Goal: Task Accomplishment & Management: Manage account settings

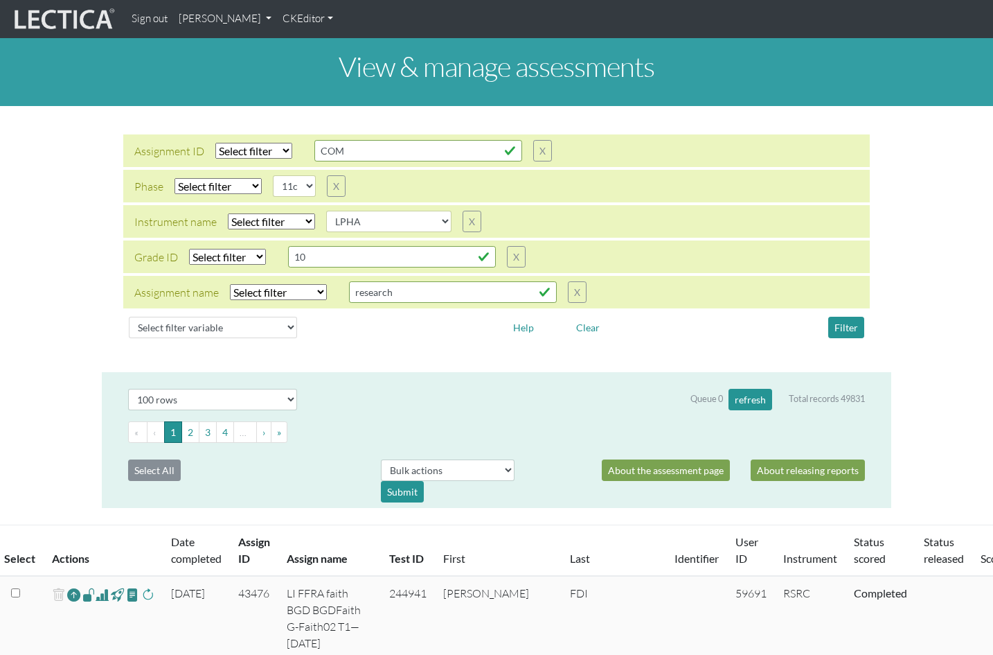
select select
select select "11c"
select select
select select "LPHA"
select select "100"
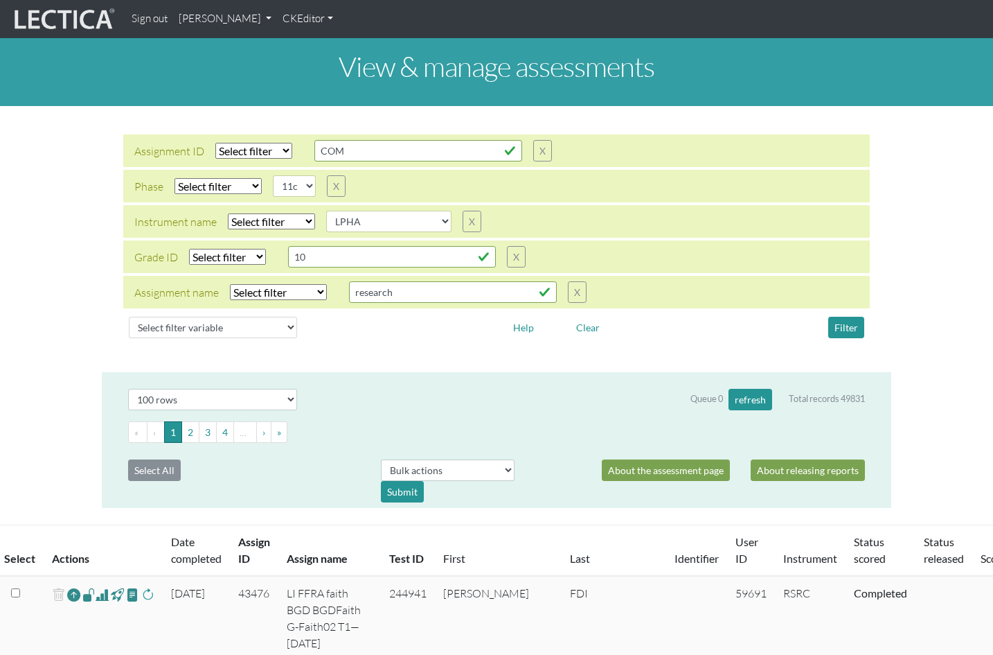
scroll to position [243, 0]
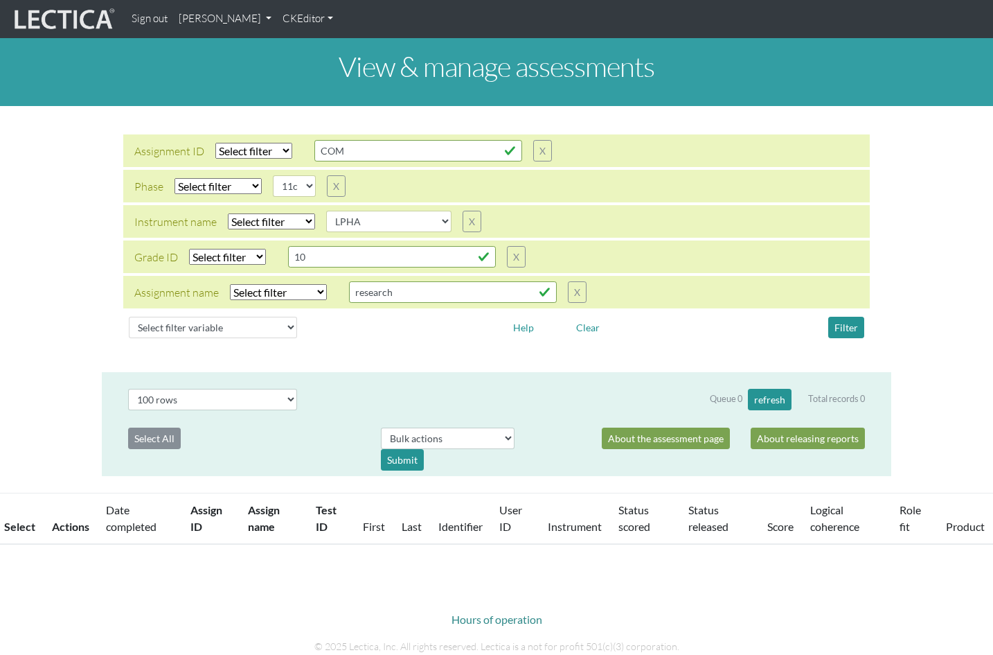
select select
select select "11c"
select select
select select "LPHA"
select select "100"
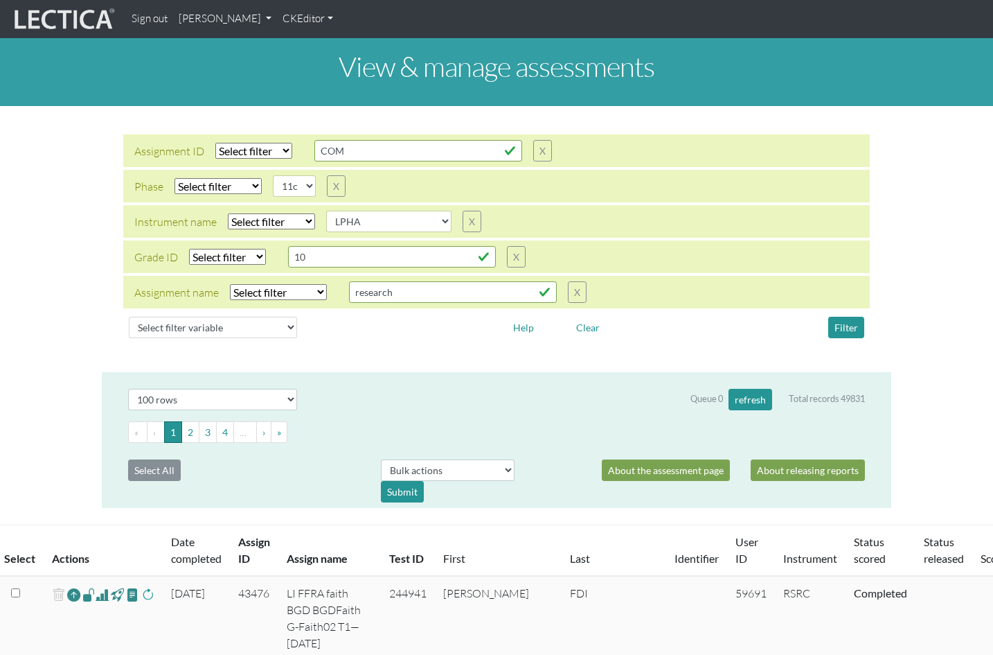
scroll to position [243, 0]
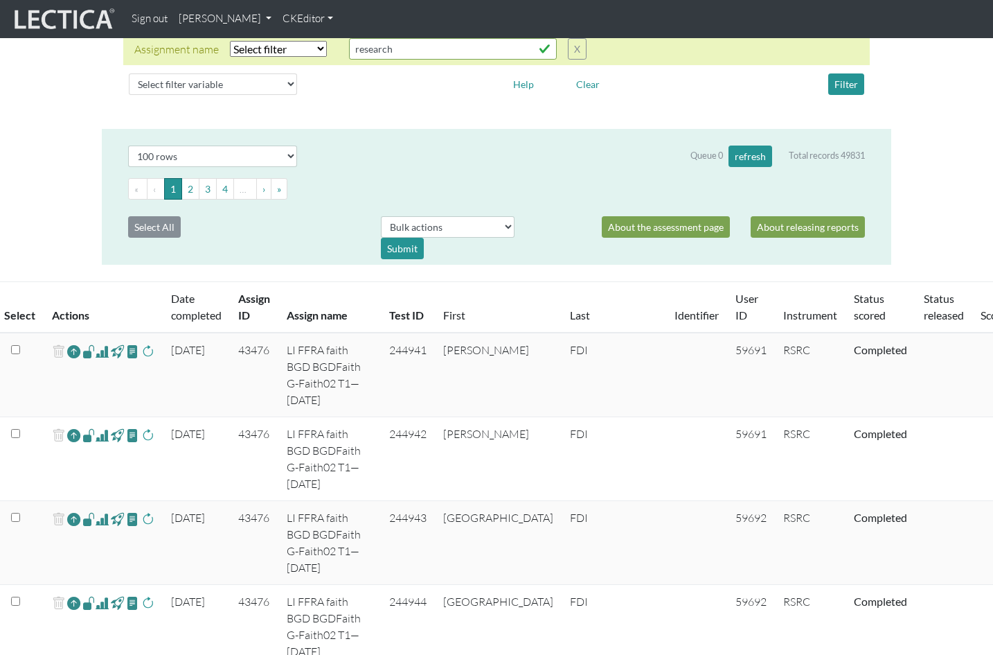
click at [296, 333] on td "LI FFRA faith BGD BGDFaith G-Faith02 T1—[DATE]" at bounding box center [329, 374] width 103 height 84
drag, startPoint x: 272, startPoint y: 345, endPoint x: 317, endPoint y: 346, distance: 45.7
click at [317, 346] on td "LI FFRA faith BGD BGDFaith G-Faith02 T1—[DATE]" at bounding box center [329, 374] width 103 height 84
copy td "G-Faith02"
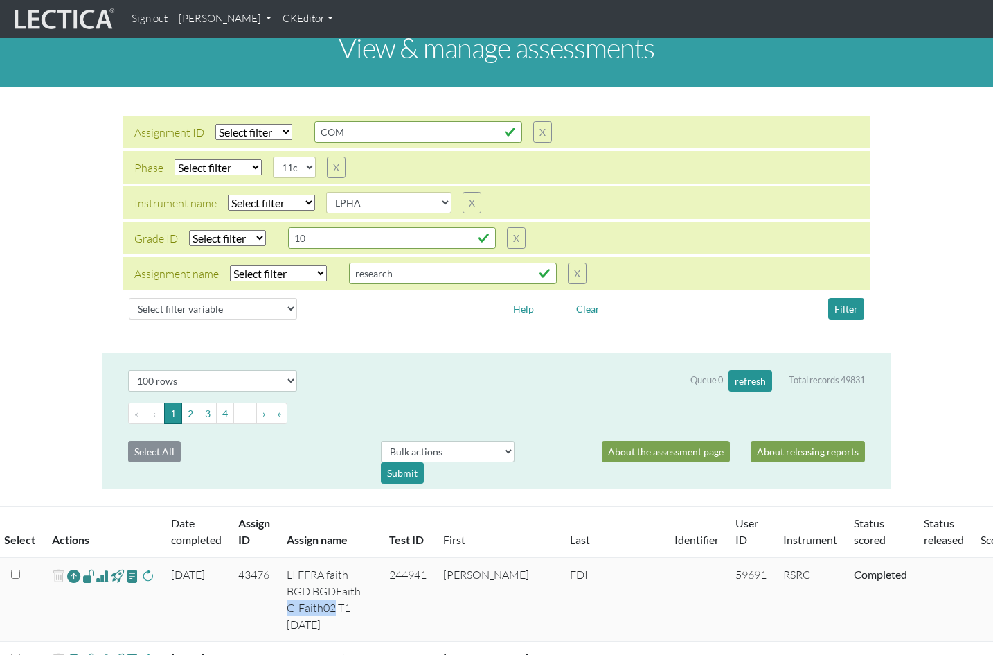
scroll to position [26, 0]
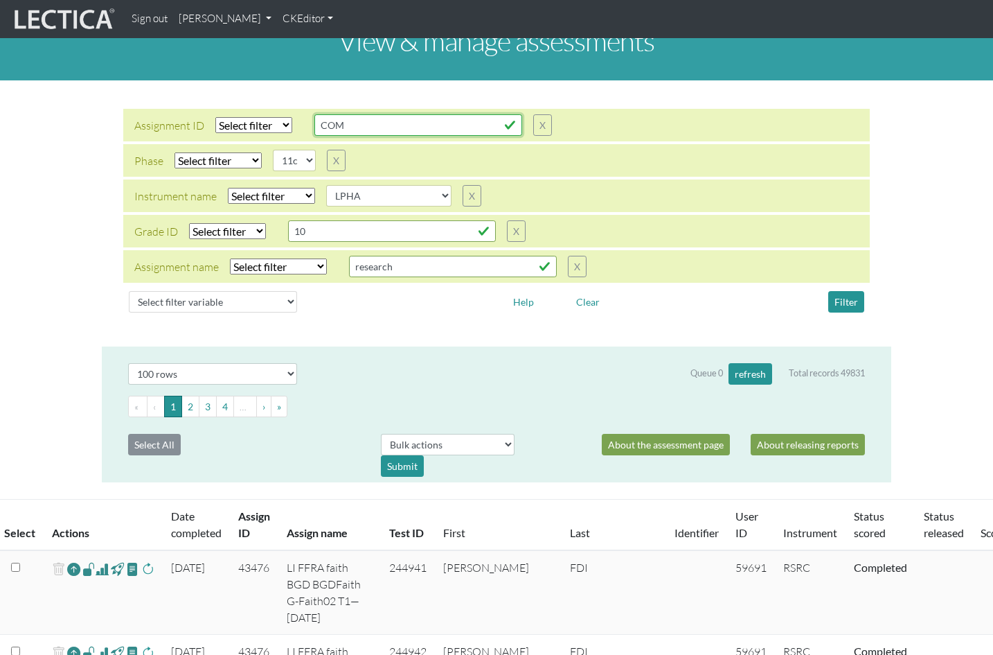
drag, startPoint x: 338, startPoint y: 115, endPoint x: 287, endPoint y: 113, distance: 50.6
click at [287, 114] on div "Assignment ID Select filter Equals List Contains Greater than Less than Search …" at bounding box center [343, 124] width 418 height 21
paste input "G-Faith02"
type input "G-Faith02"
click at [268, 117] on select "Select filter Equals List Contains Greater than Less than" at bounding box center [253, 125] width 77 height 16
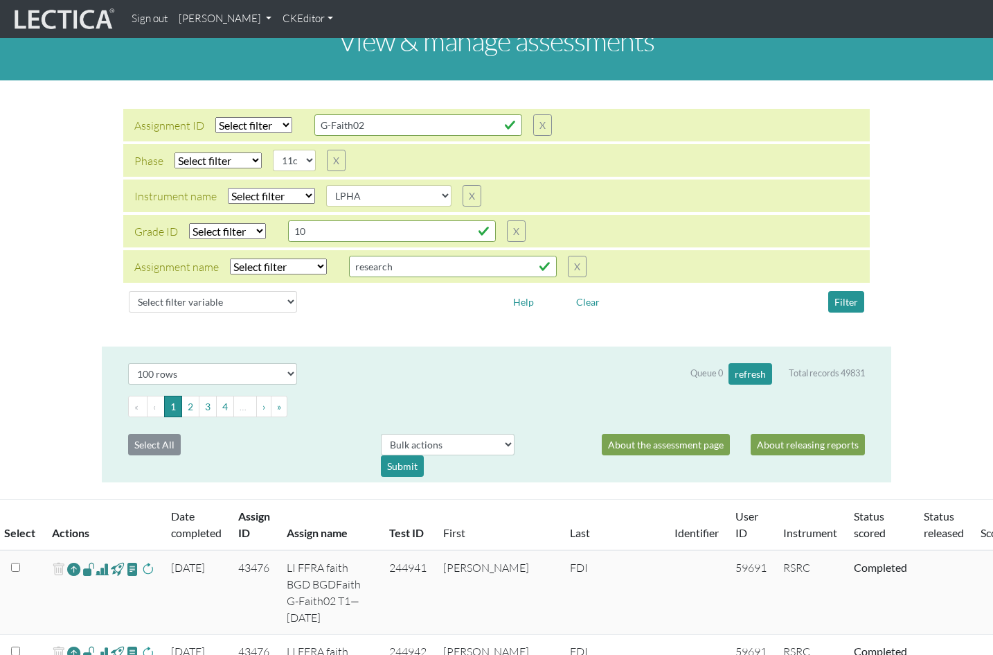
select select "contains"
click at [215, 117] on select "Select filter Equals List Contains Greater than Less than" at bounding box center [253, 125] width 77 height 16
click at [846, 291] on button "Filter" at bounding box center [846, 301] width 36 height 21
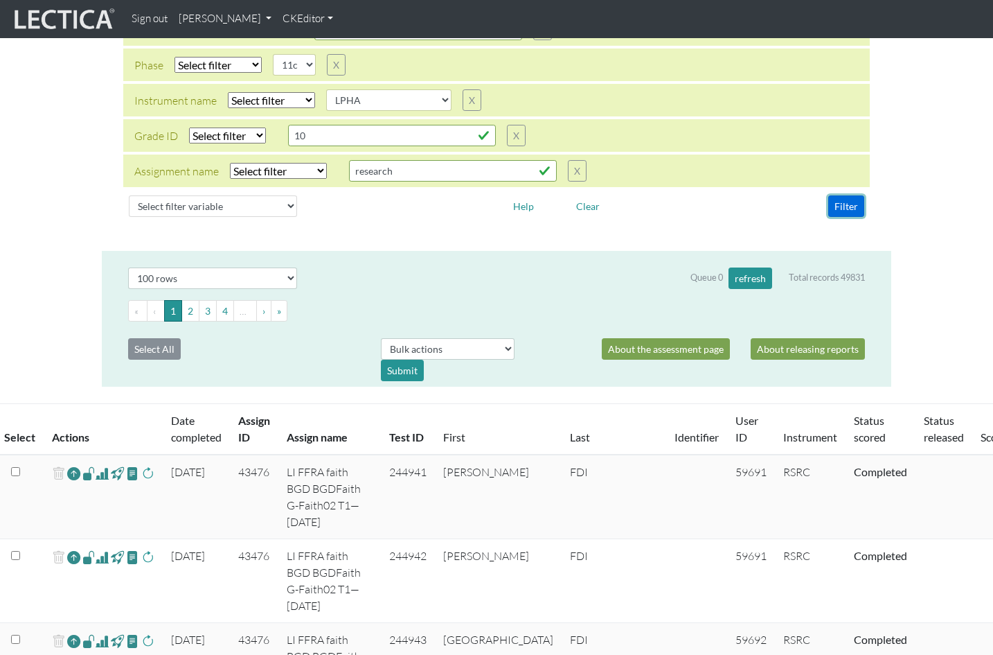
scroll to position [0, 0]
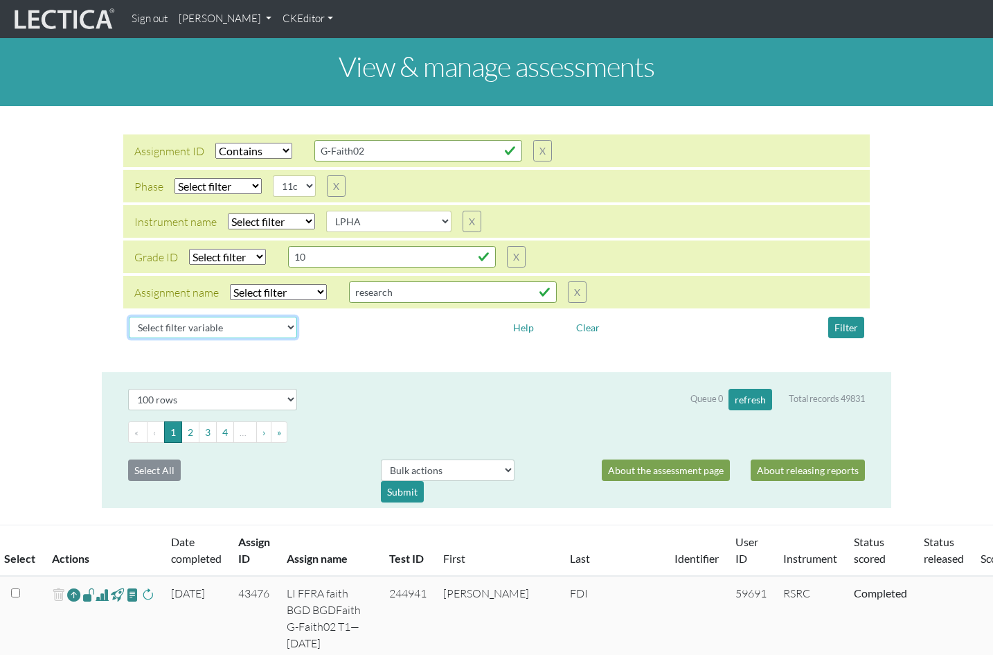
click at [204, 317] on select "Select filter variable Assignment name Assignment ID Clarity persuasive Clarity…" at bounding box center [213, 327] width 168 height 21
select select "status_score"
click at [129, 331] on select "Select filter variable Assignment name Assignment ID Clarity persuasive Clarity…" at bounding box center [213, 327] width 168 height 21
select select
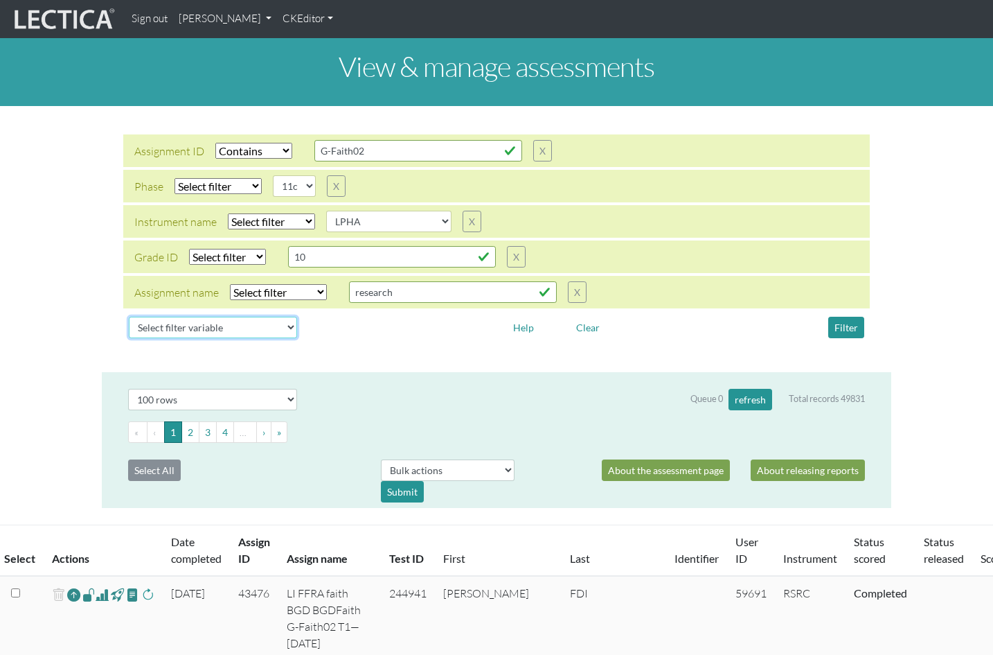
select select
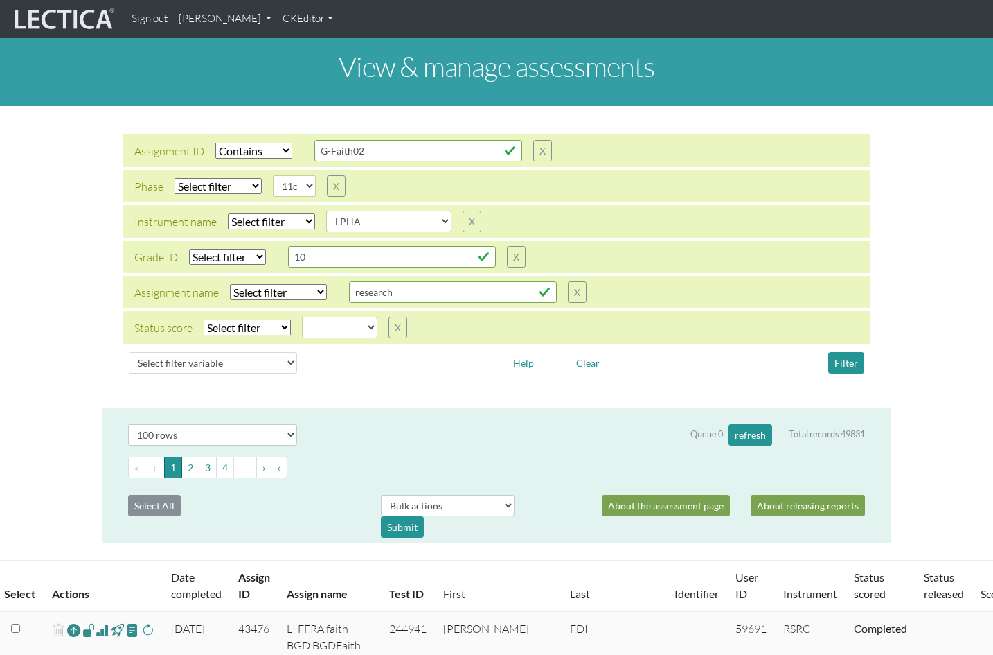
click at [250, 319] on select "Select filter Equals Does not equal" at bounding box center [247, 327] width 87 height 16
select select "iexact"
click at [204, 319] on select "Select filter Equals Does not equal" at bounding box center [247, 327] width 87 height 16
click at [317, 317] on select "completed created finalized_cs finalized_ls finalized_ss scored_cs started unsc…" at bounding box center [339, 327] width 75 height 21
select select "completed"
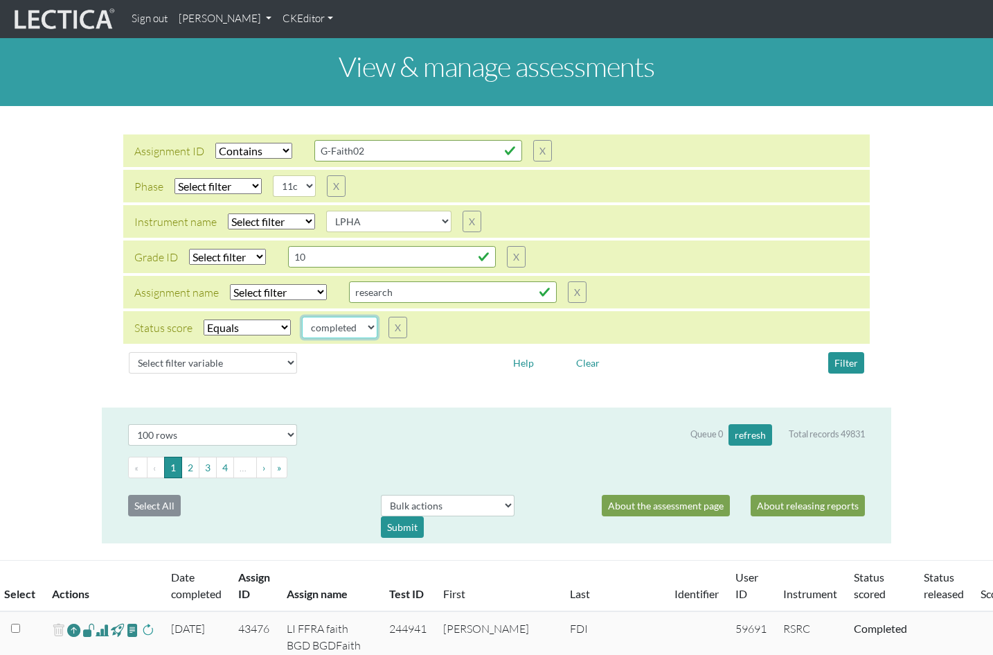
click at [302, 317] on select "completed created finalized_cs finalized_ls finalized_ss scored_cs started unsc…" at bounding box center [339, 327] width 75 height 21
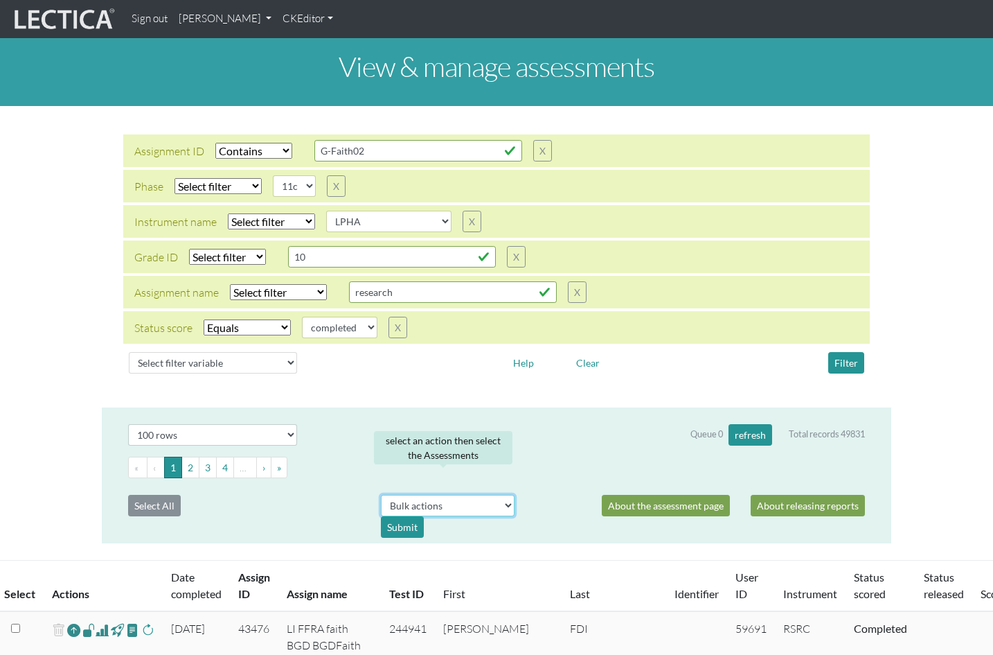
click at [452, 495] on select "Bulk actions download test-taker data finalize cs LF show record Bulk rescore" at bounding box center [448, 505] width 134 height 21
click at [381, 495] on select "Bulk actions download test-taker data finalize cs LF show record Bulk rescore" at bounding box center [448, 505] width 134 height 21
click at [470, 495] on select "Bulk actions download test-taker data finalize cs LF show record Bulk rescore" at bounding box center [448, 505] width 134 height 21
select select "bulk_rescore"
click at [381, 495] on select "Bulk actions download test-taker data finalize cs LF show record Bulk rescore" at bounding box center [448, 505] width 134 height 21
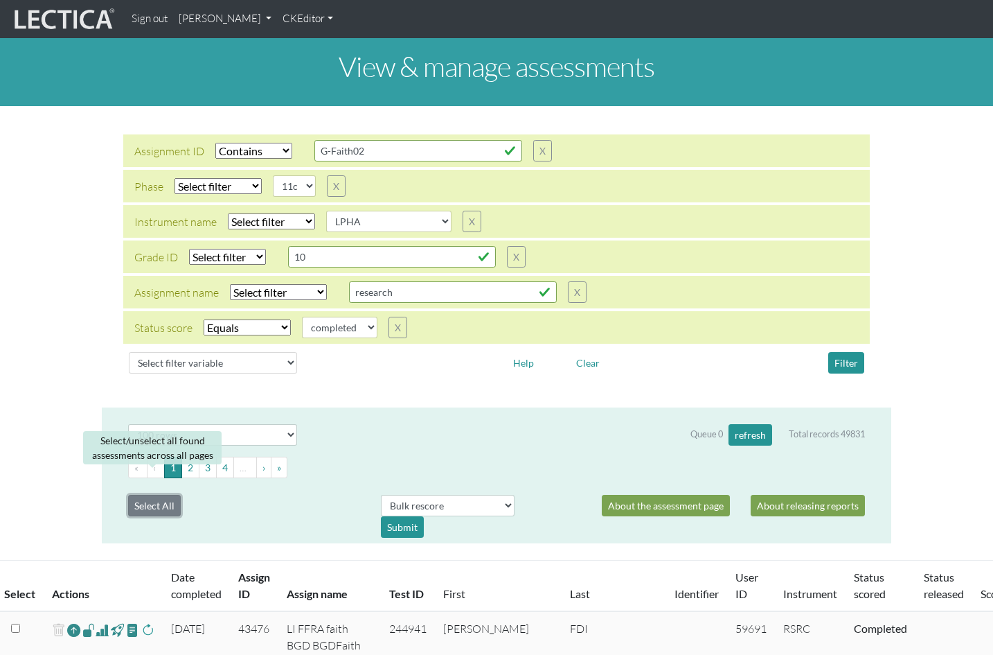
click at [142, 495] on button "Select All" at bounding box center [154, 505] width 53 height 21
checkbox input "true"
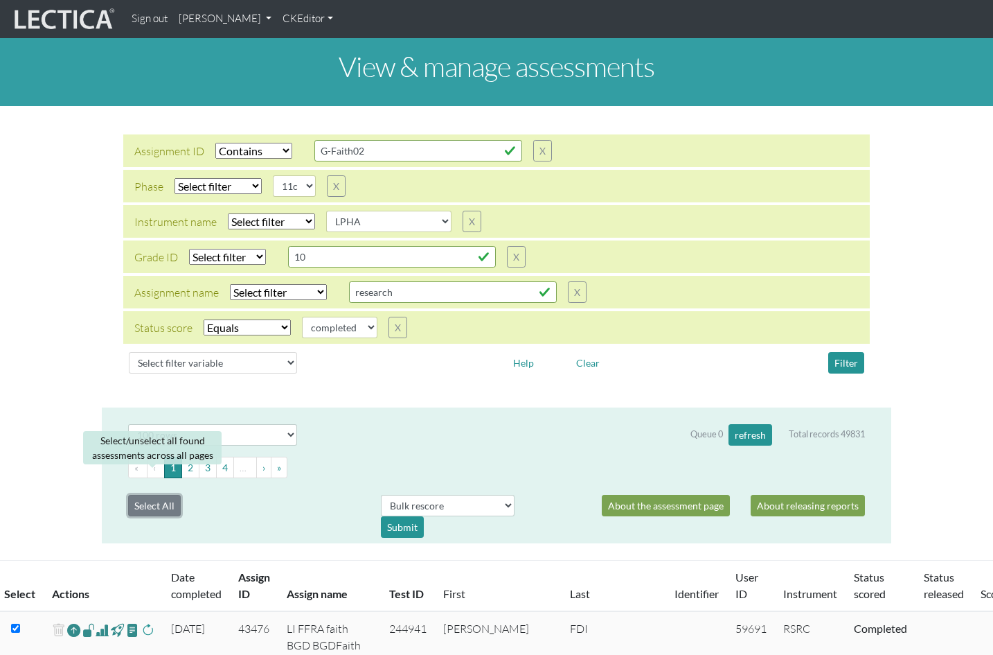
checkbox input "true"
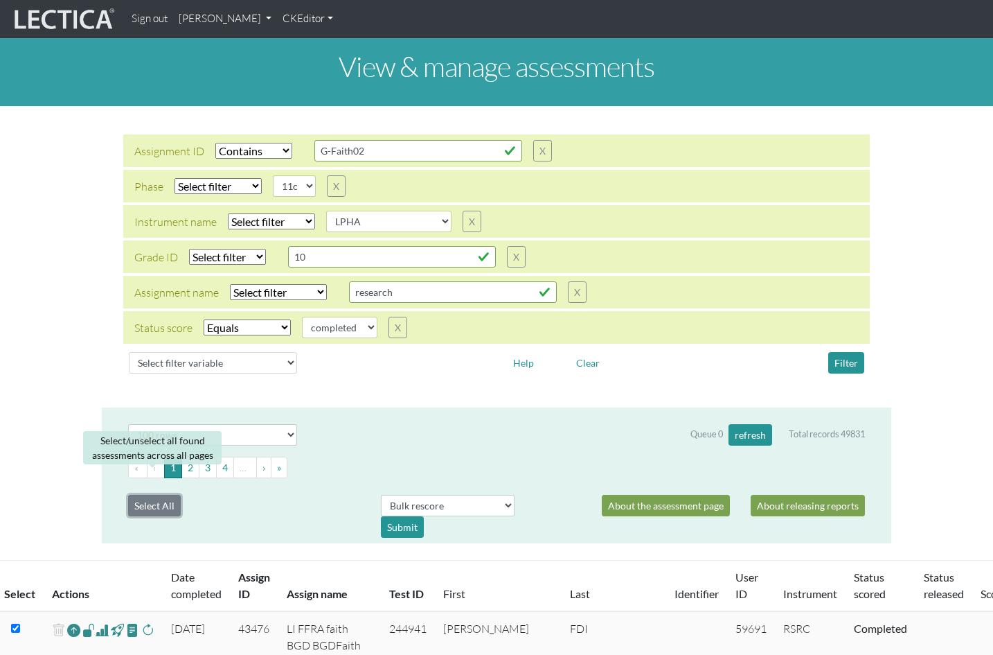
checkbox input "true"
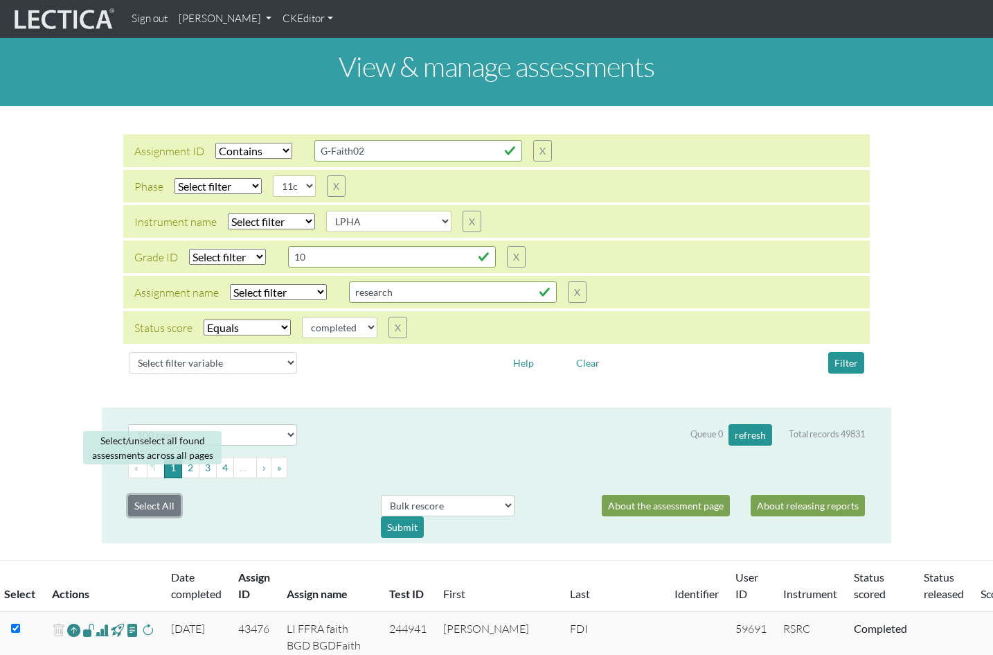
checkbox input "true"
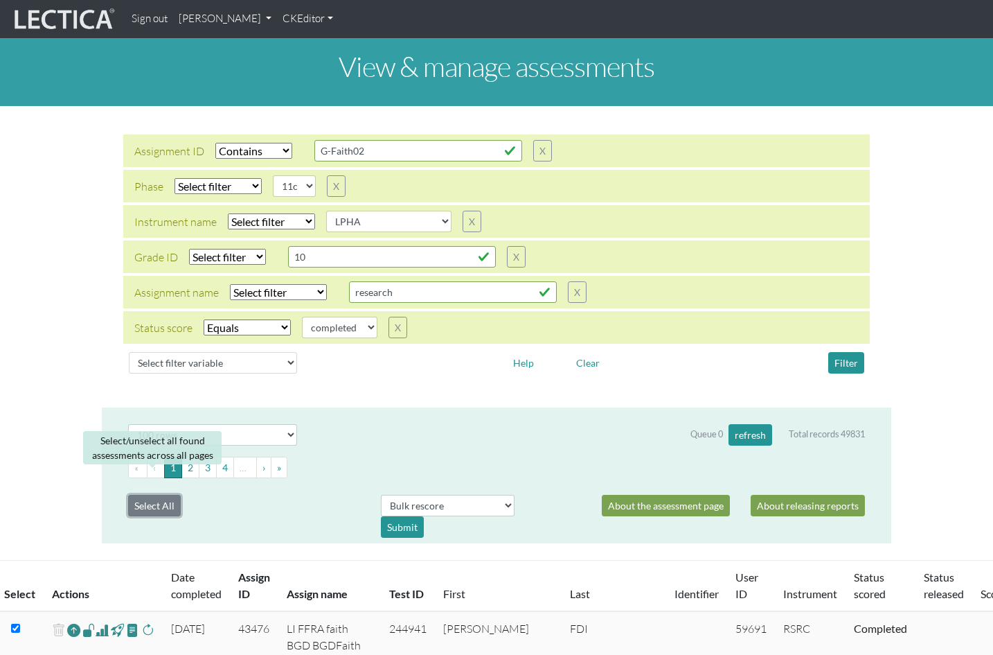
checkbox input "true"
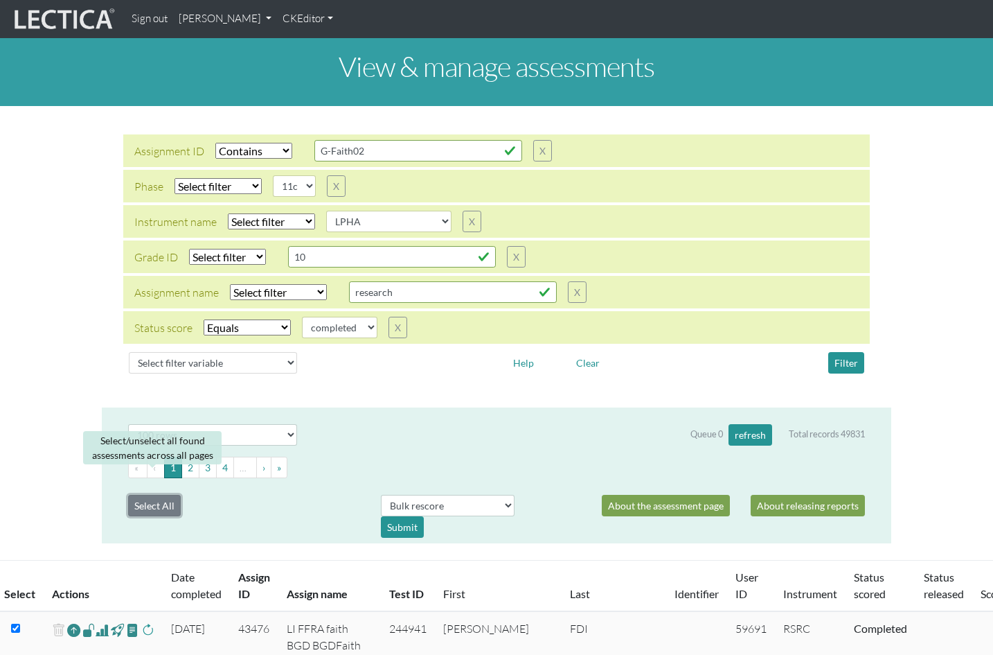
checkbox input "true"
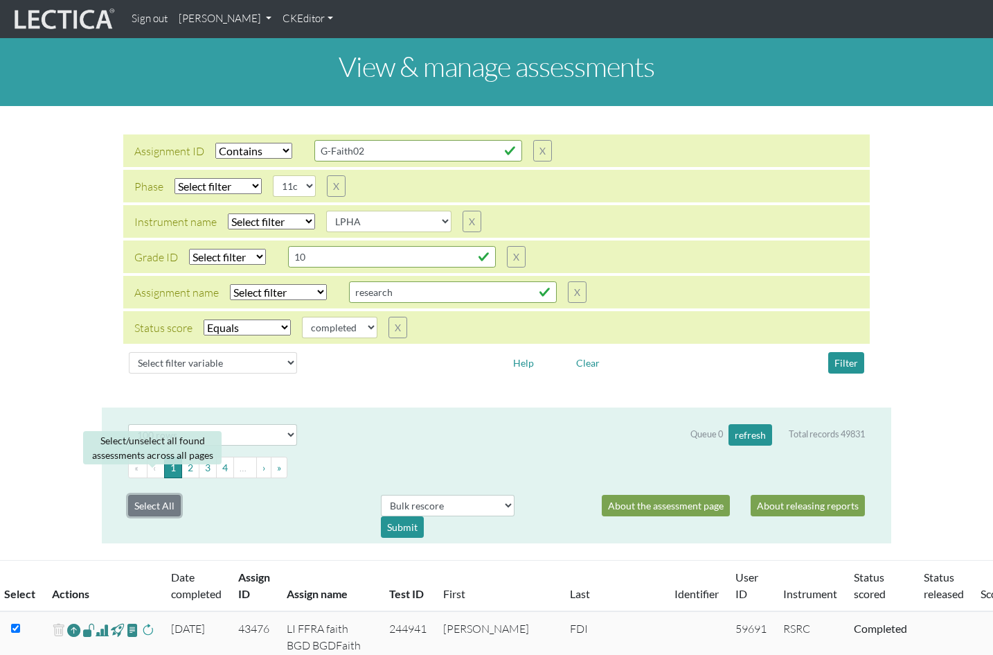
checkbox input "true"
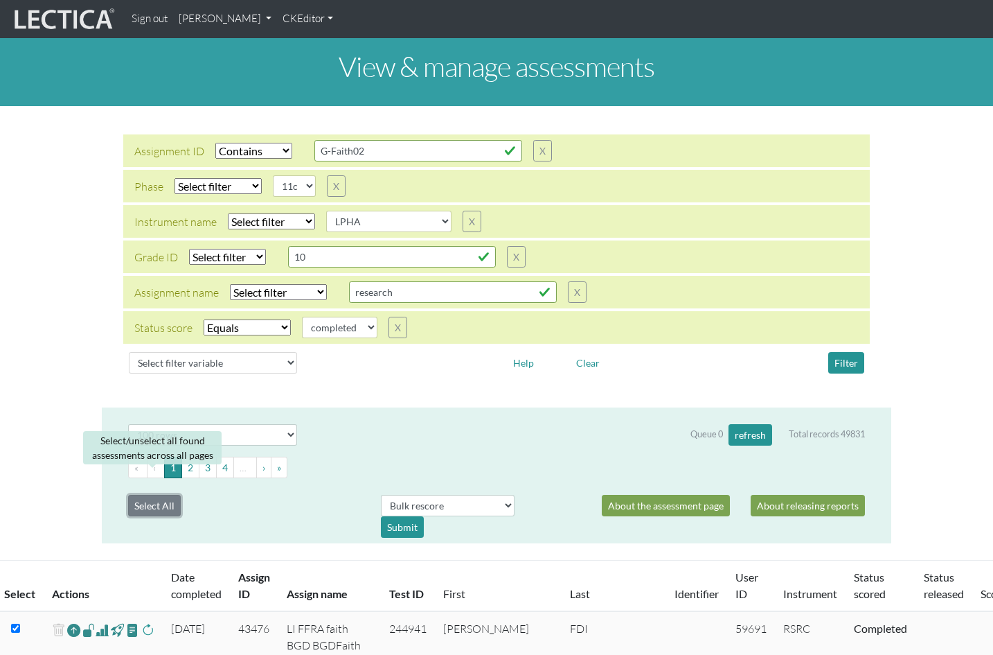
checkbox input "true"
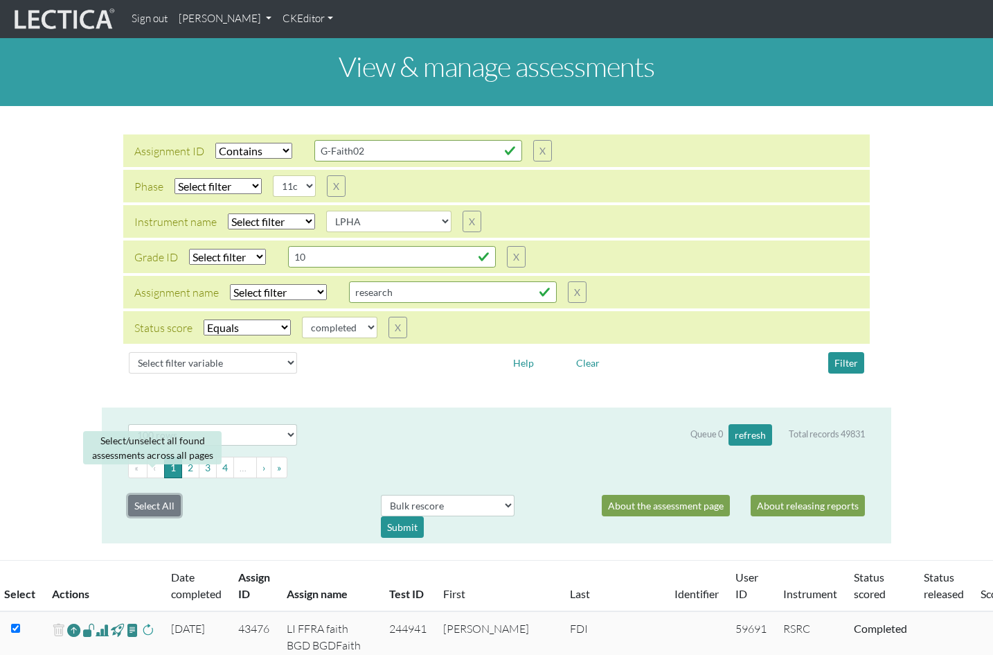
checkbox input "true"
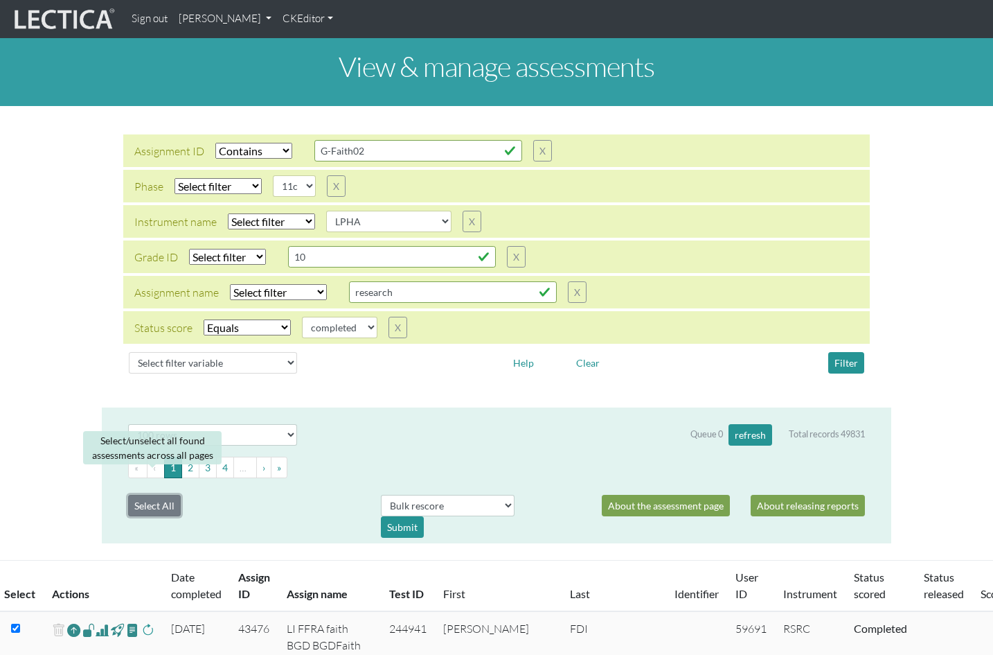
checkbox input "true"
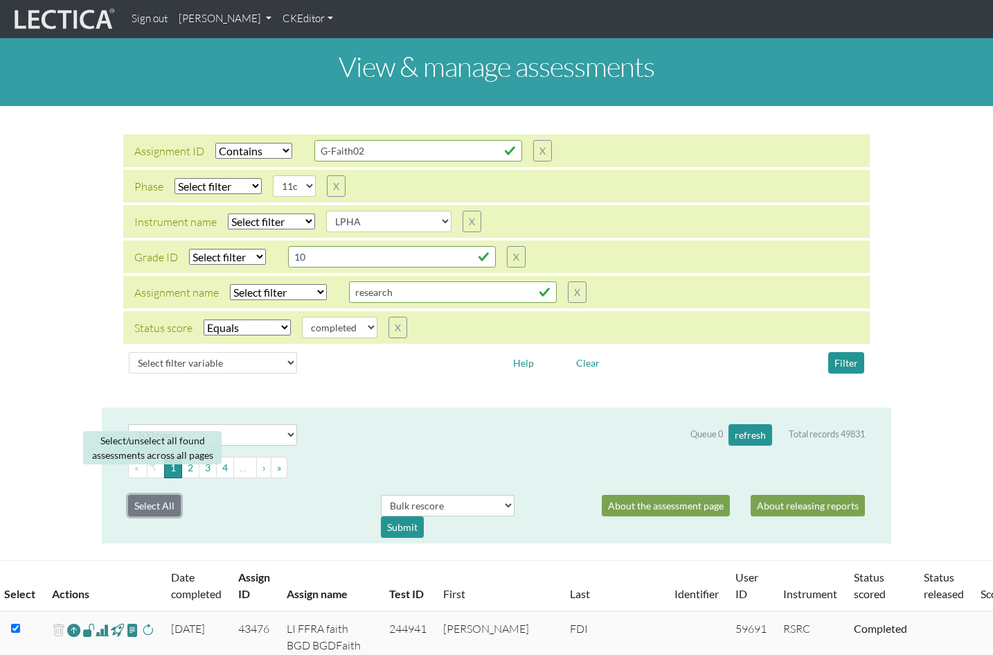
checkbox input "true"
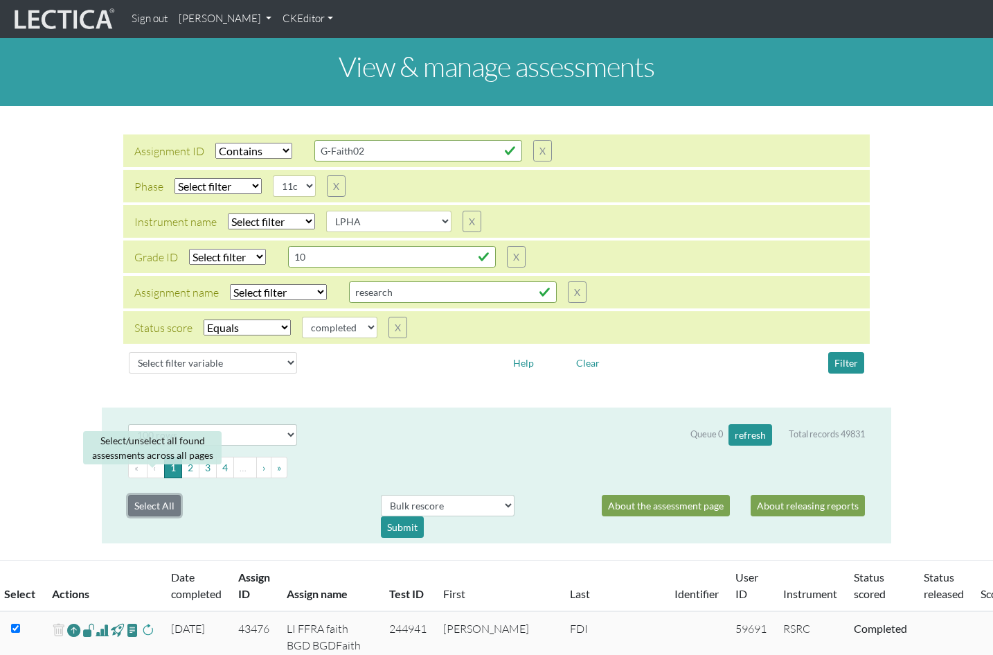
checkbox input "true"
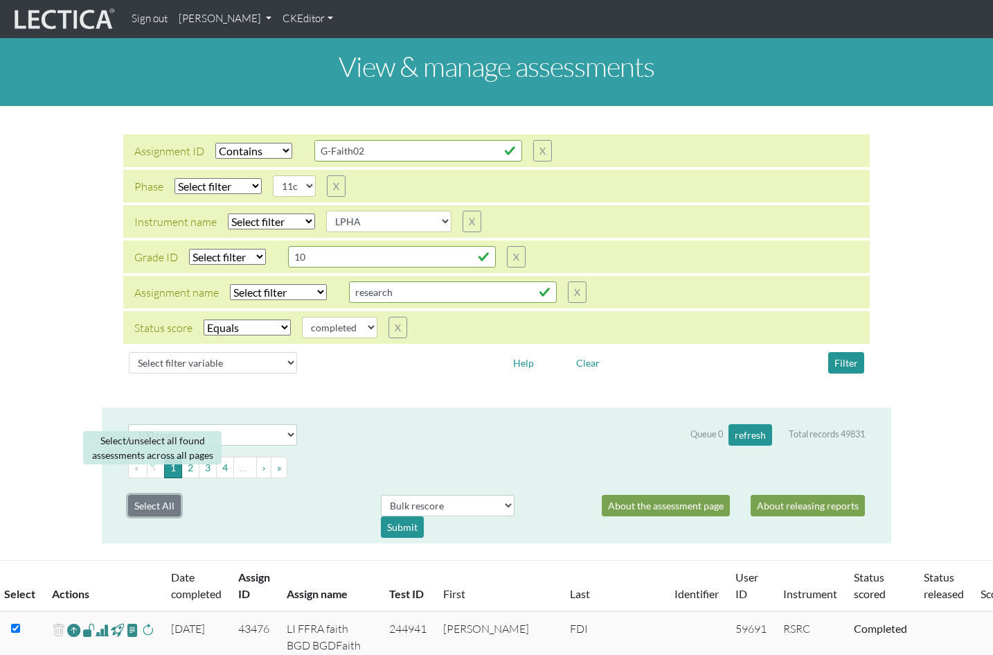
checkbox input "true"
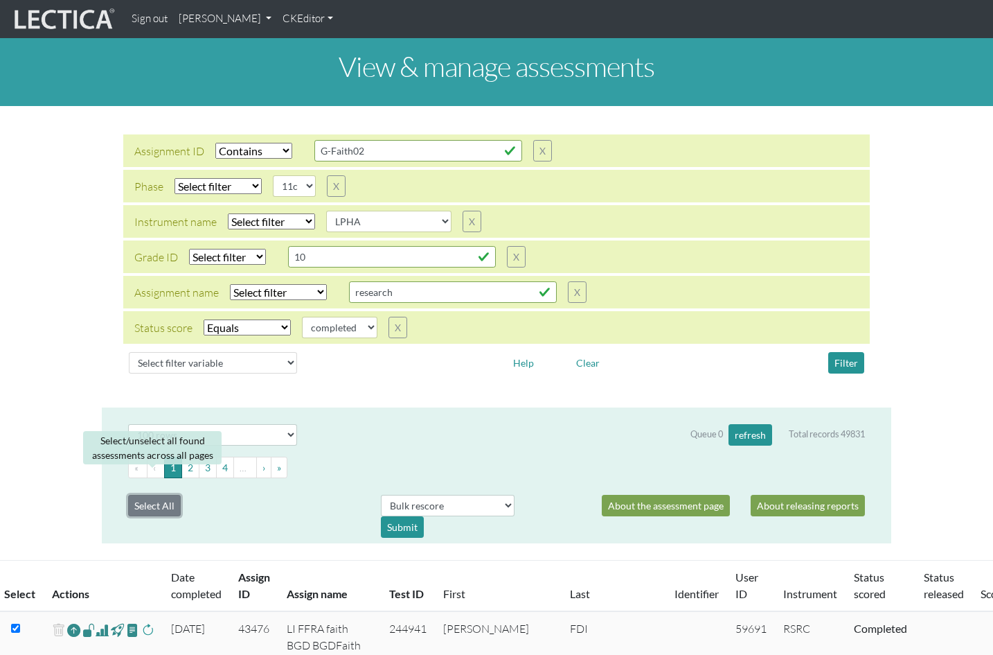
checkbox input "true"
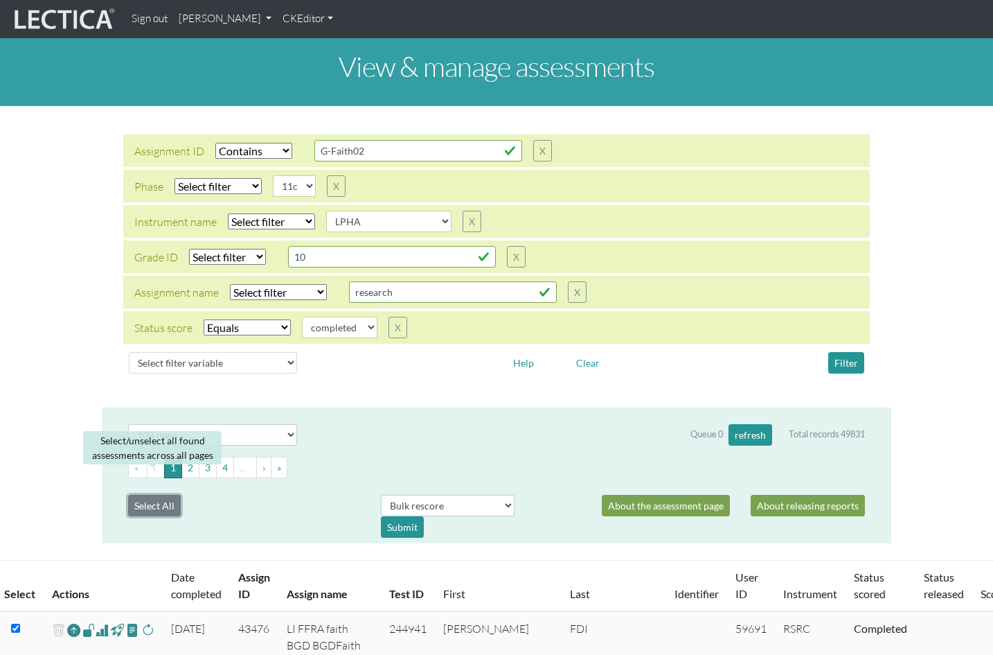
checkbox input "true"
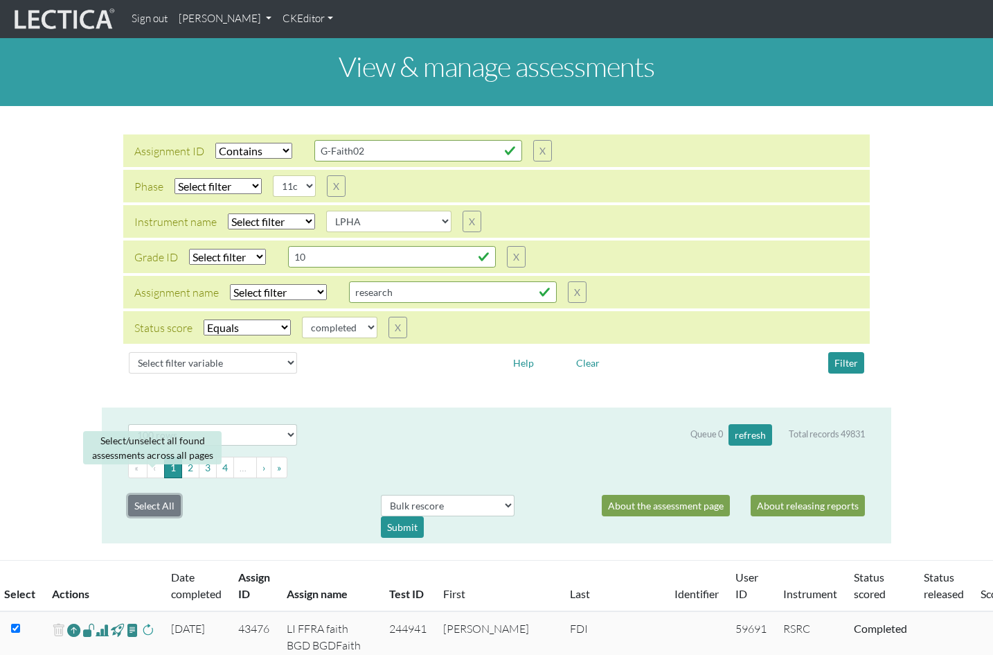
checkbox input "true"
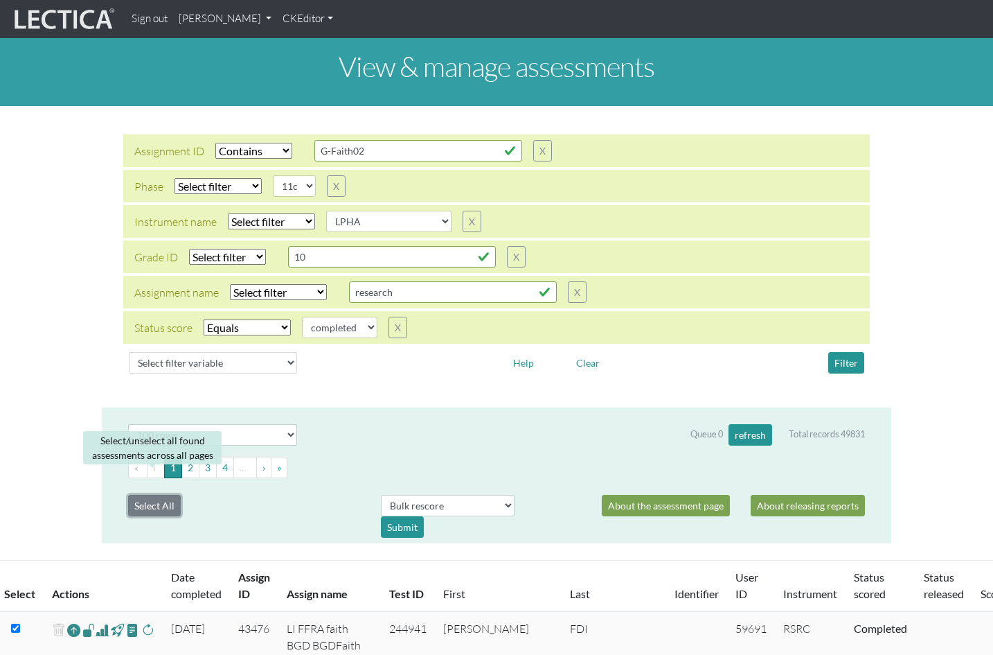
checkbox input "true"
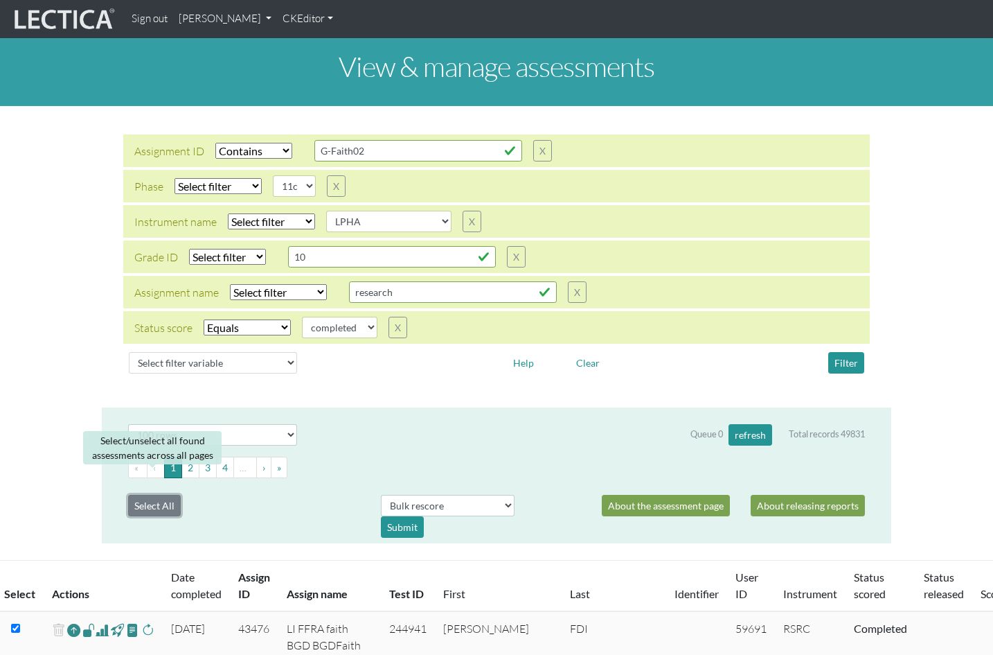
checkbox input "true"
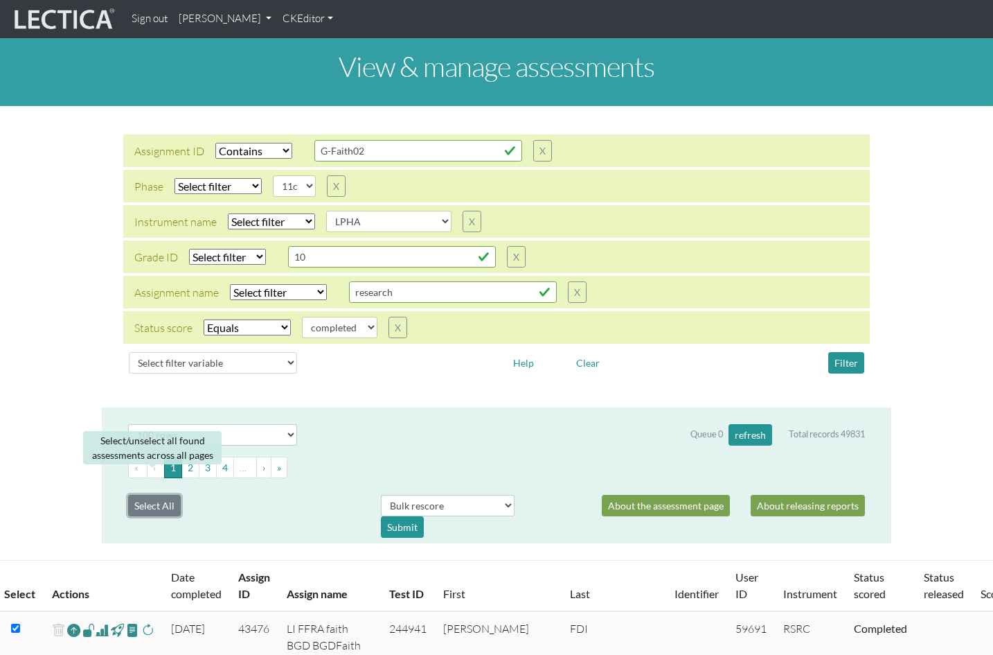
checkbox input "true"
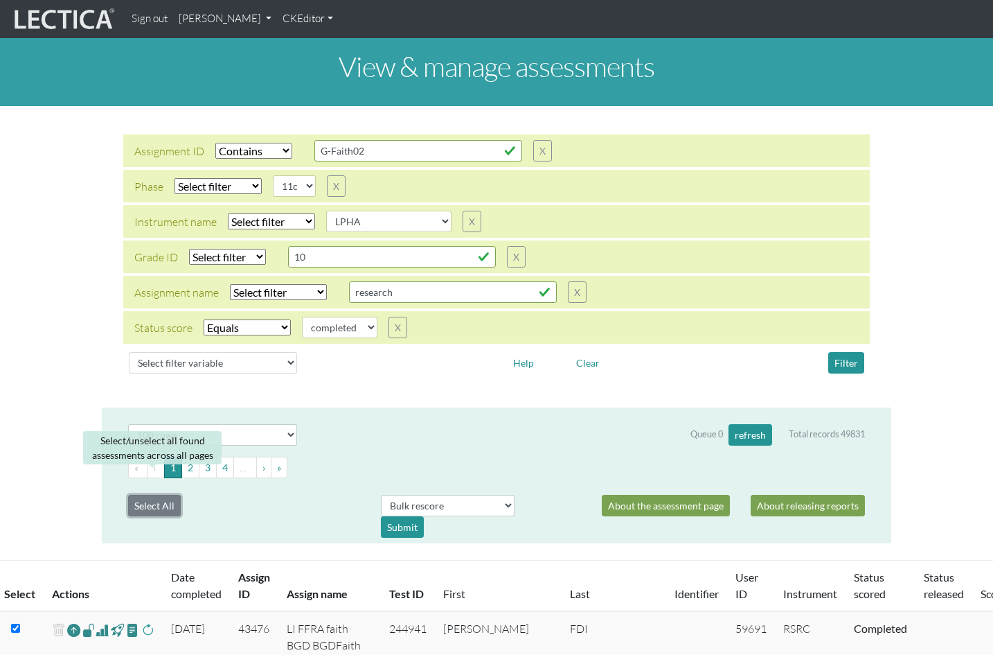
checkbox input "true"
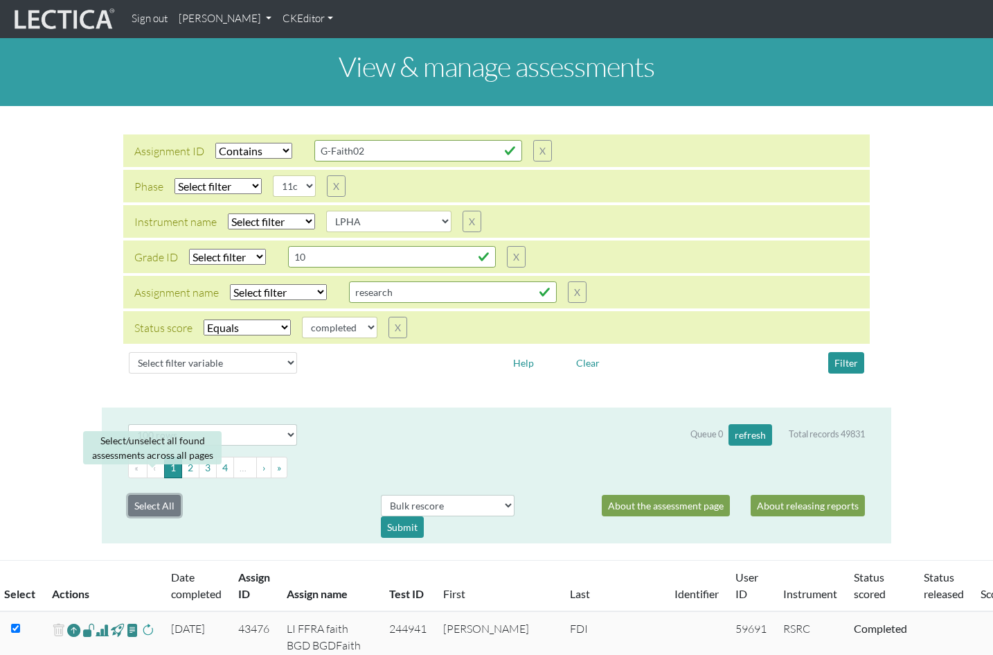
checkbox input "true"
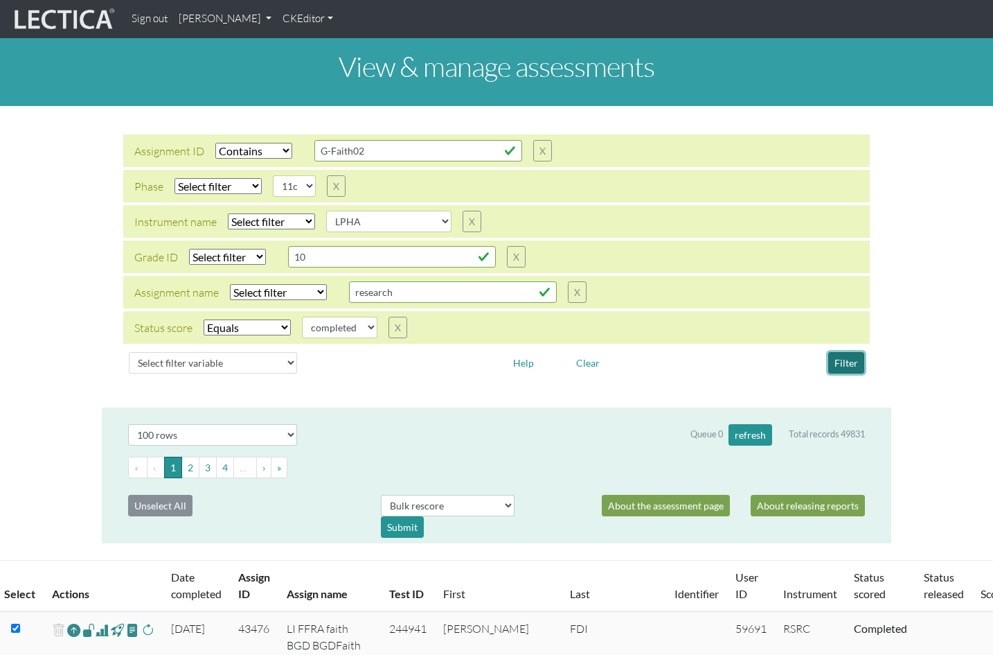
click at [841, 352] on button "Filter" at bounding box center [846, 362] width 36 height 21
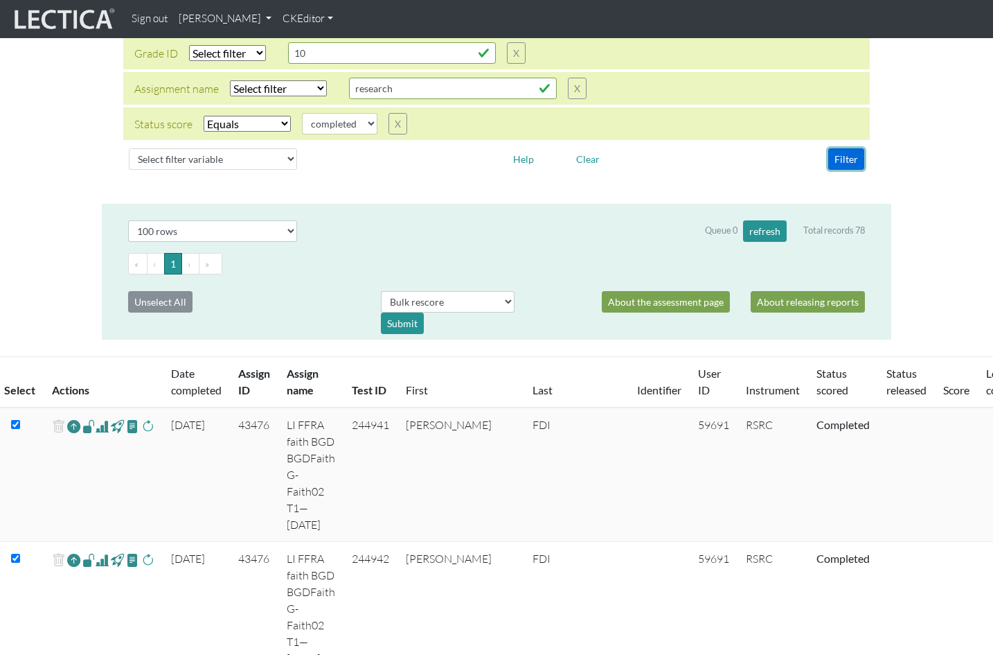
scroll to position [211, 0]
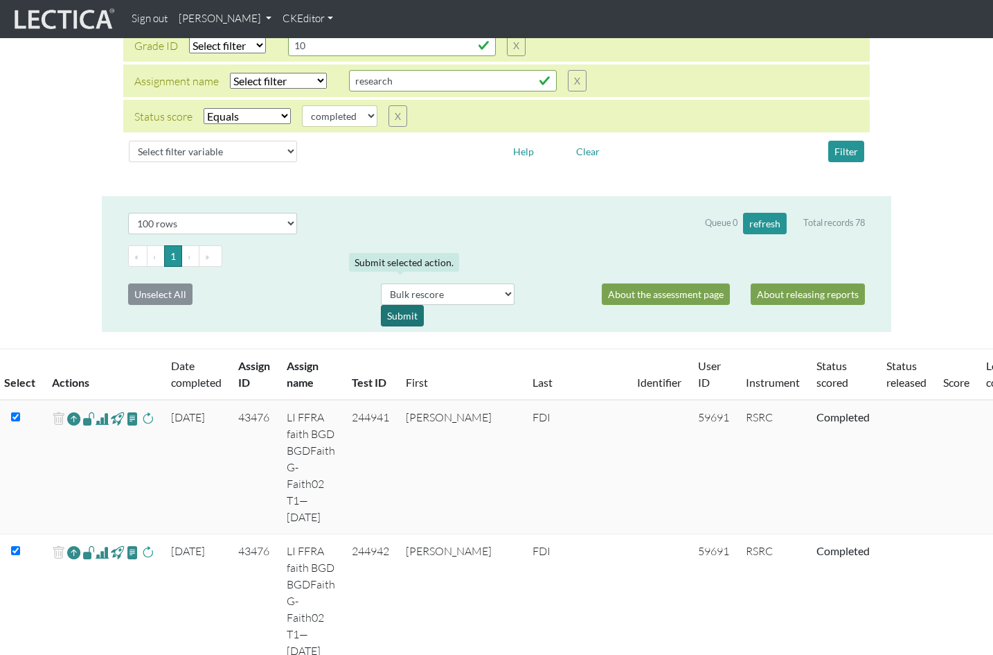
click at [399, 305] on div "Submit" at bounding box center [402, 315] width 43 height 21
click at [398, 305] on div "Submit" at bounding box center [402, 315] width 43 height 21
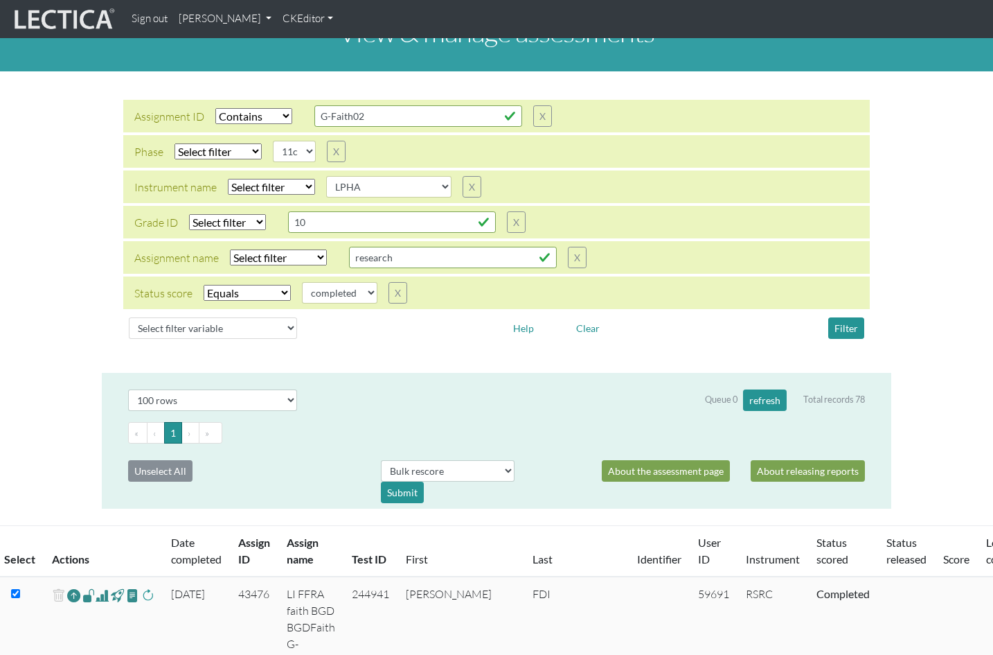
scroll to position [0, 0]
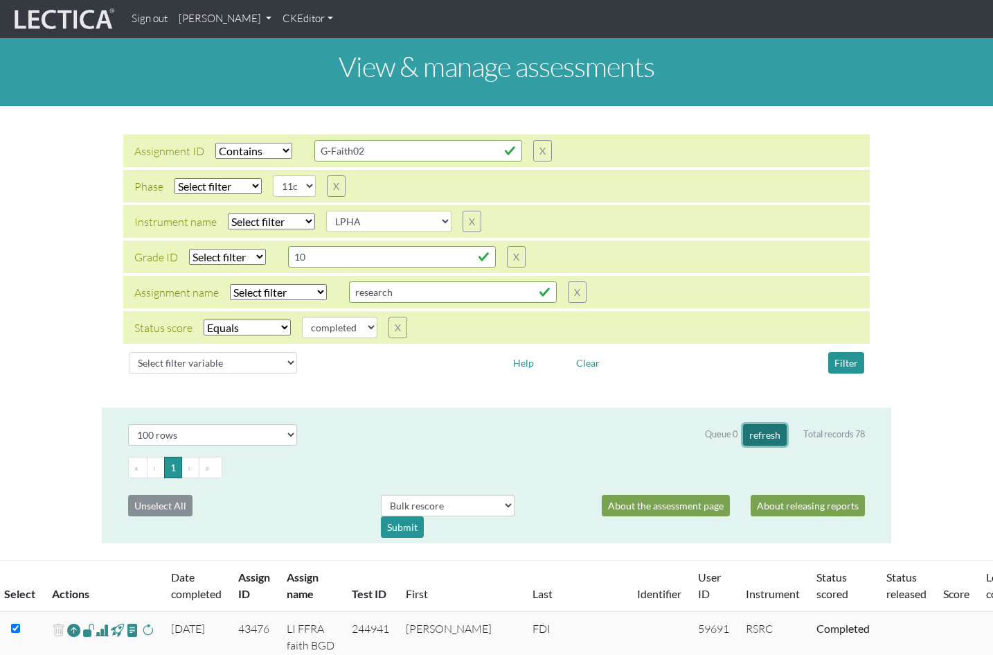
click at [760, 424] on button "refresh" at bounding box center [765, 434] width 44 height 21
click at [763, 424] on button "refresh" at bounding box center [765, 434] width 44 height 21
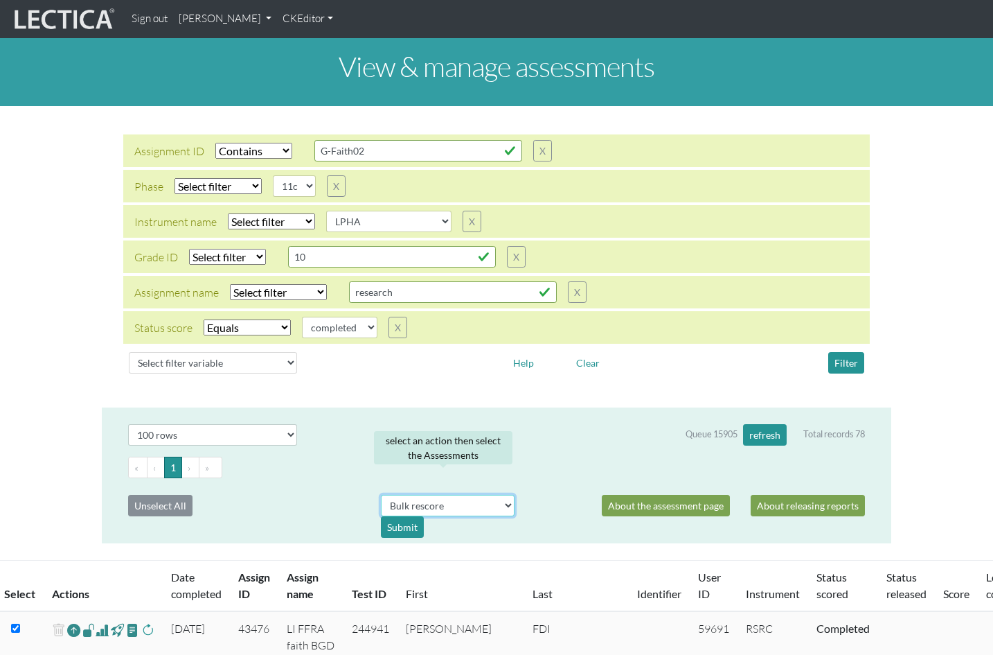
click at [388, 495] on select "Bulk actions download test-taker data finalize cs LF show record Bulk rescore" at bounding box center [448, 505] width 134 height 21
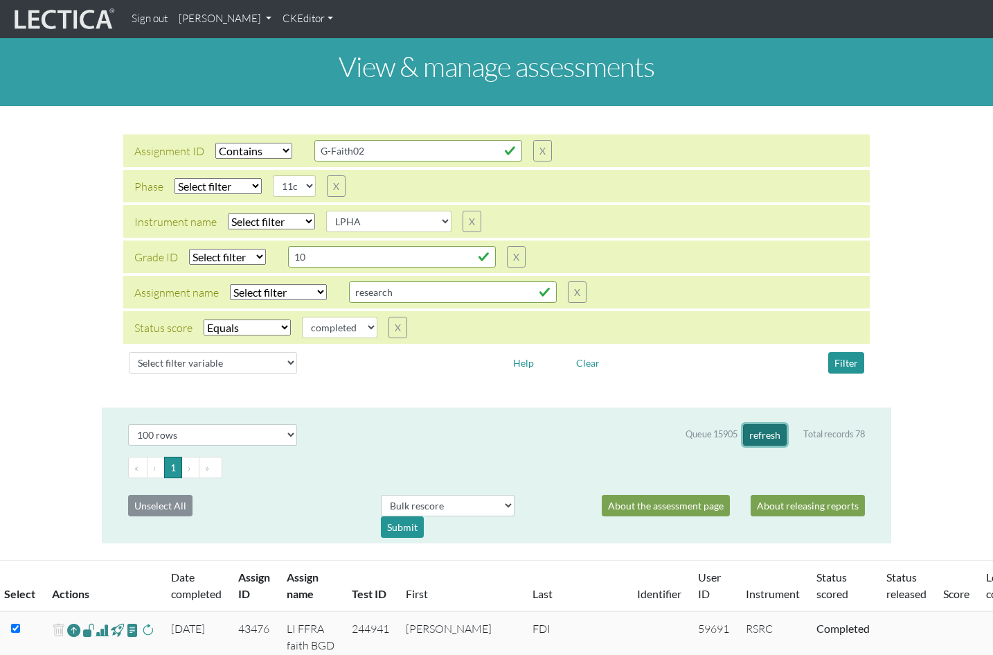
click at [765, 424] on button "refresh" at bounding box center [765, 434] width 44 height 21
click at [764, 424] on button "refresh" at bounding box center [765, 434] width 44 height 21
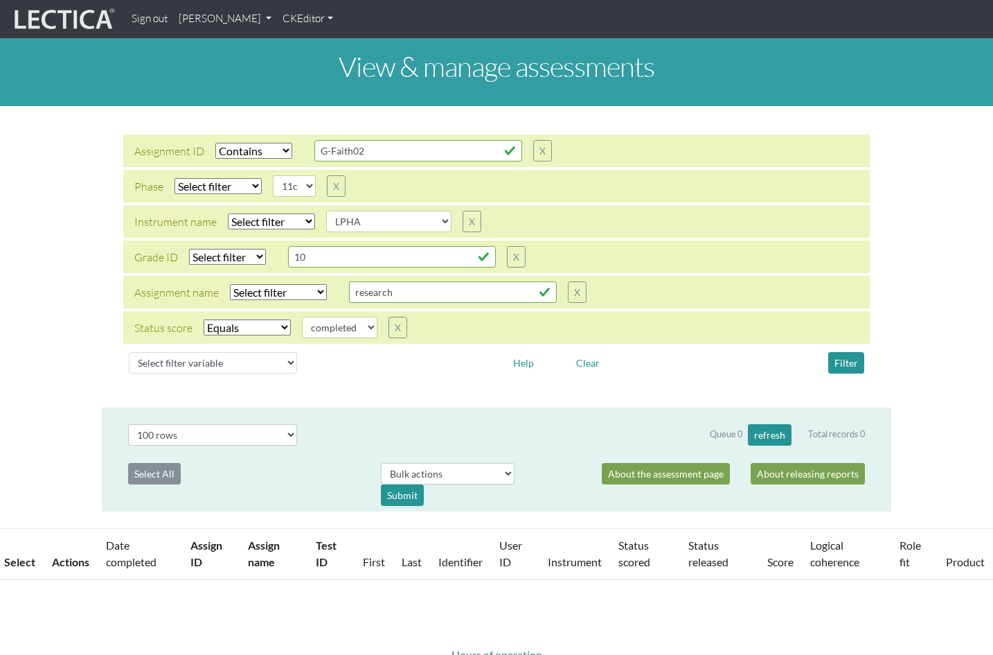
select select "contains"
select select
select select "11c"
select select
select select "LPHA"
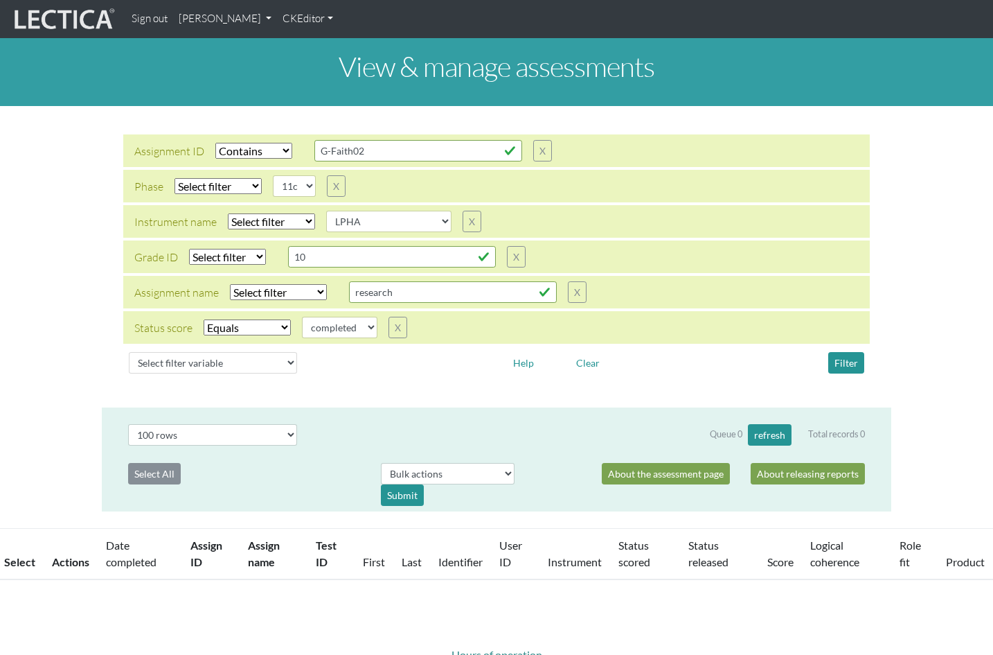
select select "100"
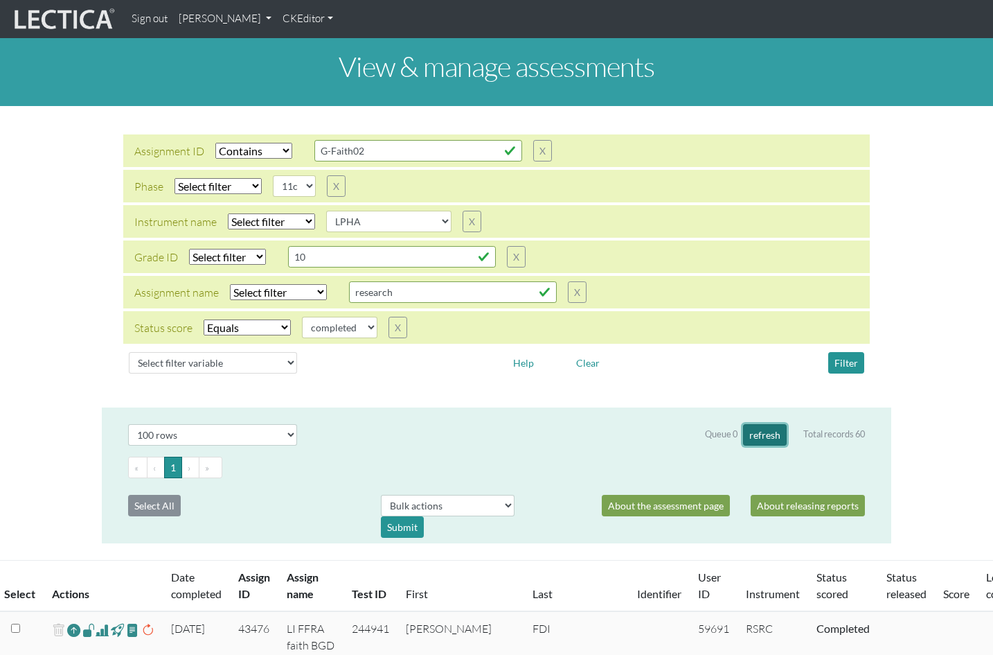
click at [767, 424] on button "refresh" at bounding box center [765, 434] width 44 height 21
click at [766, 424] on button "refresh" at bounding box center [765, 434] width 44 height 21
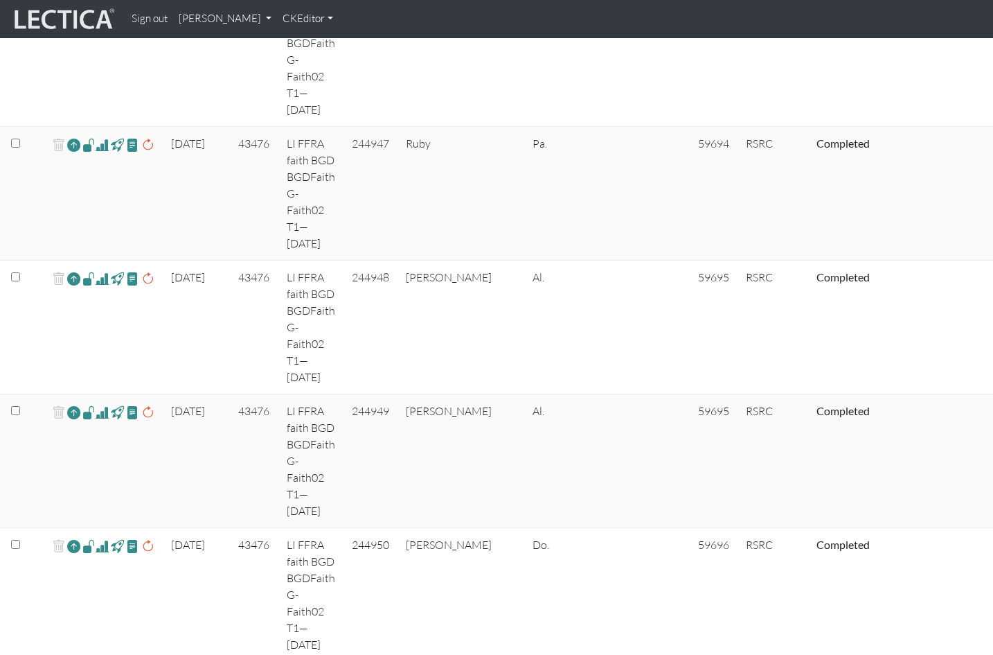
scroll to position [1288, 0]
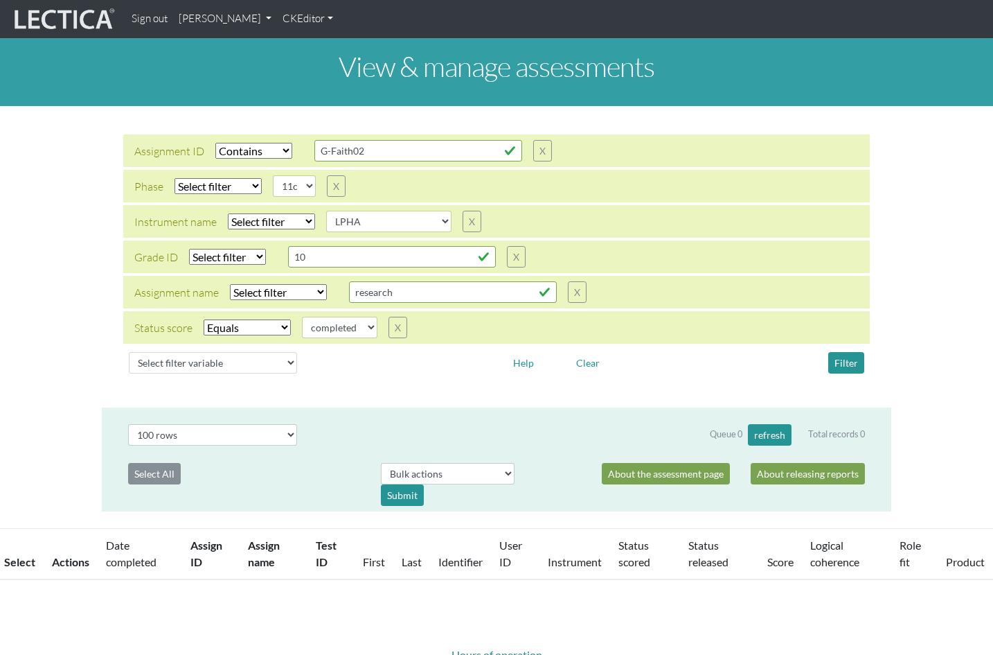
select select "contains"
select select
select select "11c"
select select
select select "LPHA"
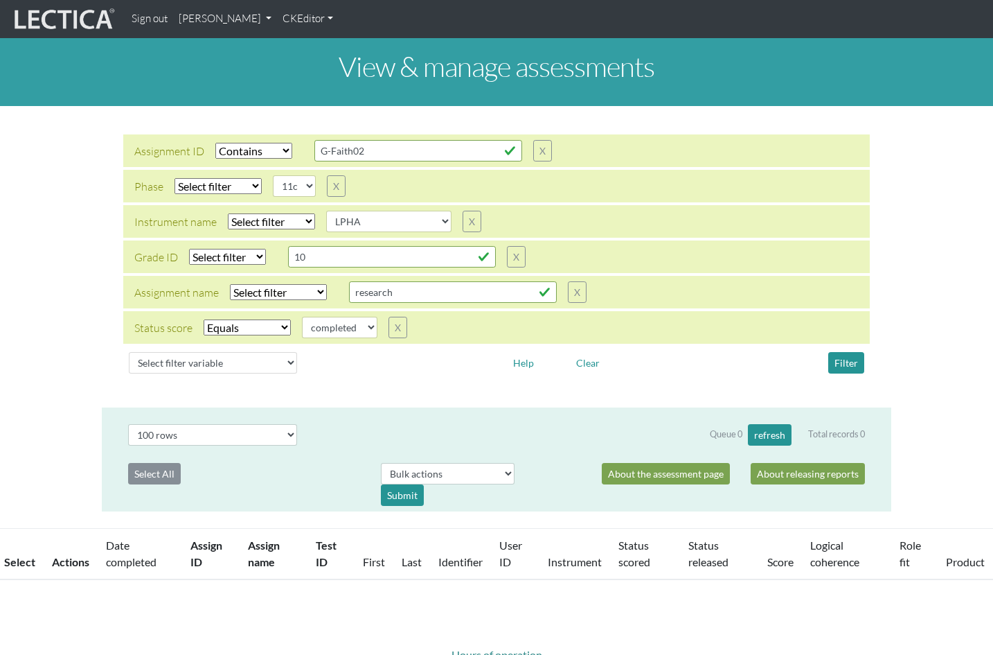
select select "100"
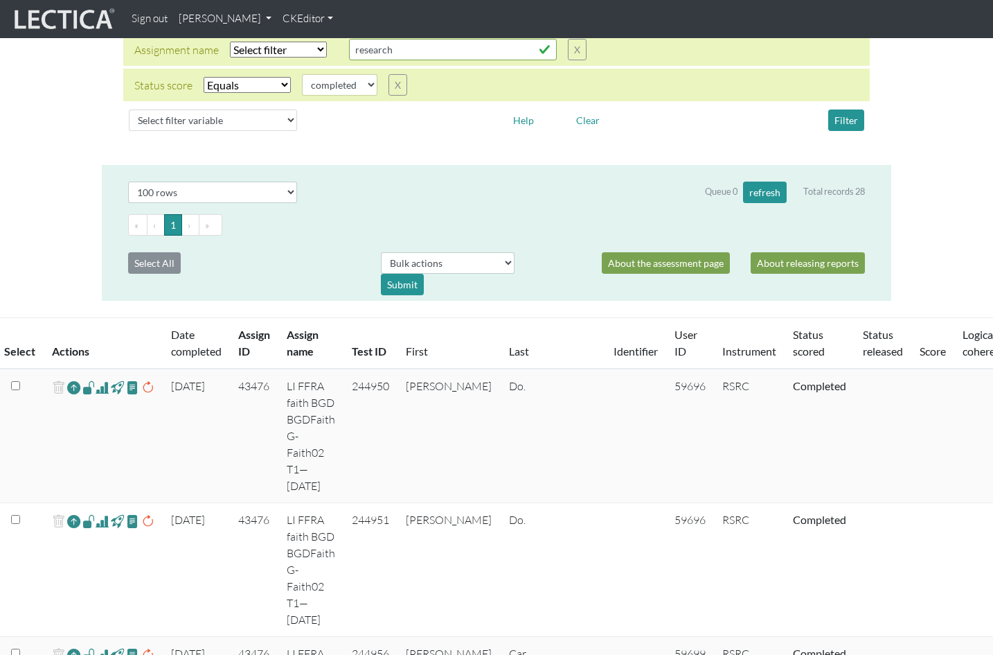
scroll to position [243, 0]
click at [768, 181] on button "refresh" at bounding box center [765, 191] width 44 height 21
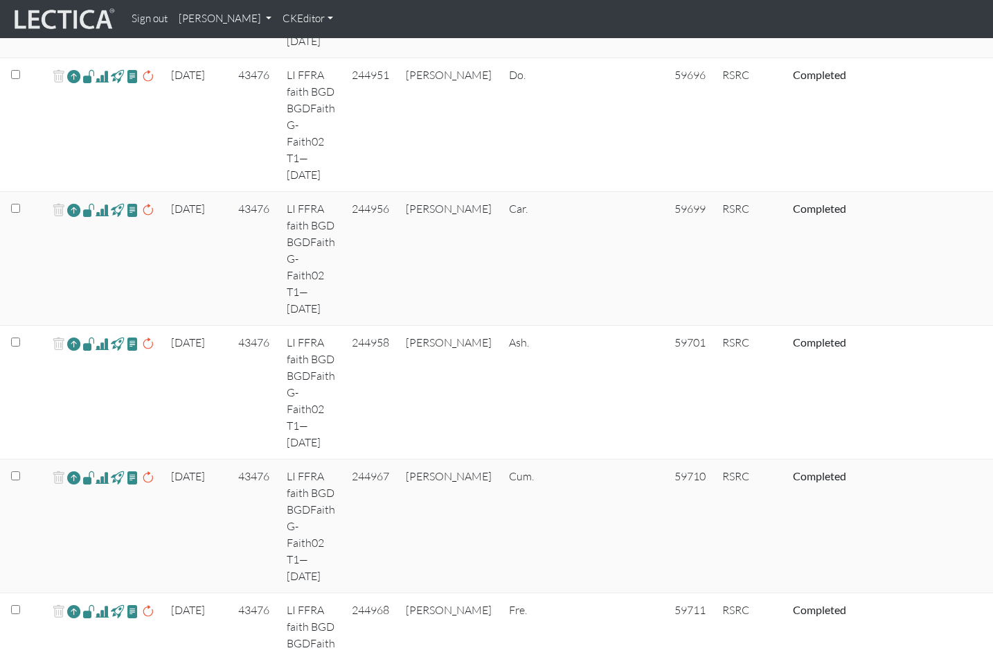
scroll to position [0, 0]
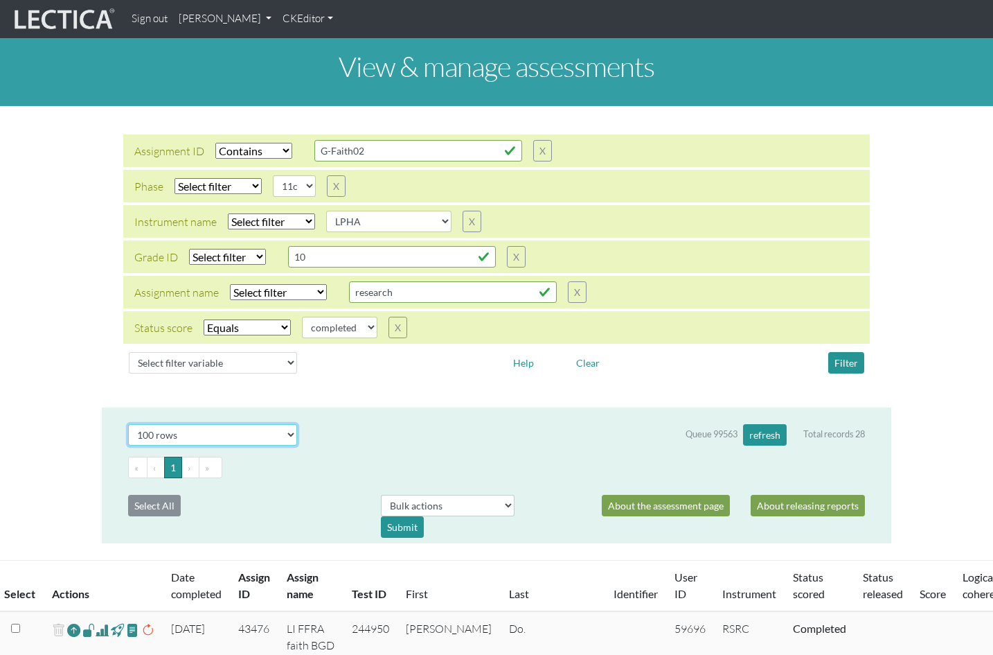
click at [286, 424] on select "Select # rows to display 10 rows 20 rows 50 rows 100 rows 200 rows 500 rows 100…" at bounding box center [212, 434] width 169 height 21
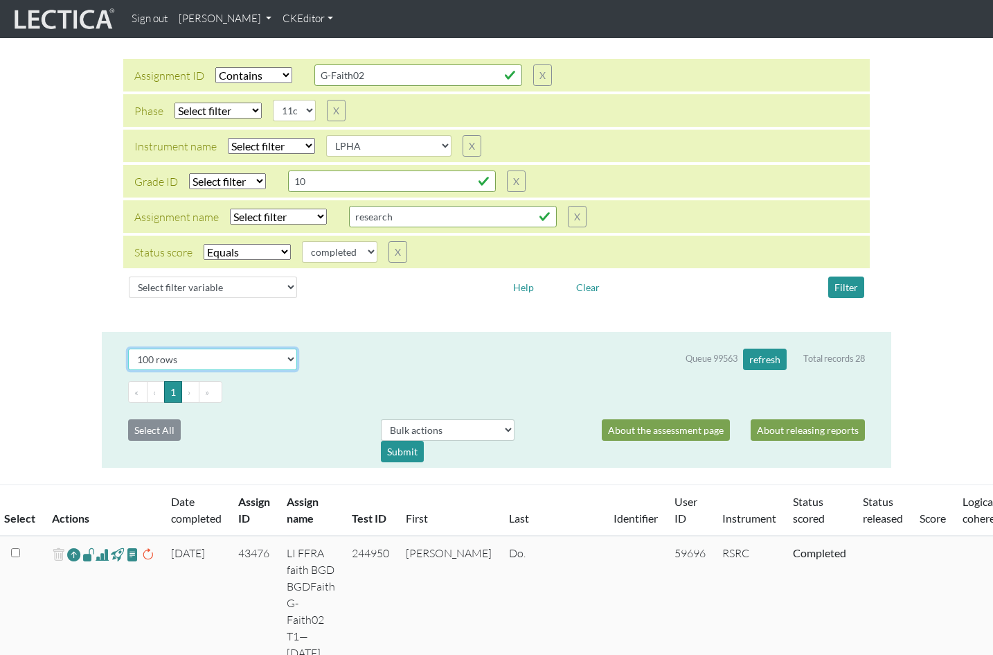
scroll to position [86, 0]
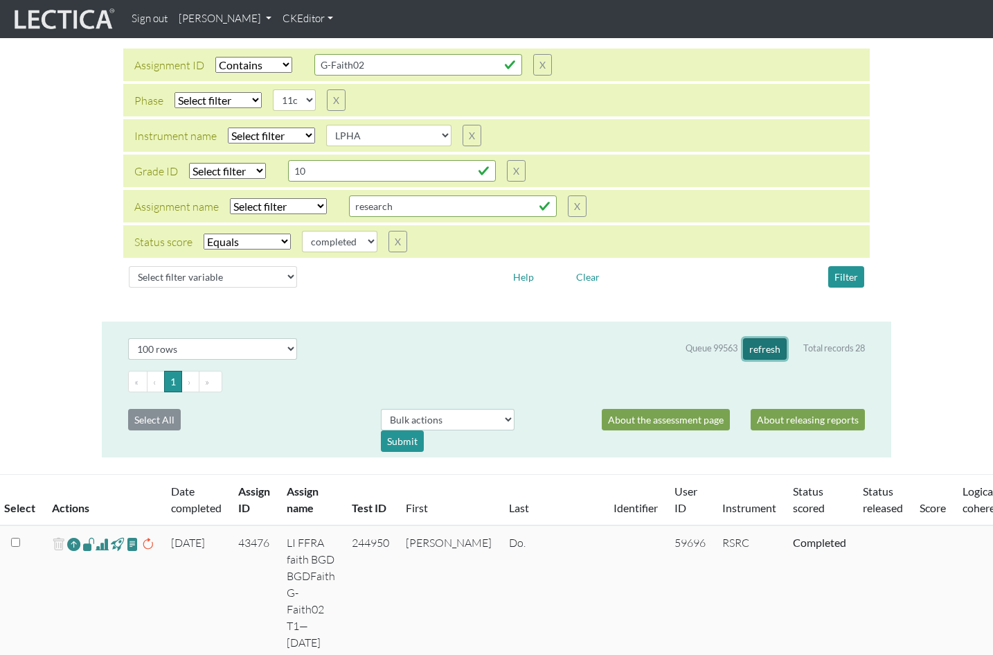
click at [773, 338] on button "refresh" at bounding box center [765, 348] width 44 height 21
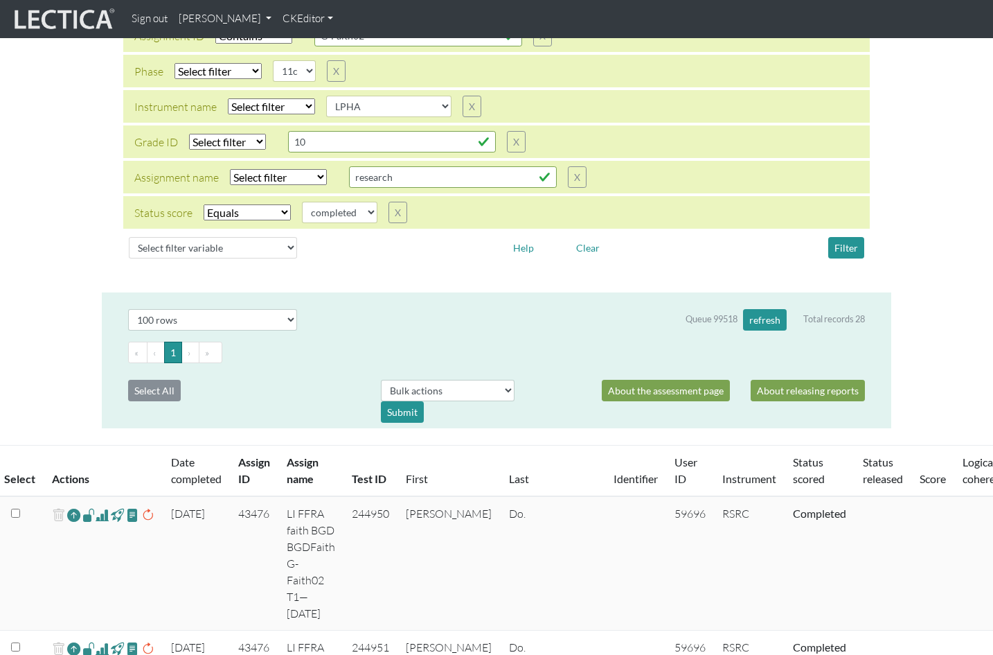
scroll to position [0, 0]
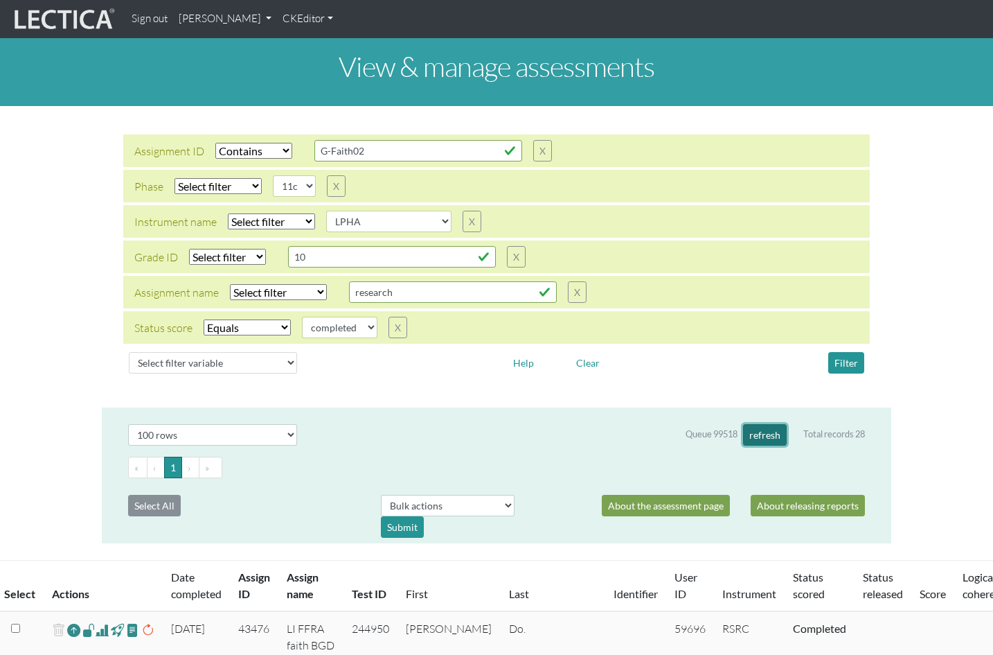
click at [765, 424] on button "refresh" at bounding box center [765, 434] width 44 height 21
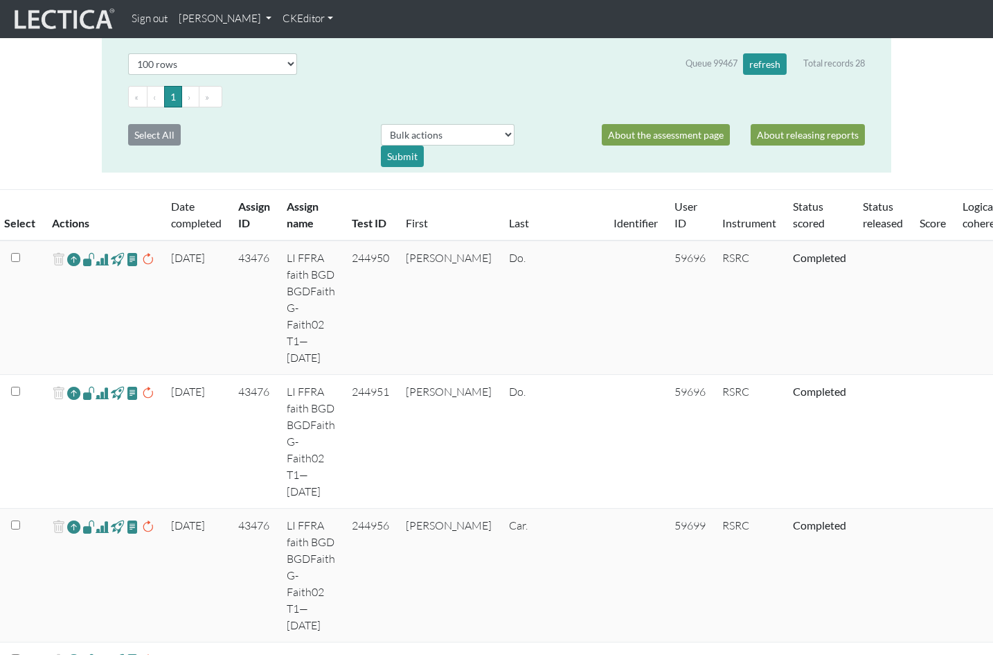
scroll to position [361, 0]
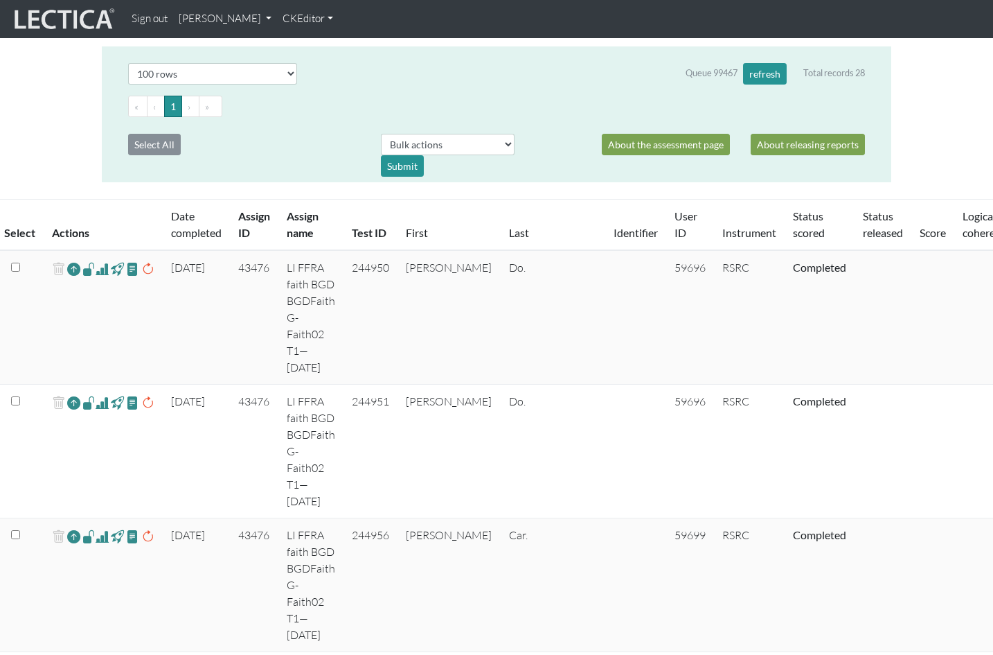
click at [96, 260] on span at bounding box center [102, 268] width 13 height 17
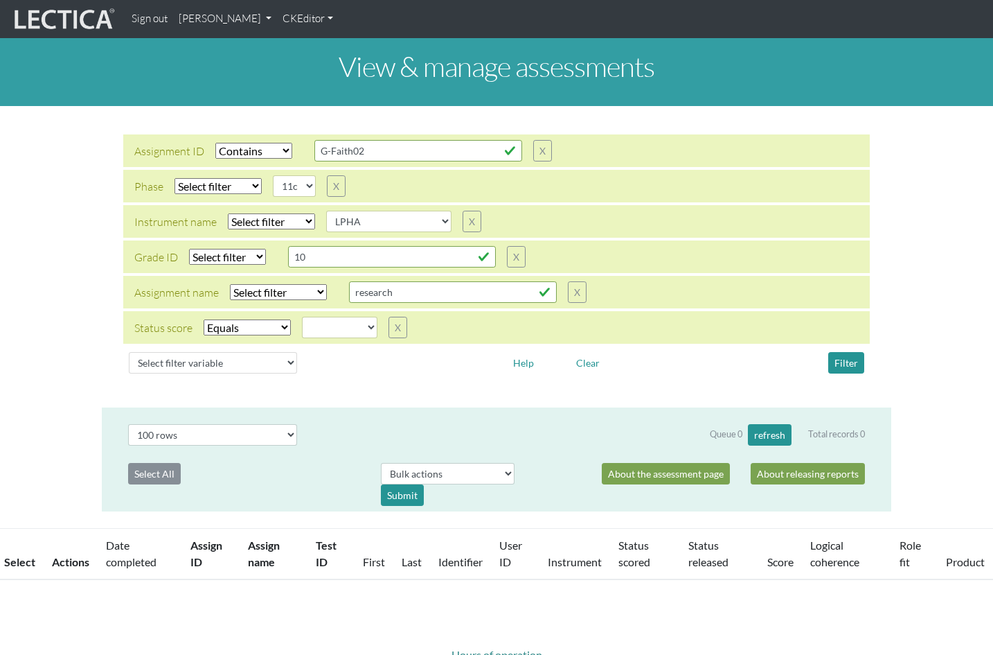
select select "contains"
select select
select select "11c"
select select
select select "LPHA"
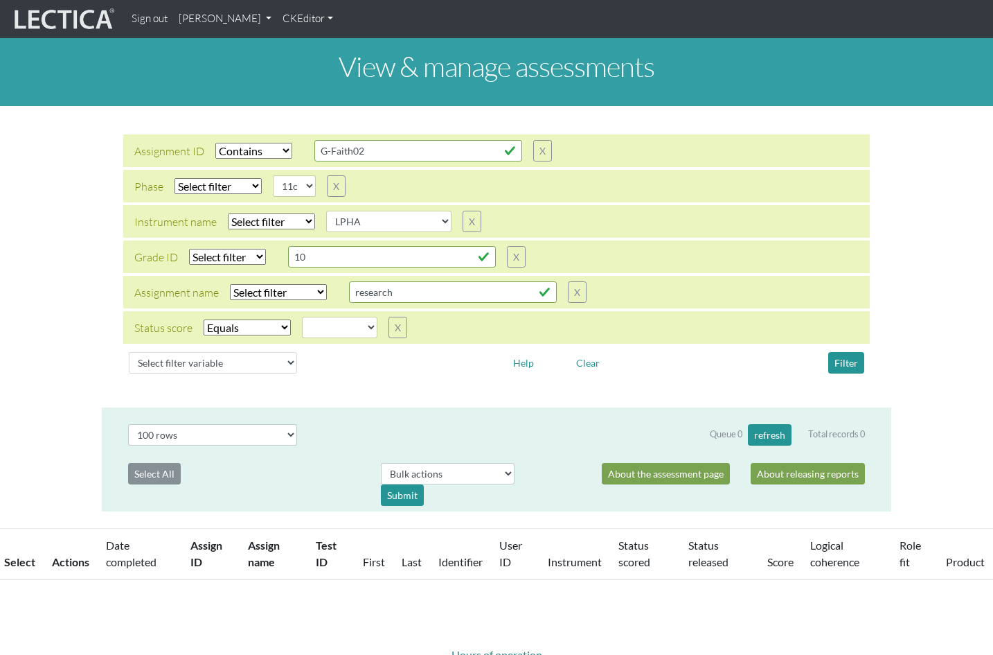
select select
select select "100"
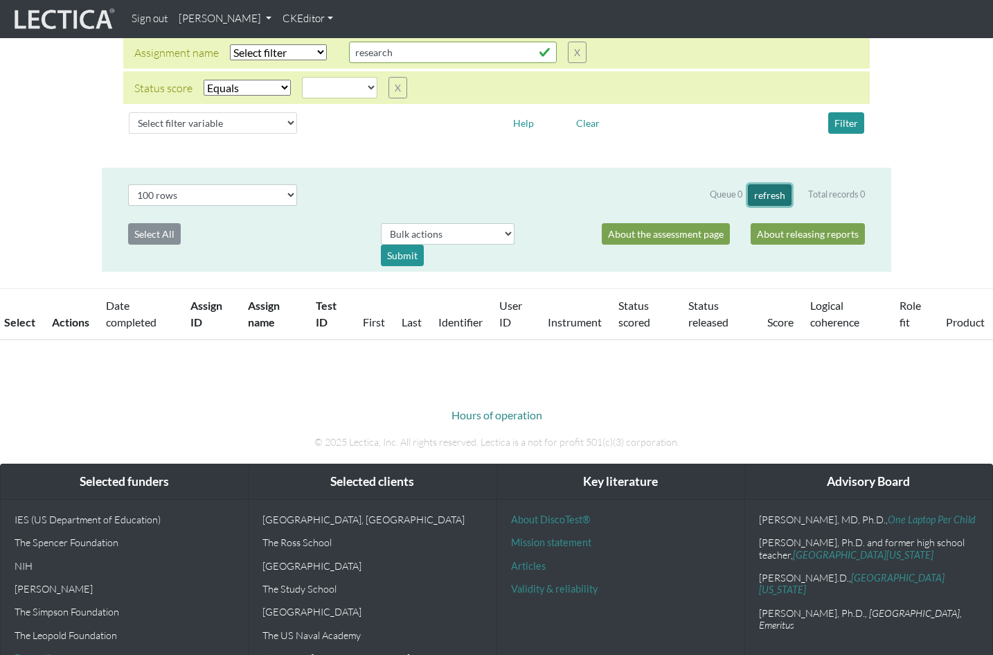
click at [771, 184] on button "refresh" at bounding box center [770, 194] width 44 height 21
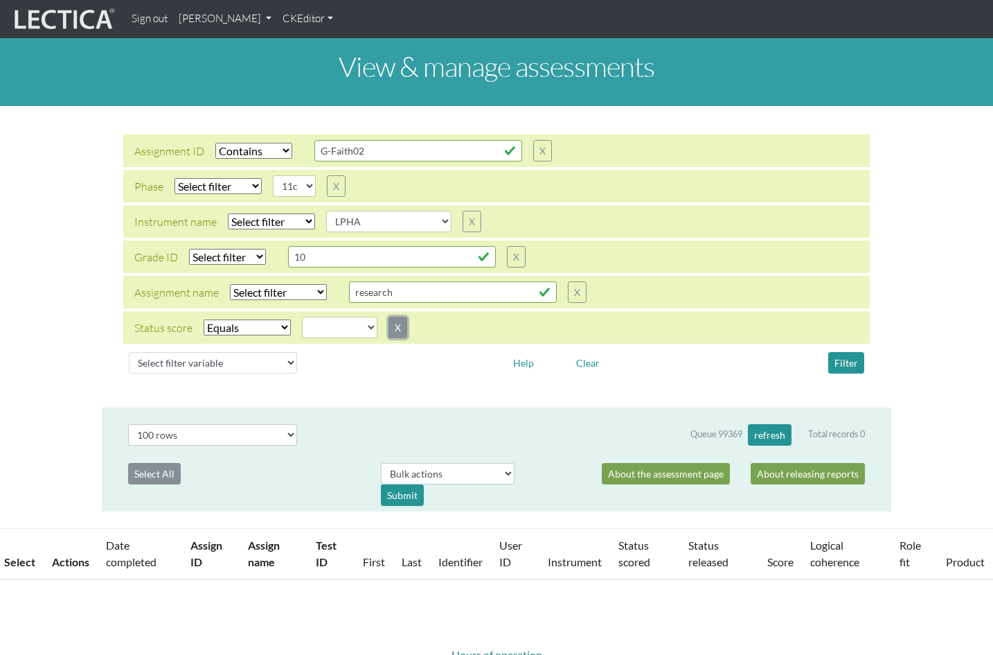
click at [389, 317] on button "X" at bounding box center [398, 327] width 19 height 21
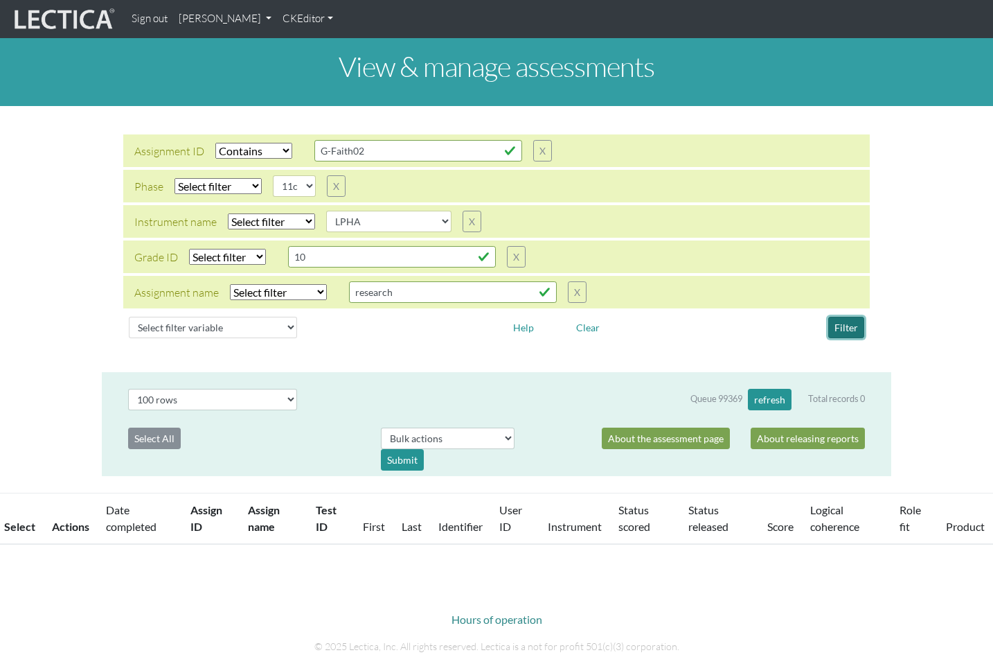
click at [851, 317] on button "Filter" at bounding box center [846, 327] width 36 height 21
click at [846, 317] on button "Filter" at bounding box center [846, 327] width 36 height 21
select select "contains"
select select
select select "11c"
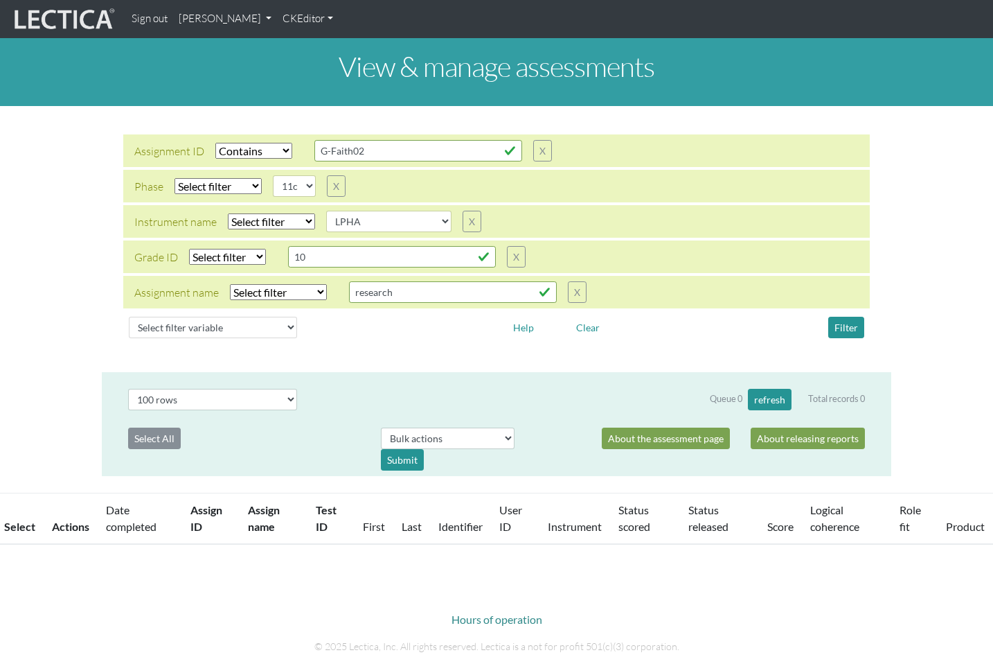
select select
select select "LPHA"
select select "100"
click at [842, 317] on button "Filter" at bounding box center [846, 327] width 36 height 21
click at [568, 281] on button "X" at bounding box center [577, 291] width 19 height 21
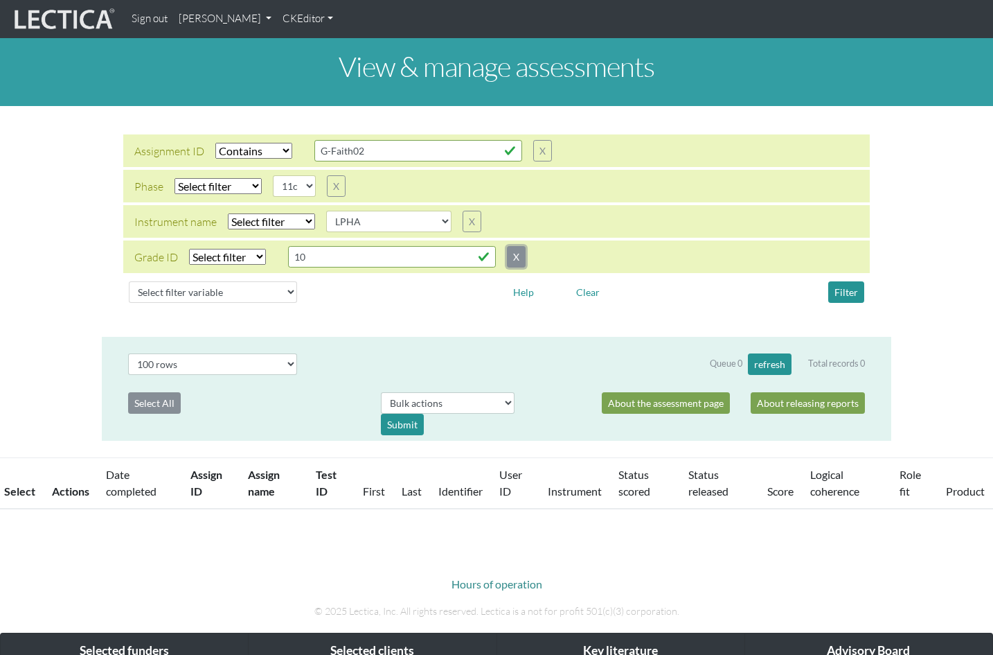
click at [510, 246] on button "X" at bounding box center [516, 256] width 19 height 21
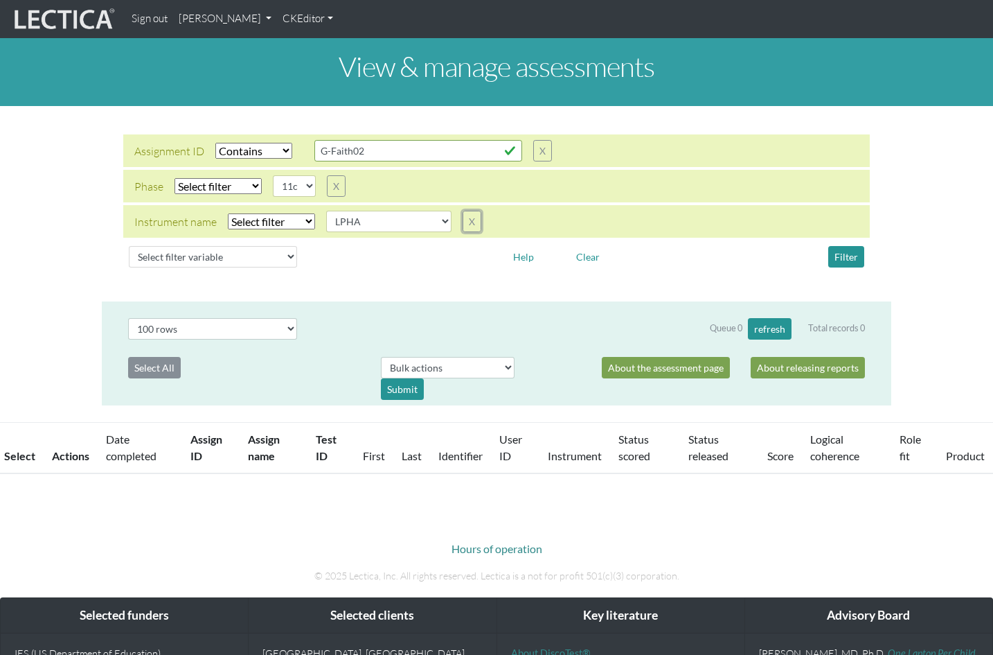
click at [463, 211] on button "X" at bounding box center [472, 221] width 19 height 21
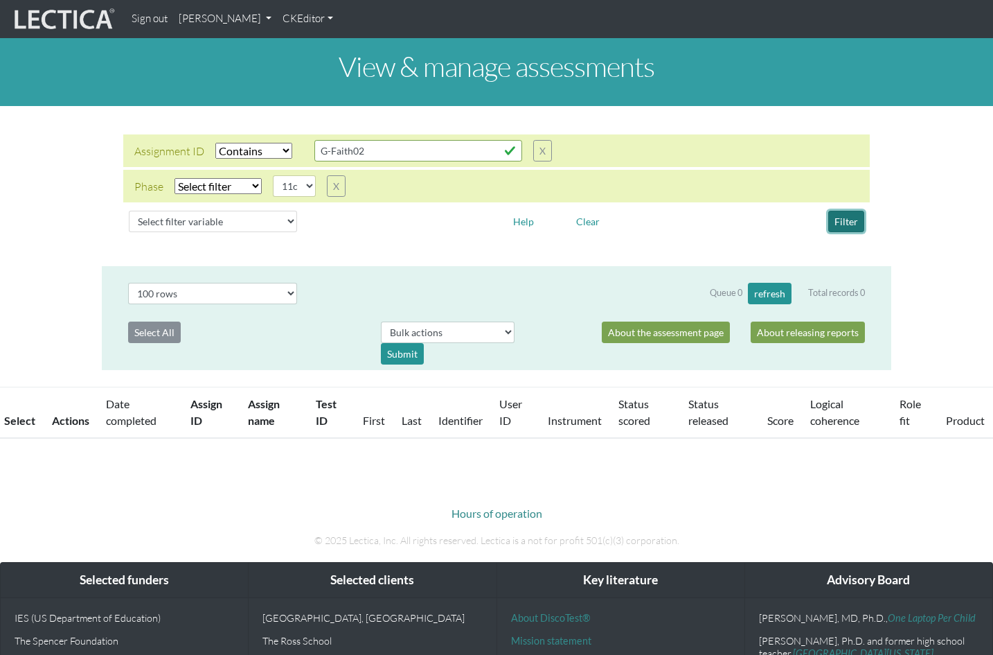
click at [848, 211] on button "Filter" at bounding box center [846, 221] width 36 height 21
click at [712, 213] on div "Filter" at bounding box center [780, 221] width 189 height 21
click at [845, 211] on button "Filter" at bounding box center [846, 221] width 36 height 21
click at [744, 215] on div "Filter" at bounding box center [780, 221] width 189 height 21
select select "contains"
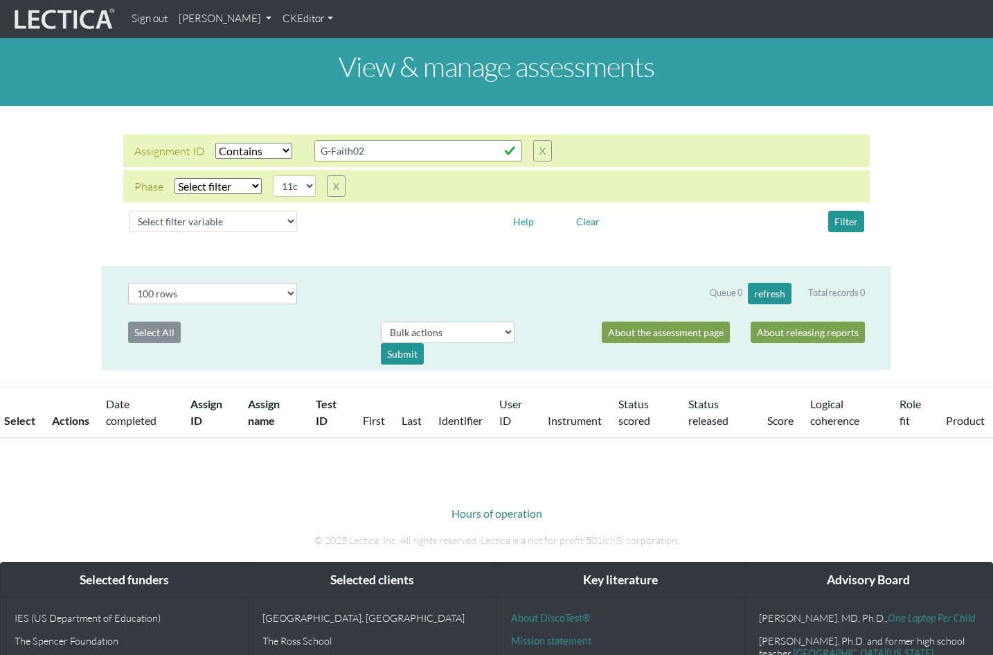
select select
select select "11c"
select select "100"
click at [851, 211] on button "Filter" at bounding box center [846, 221] width 36 height 21
click at [327, 176] on button "X" at bounding box center [336, 185] width 19 height 21
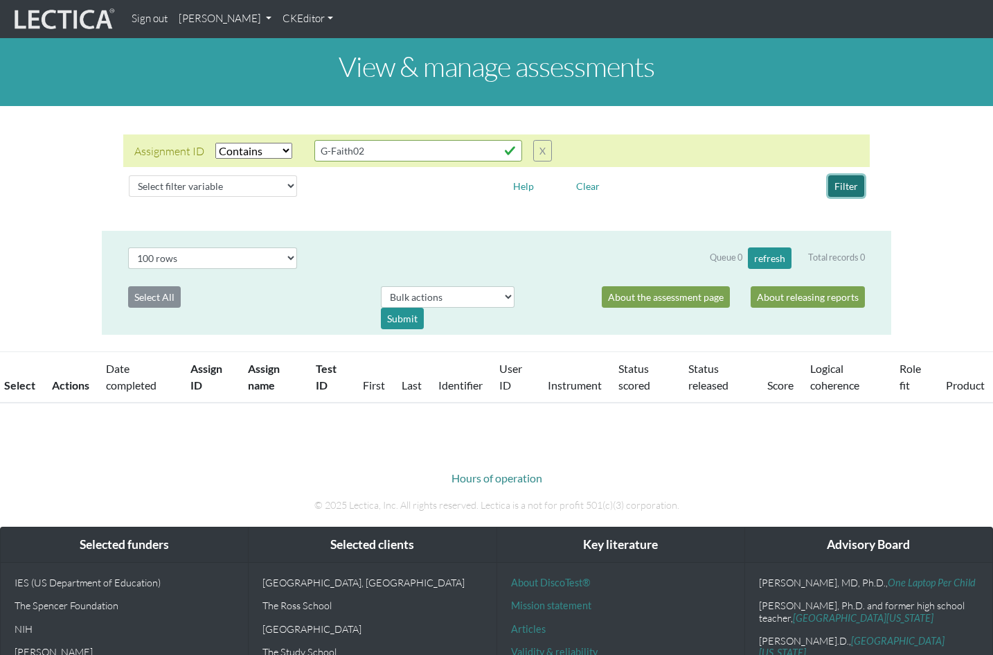
click at [848, 175] on button "Filter" at bounding box center [846, 185] width 36 height 21
click at [414, 436] on div "Hours of operation © 2025 Lectica, Inc. All rights reserved. Lectica is a not f…" at bounding box center [497, 479] width 790 height 87
select select "contains"
select select "100"
click at [533, 141] on button "X" at bounding box center [542, 150] width 19 height 21
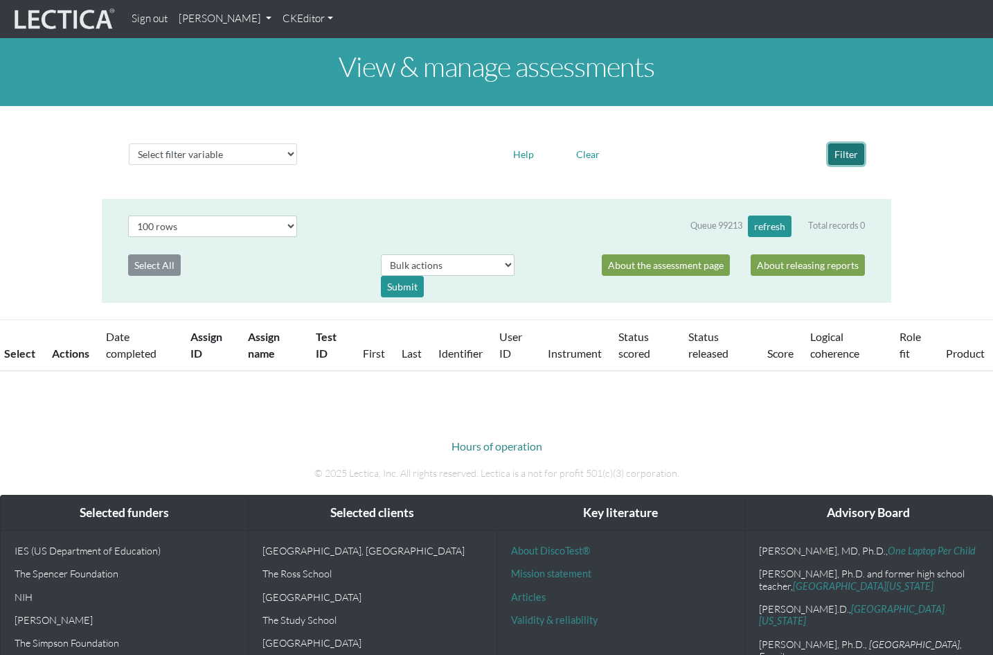
click at [845, 148] on button "Filter" at bounding box center [846, 153] width 36 height 21
select select "100"
click at [285, 21] on link "CKEditor" at bounding box center [308, 19] width 62 height 27
click at [208, 23] on link "[PERSON_NAME]" at bounding box center [225, 19] width 104 height 27
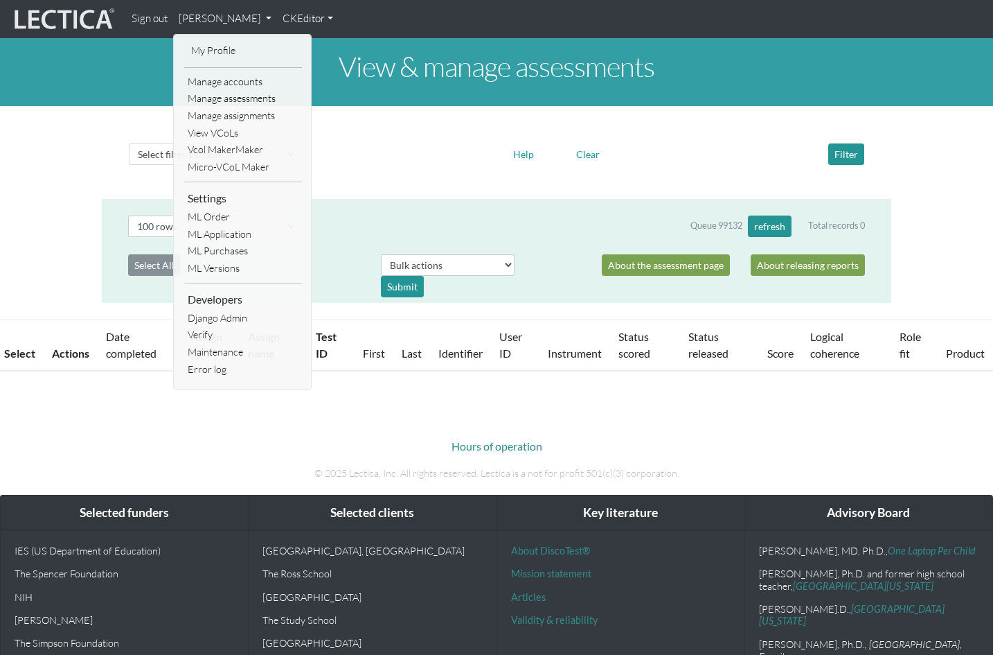
click at [222, 76] on link "Manage accounts" at bounding box center [243, 81] width 118 height 17
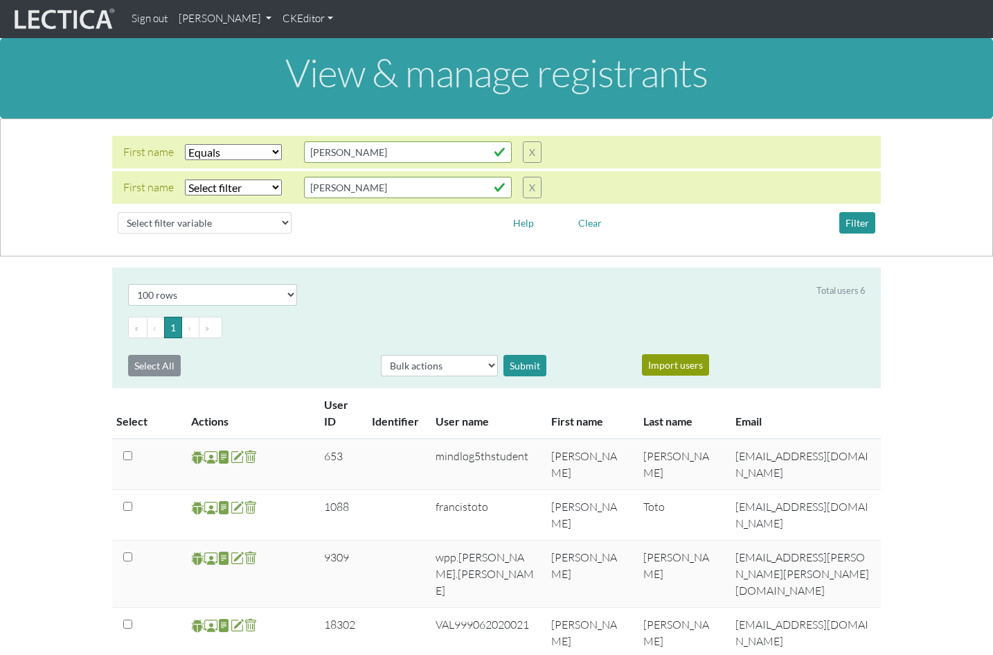
select select "iexact"
select select "100"
click at [205, 21] on link "[PERSON_NAME]" at bounding box center [225, 19] width 104 height 27
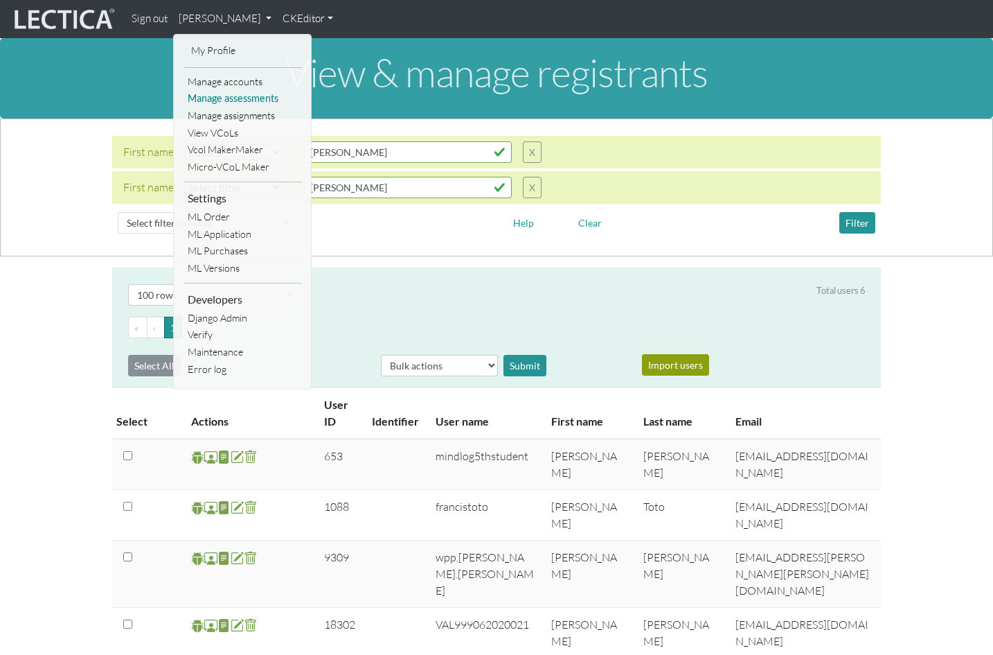
click at [230, 93] on link "Manage assessments" at bounding box center [243, 98] width 118 height 17
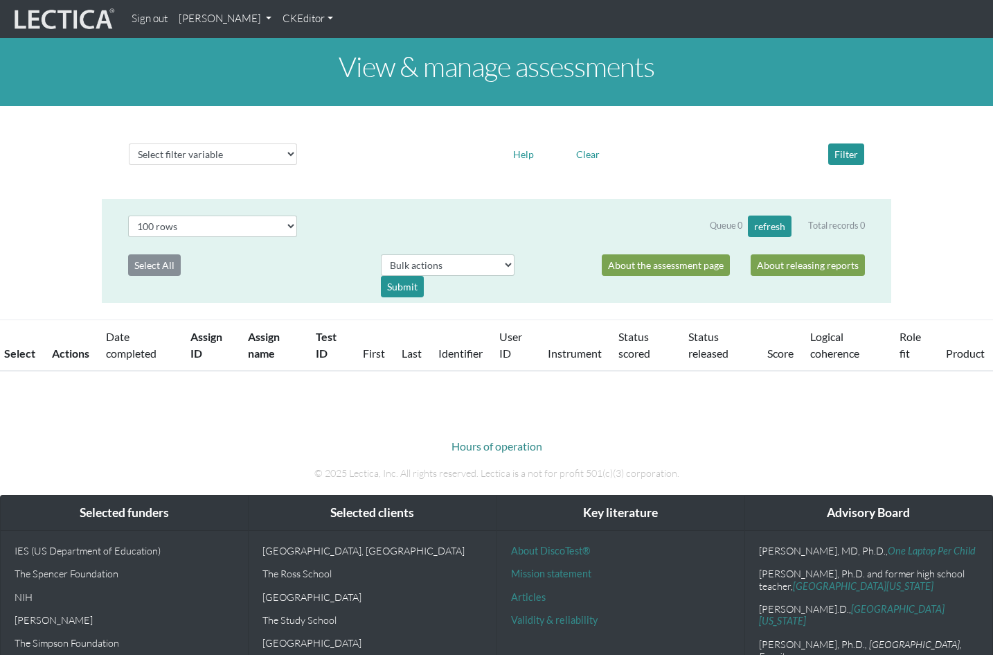
select select "100"
click at [767, 215] on button "refresh" at bounding box center [770, 225] width 44 height 21
click at [420, 163] on div "Select filter variable Assignment name Assignment ID Clarity persuasive Clarity…" at bounding box center [497, 152] width 790 height 71
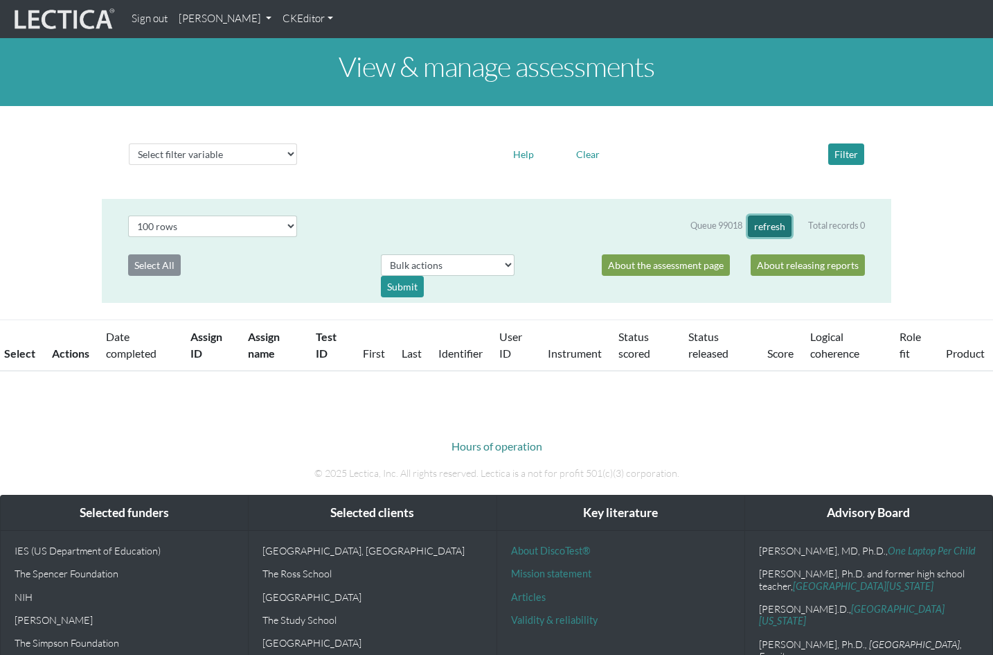
click at [770, 217] on button "refresh" at bounding box center [770, 225] width 44 height 21
click at [772, 215] on button "refresh" at bounding box center [770, 225] width 44 height 21
select select "100"
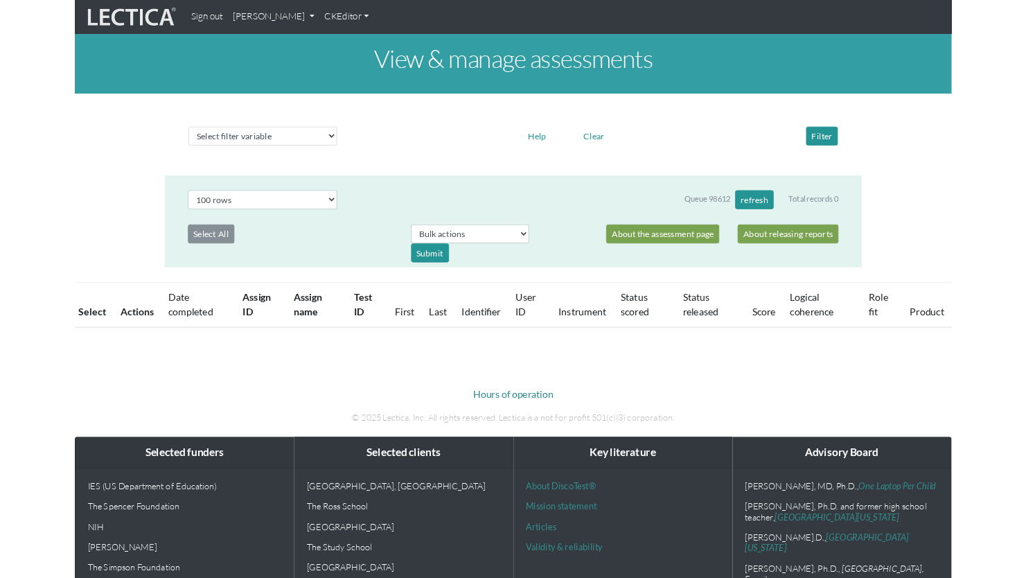
scroll to position [3, 0]
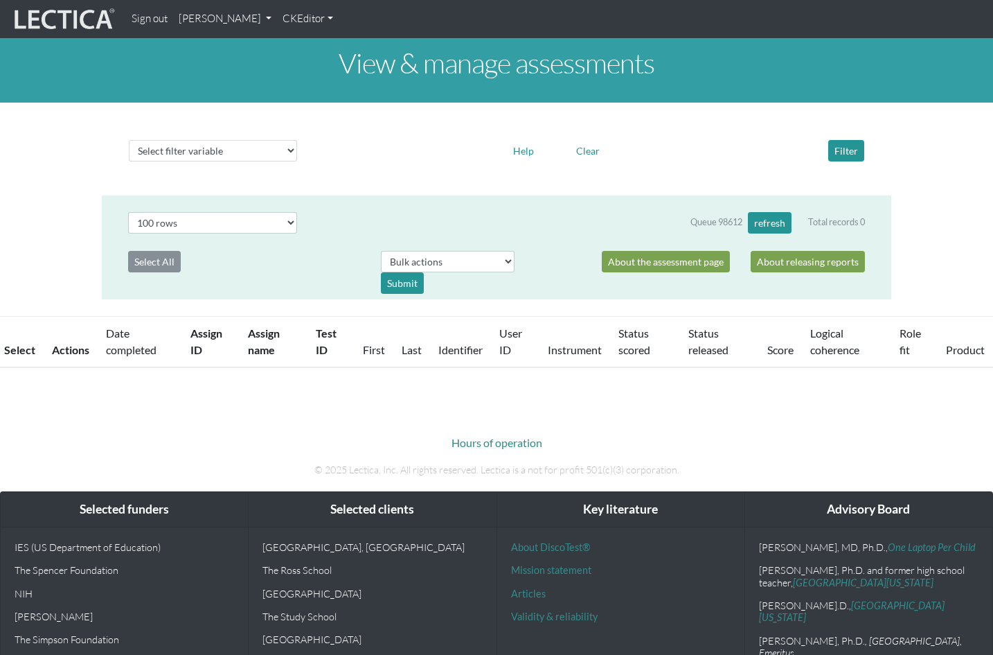
click at [438, 212] on div "Queue 98612 refresh Total records 0" at bounding box center [592, 222] width 569 height 21
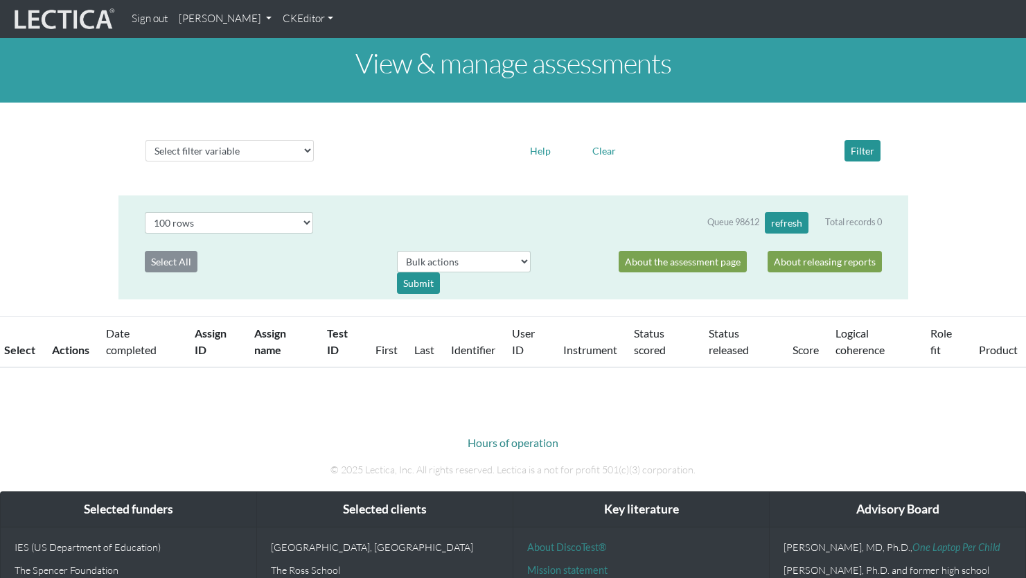
click at [357, 174] on div "View & manage assessments Select filter variable Assignment name Assignment ID …" at bounding box center [513, 201] width 1026 height 333
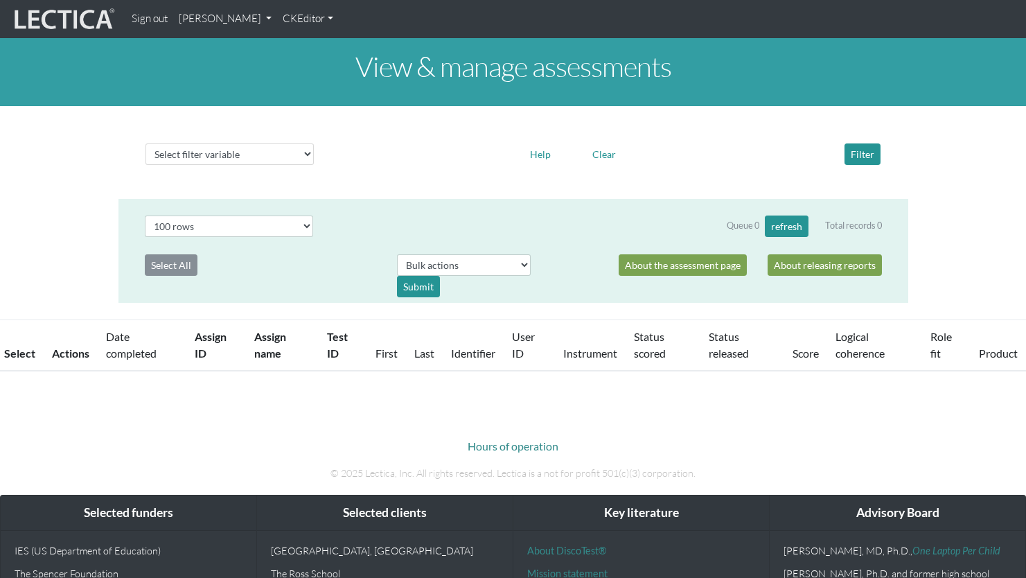
select select "100"
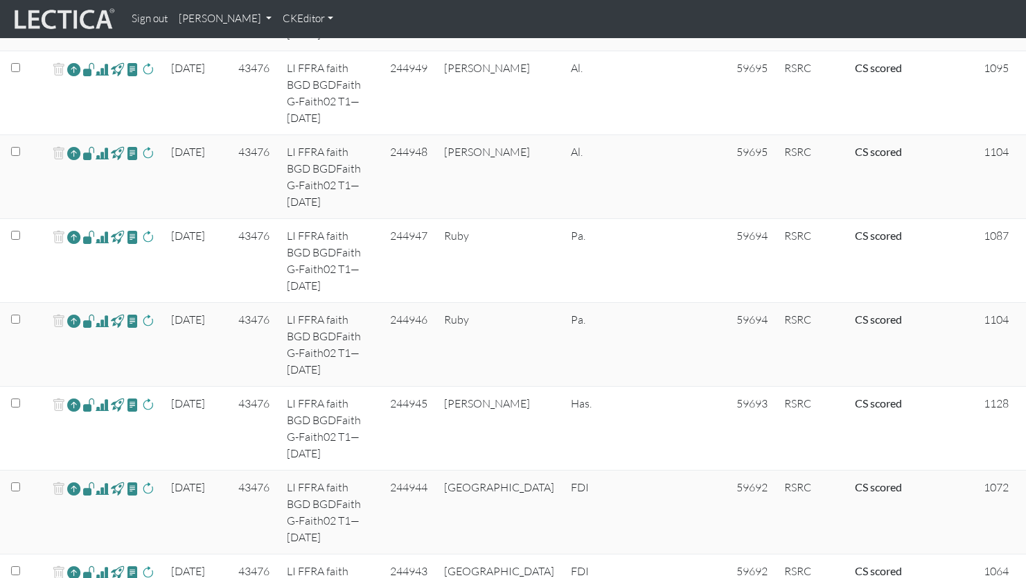
scroll to position [6115, 0]
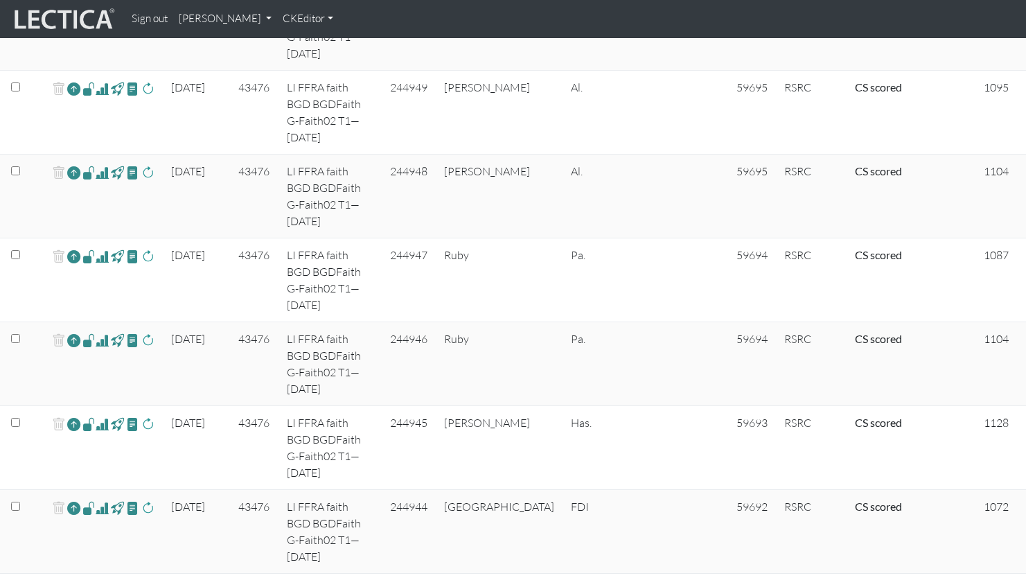
drag, startPoint x: 272, startPoint y: 348, endPoint x: 317, endPoint y: 362, distance: 47.1
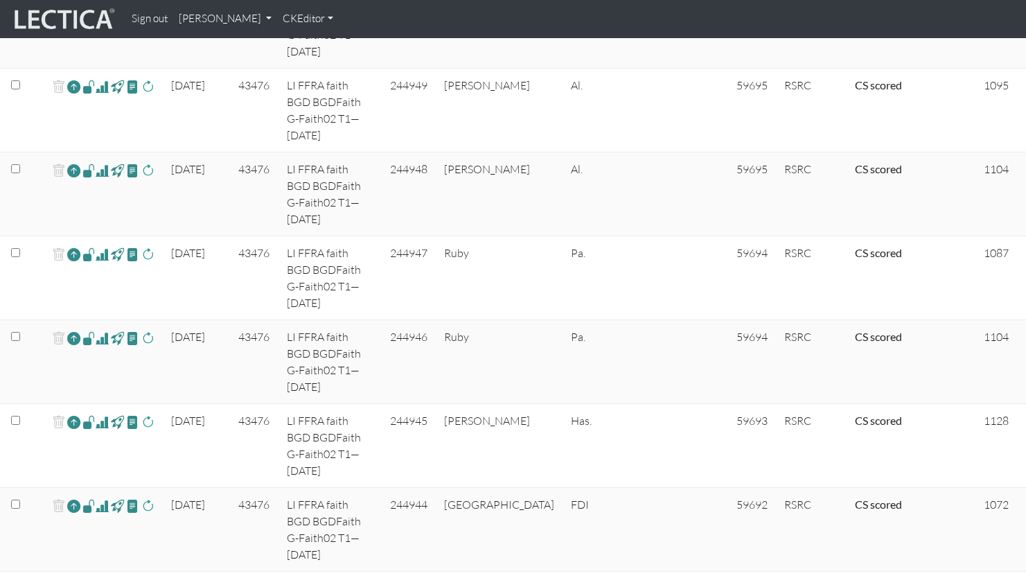
copy td "BGD BGDFaith G-Faith02"
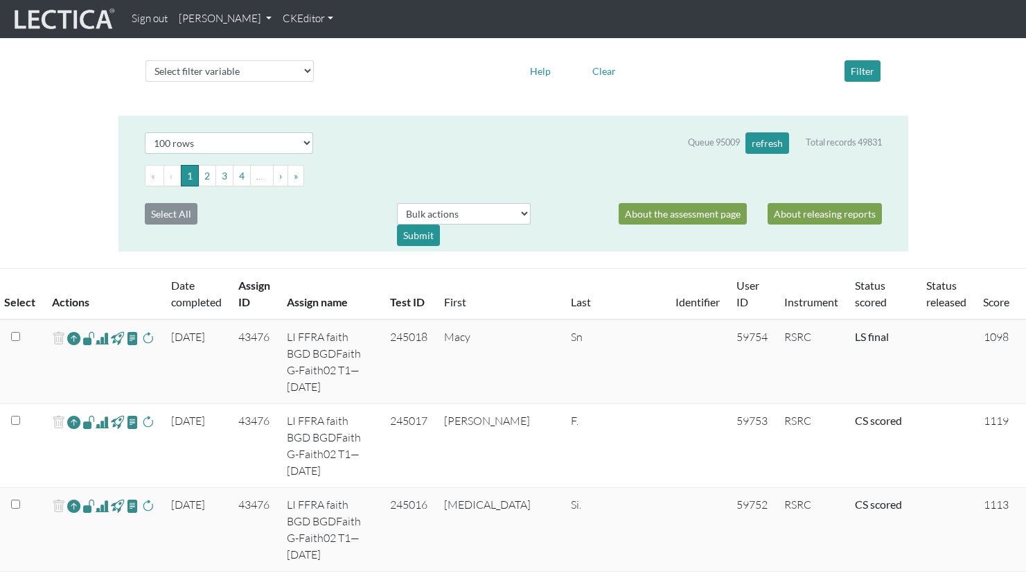
scroll to position [0, 0]
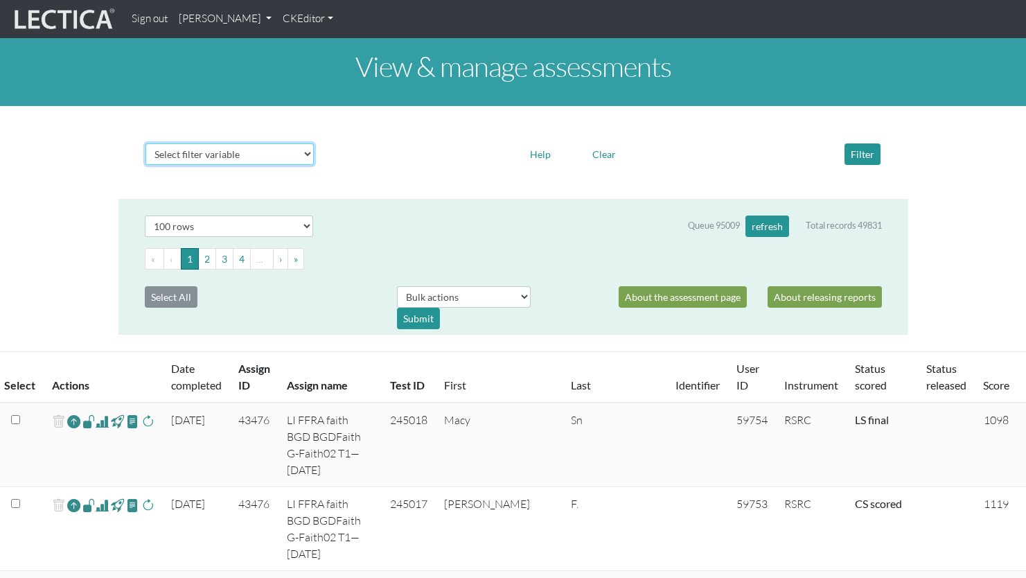
click at [302, 143] on select "Select filter variable Assignment name Assignment ID Clarity persuasive Clarity…" at bounding box center [229, 153] width 168 height 21
select select "assignment__name"
click at [145, 165] on select "Select filter variable Assignment name Assignment ID Clarity persuasive Clarity…" at bounding box center [229, 153] width 168 height 21
select select
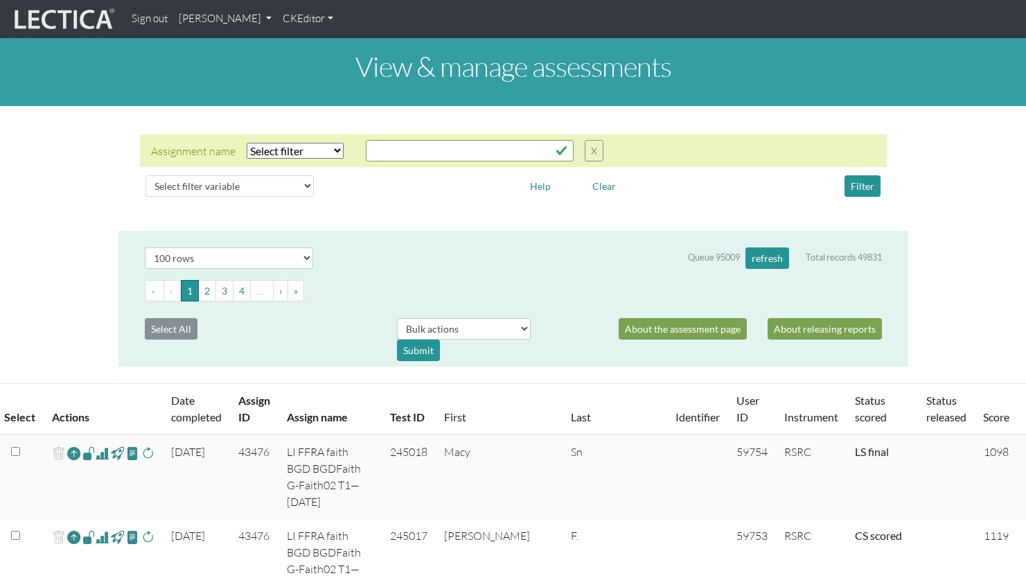
click at [284, 143] on select "Select filter Equals Does not equal Contains Does not contain Starts with Ends …" at bounding box center [295, 151] width 97 height 16
select select "icontains"
click at [247, 143] on select "Select filter Equals Does not equal Contains Does not contain Starts with Ends …" at bounding box center [295, 151] width 97 height 16
click at [384, 140] on input "text" at bounding box center [470, 150] width 208 height 21
paste input "BGD BGDFaith G-Faith02"
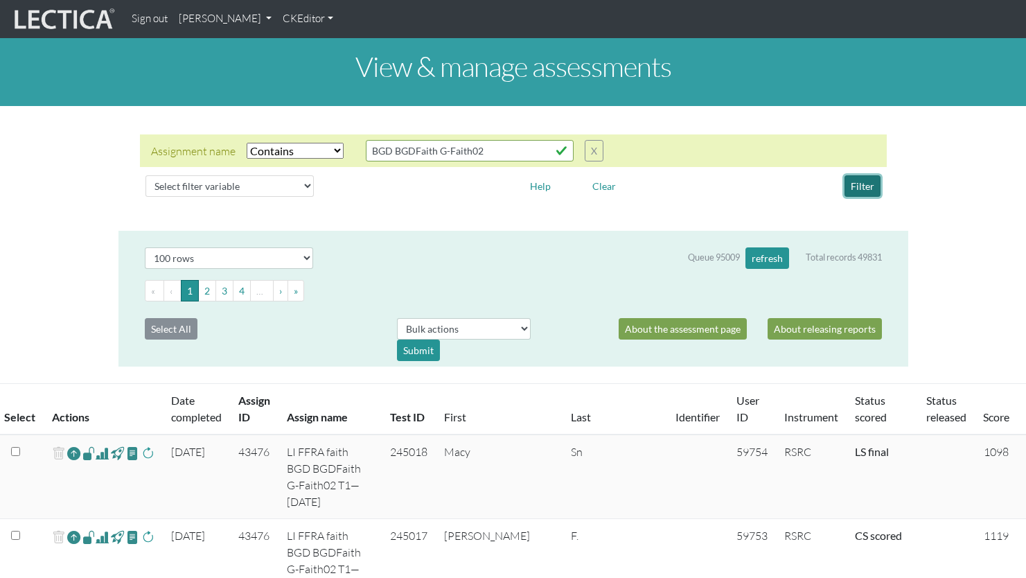
click at [869, 175] on button "Filter" at bounding box center [862, 185] width 36 height 21
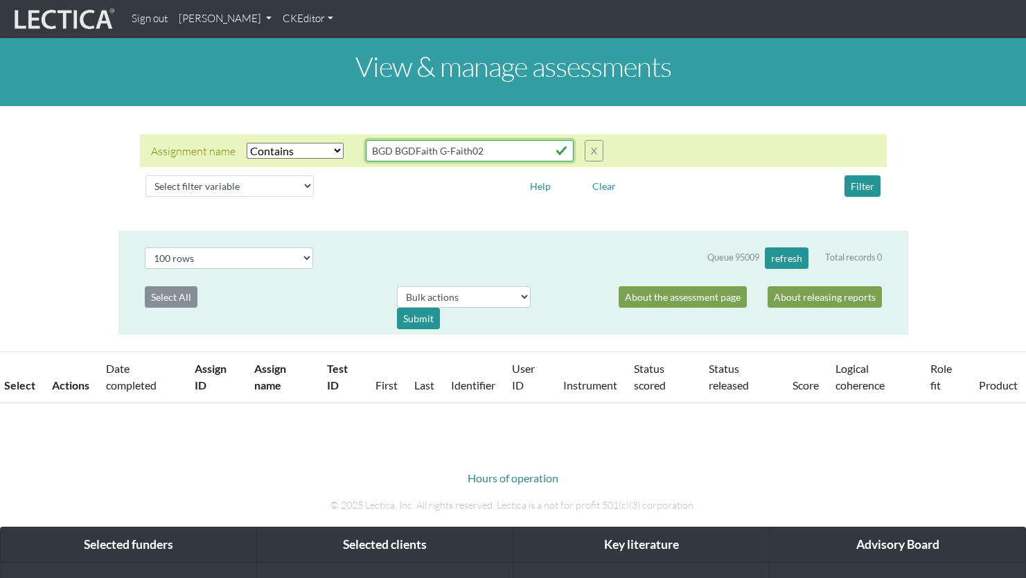
click at [378, 140] on input "BGD BGDFaith G-Faith02" at bounding box center [470, 150] width 208 height 21
drag, startPoint x: 379, startPoint y: 143, endPoint x: 344, endPoint y: 143, distance: 34.6
click at [344, 143] on div "Assignment name Select filter Equals Does not equal Contains Does not contain S…" at bounding box center [377, 150] width 452 height 21
type input "BGDFaith G-Faith02"
click at [861, 177] on button "Filter" at bounding box center [862, 185] width 36 height 21
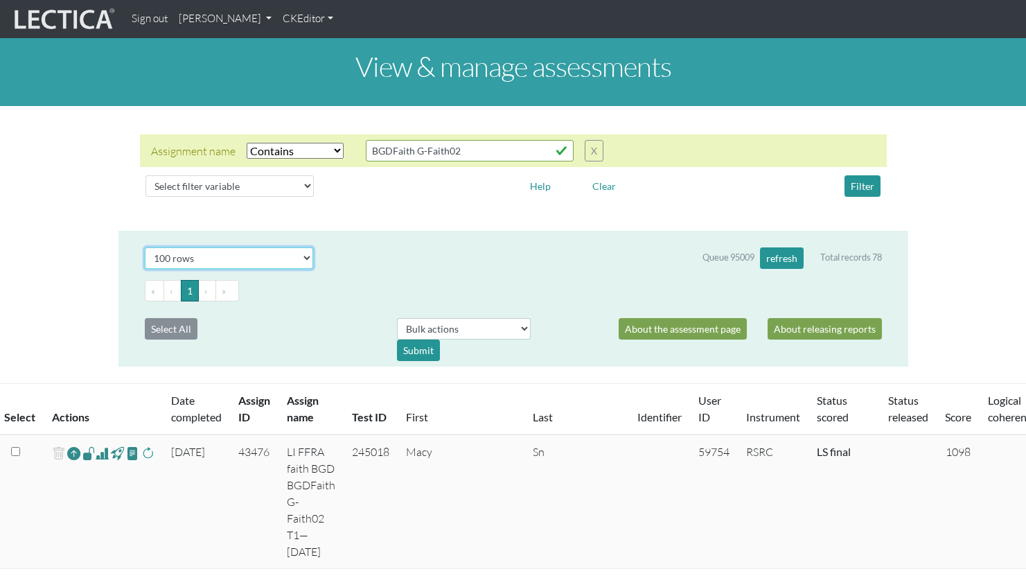
click at [260, 247] on select "Select # rows to display 10 rows 20 rows 50 rows 100 rows 200 rows 500 rows 100…" at bounding box center [229, 257] width 169 height 21
select select "200"
click at [145, 247] on select "Select # rows to display 10 rows 20 rows 50 rows 100 rows 200 rows 500 rows 100…" at bounding box center [229, 257] width 169 height 21
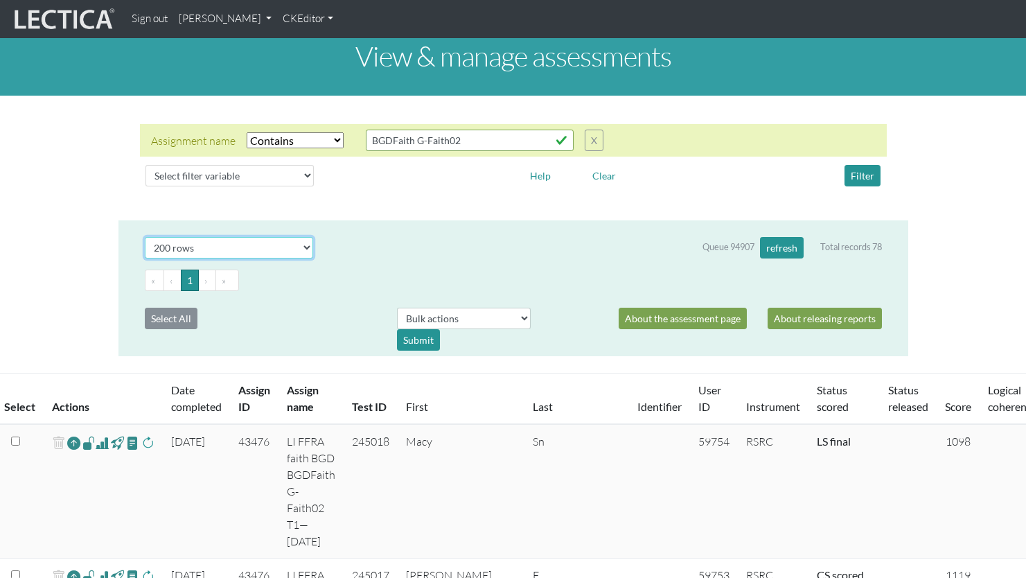
scroll to position [12, 0]
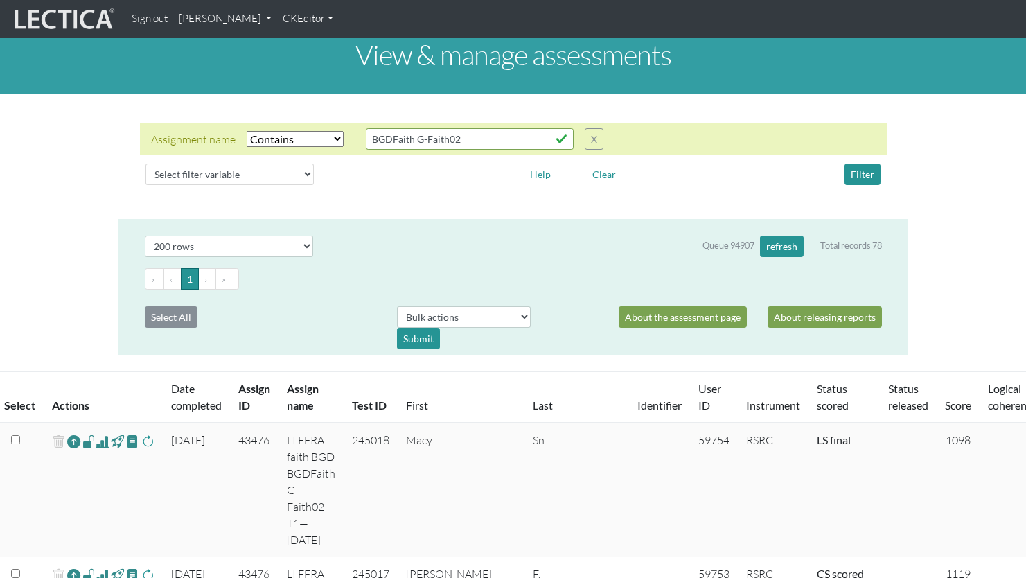
click at [389, 377] on th "Test ID" at bounding box center [371, 397] width 54 height 51
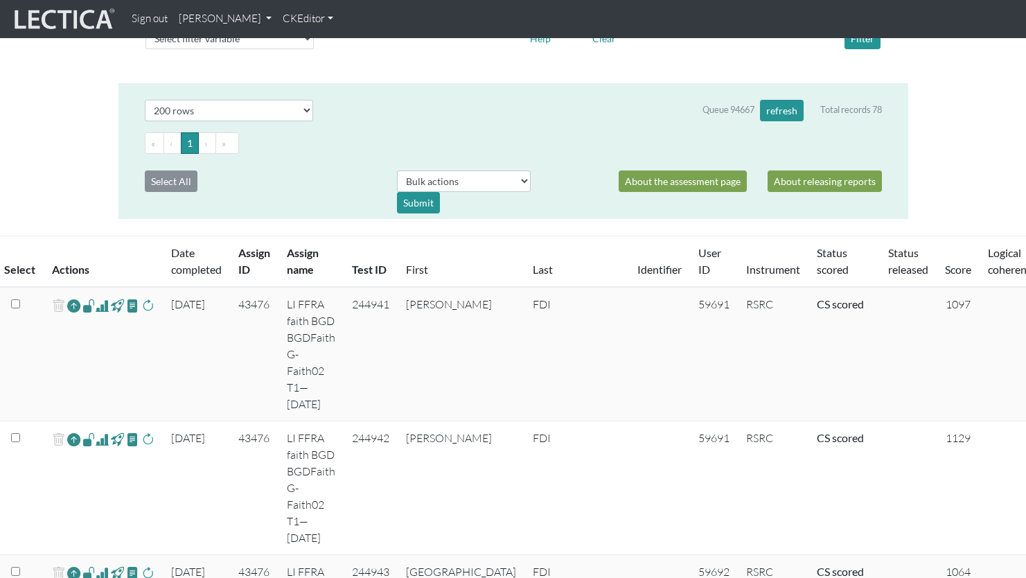
scroll to position [145, 0]
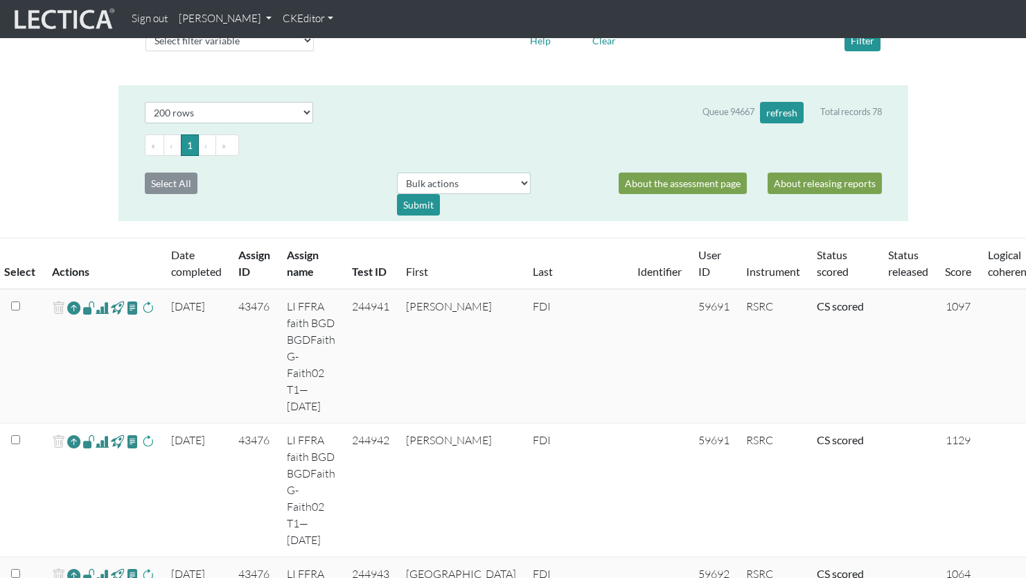
click at [698, 248] on link "User ID" at bounding box center [709, 263] width 23 height 30
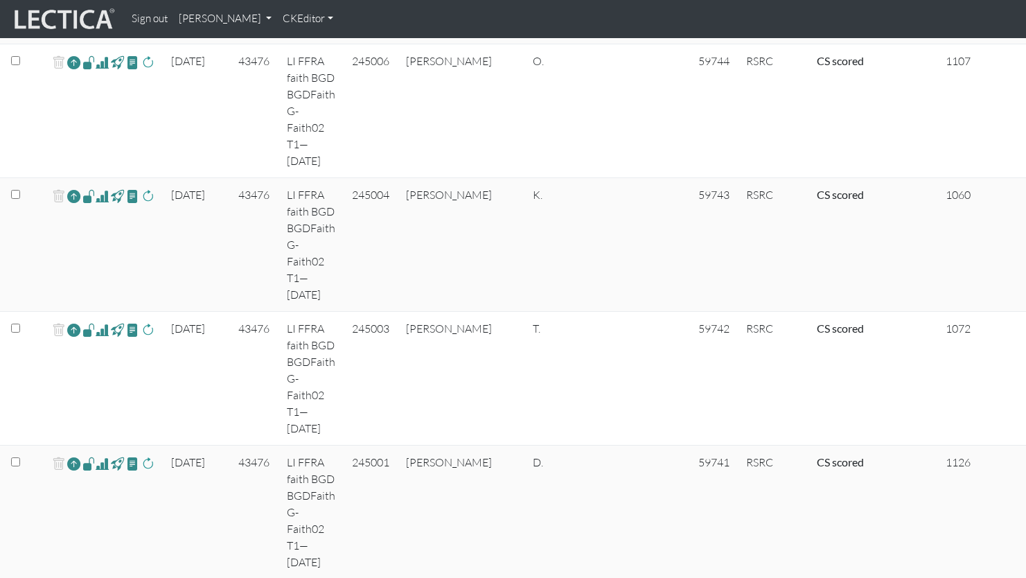
scroll to position [2146, 0]
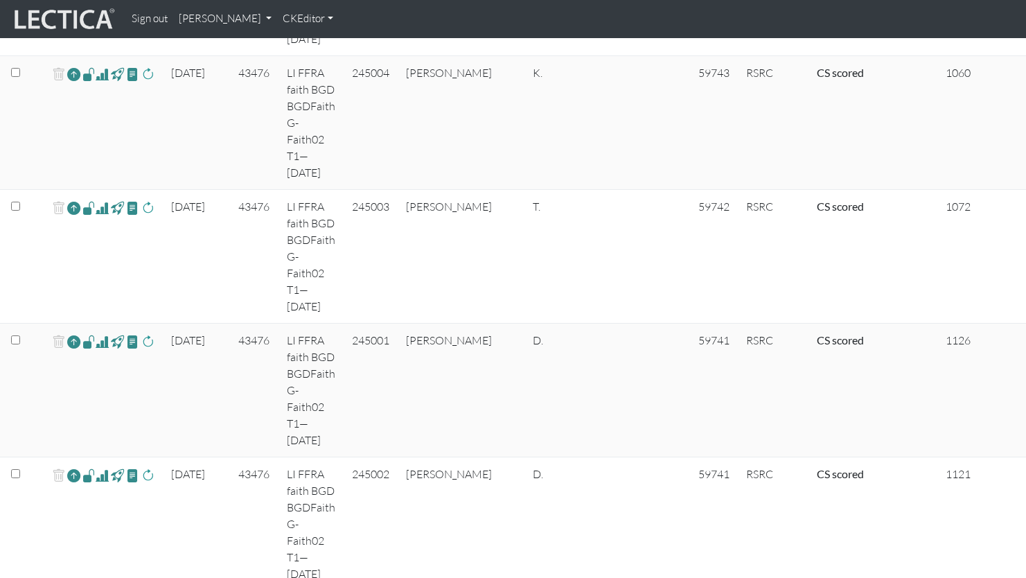
scroll to position [2252, 0]
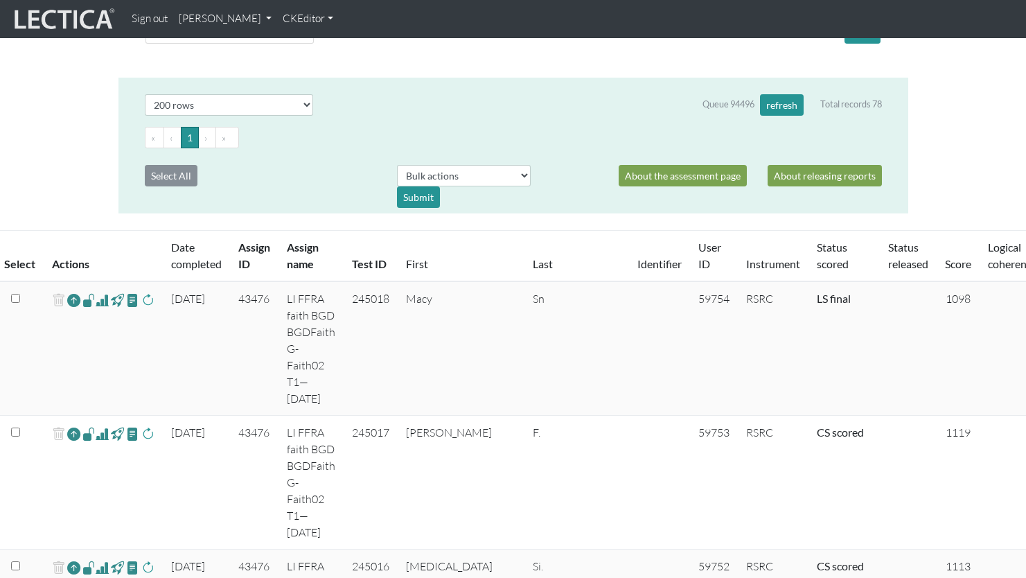
scroll to position [155, 0]
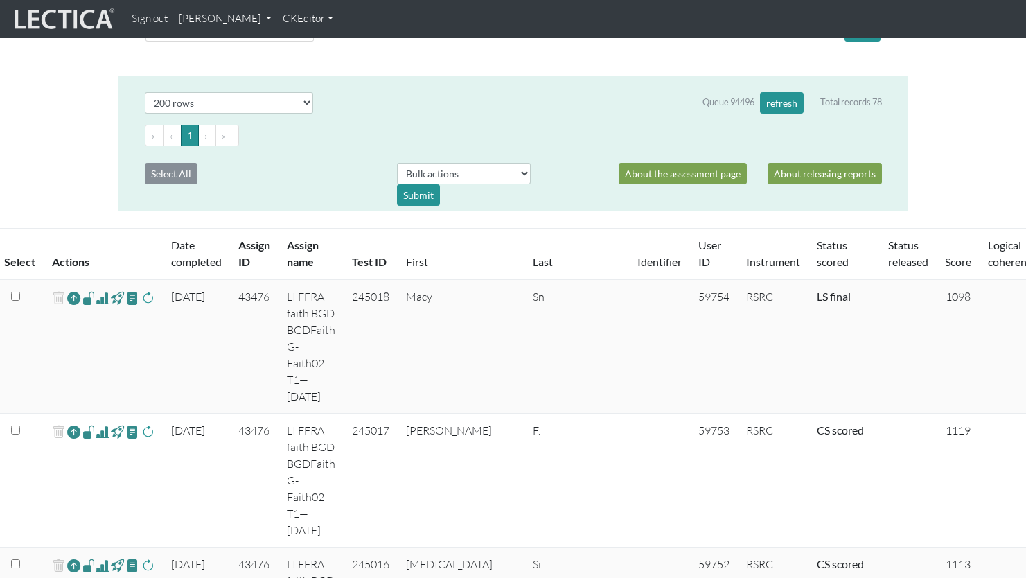
click at [698, 238] on link "User ID" at bounding box center [709, 253] width 23 height 30
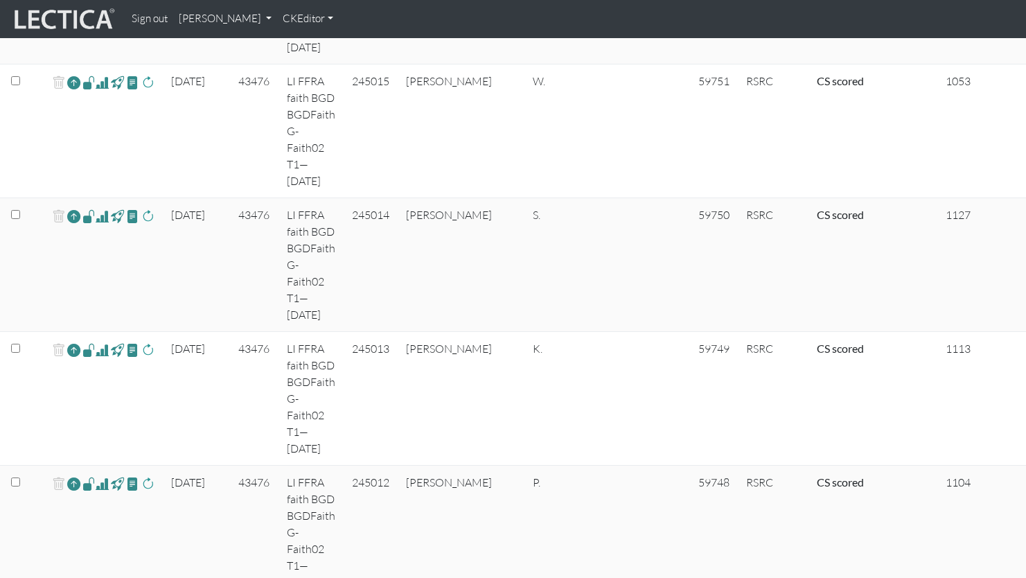
scroll to position [767, 0]
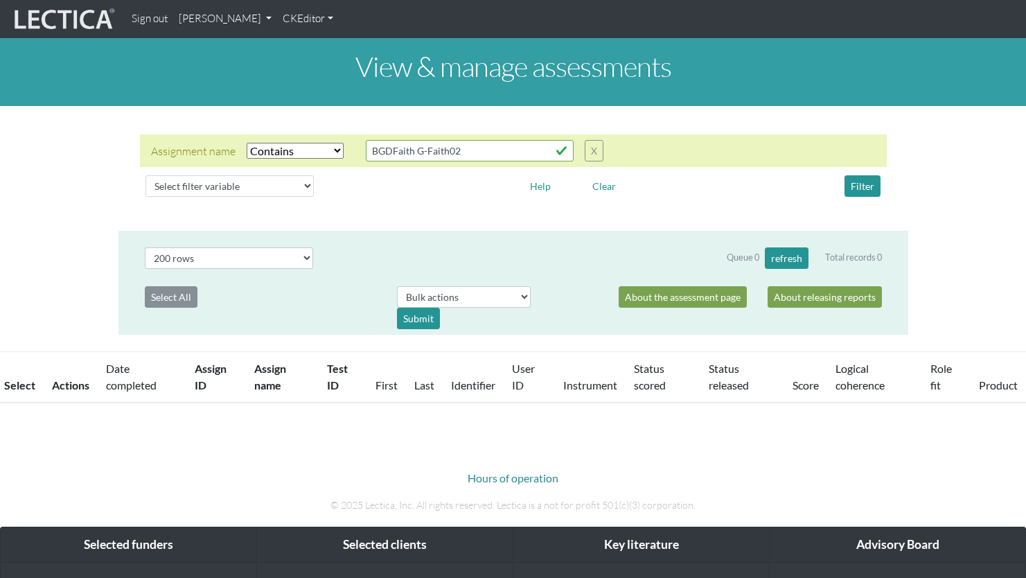
select select "icontains"
select select "200"
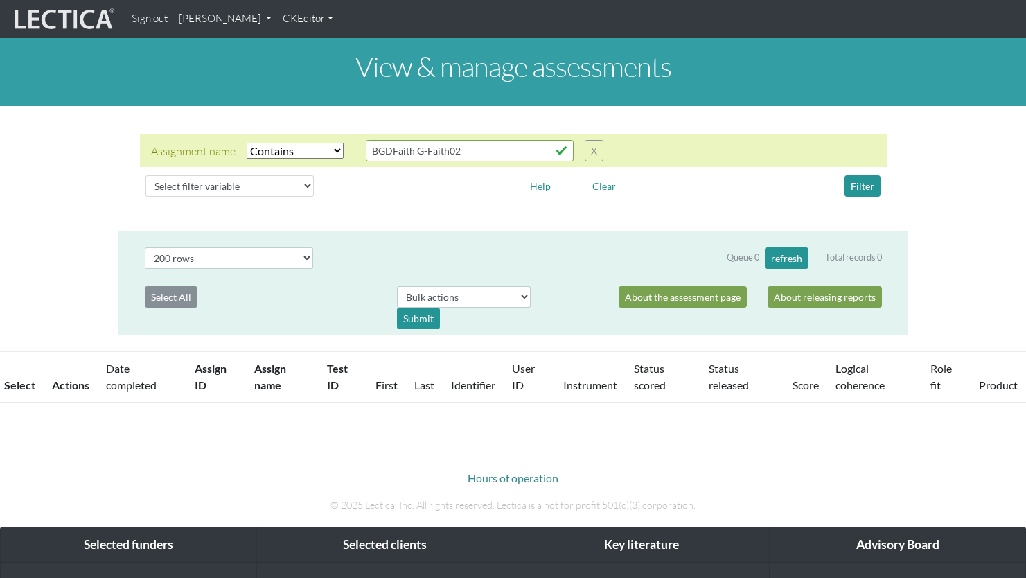
select select "icontains"
select select "200"
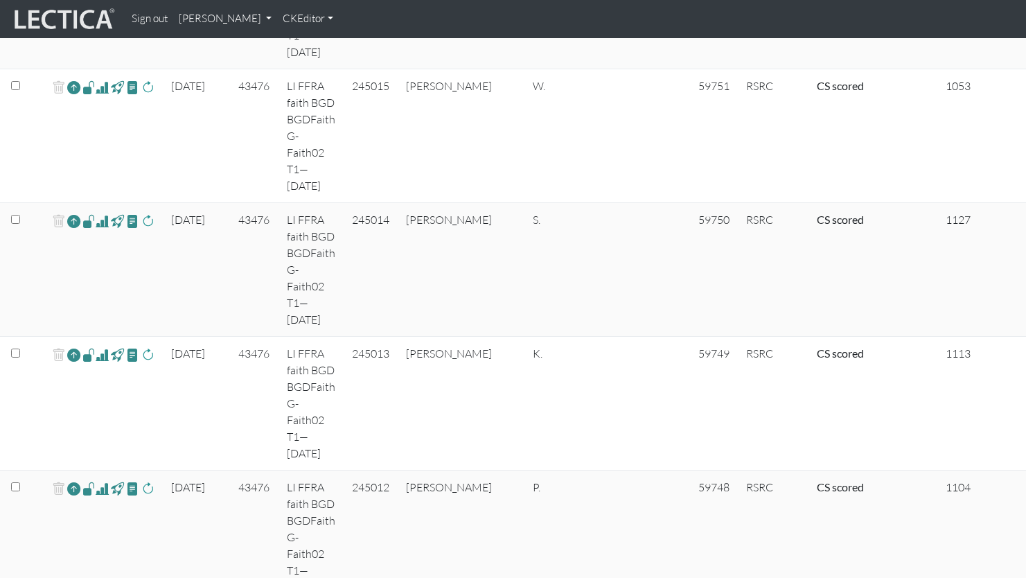
scroll to position [766, 0]
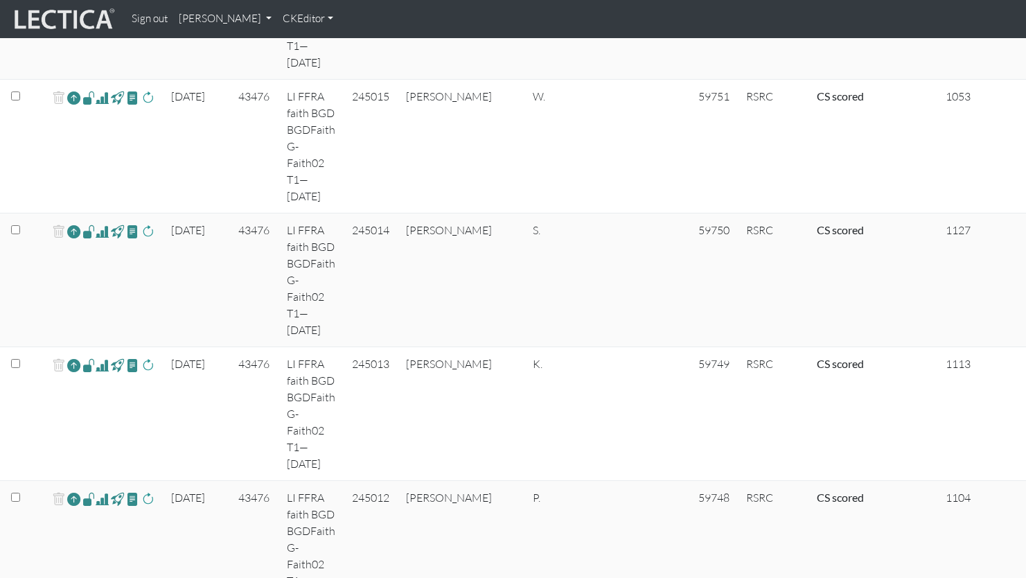
scroll to position [761, 0]
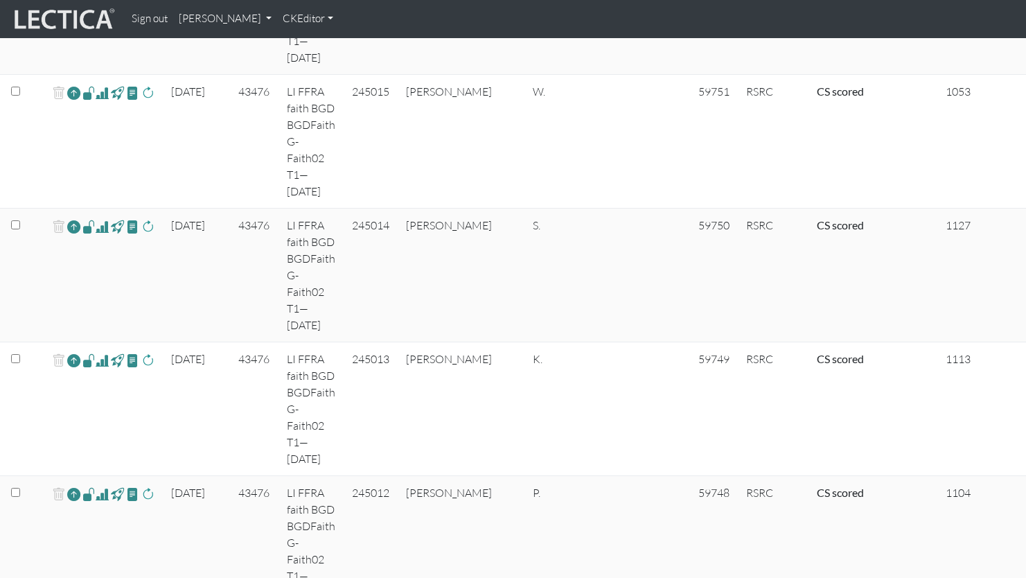
click at [808, 476] on td "CS scored" at bounding box center [843, 543] width 71 height 134
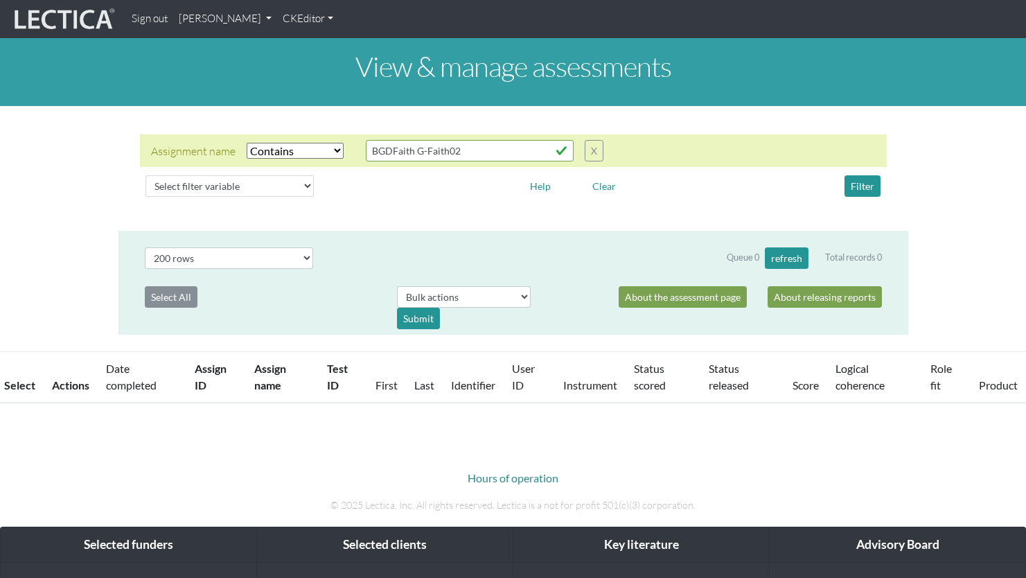
select select "icontains"
select select "200"
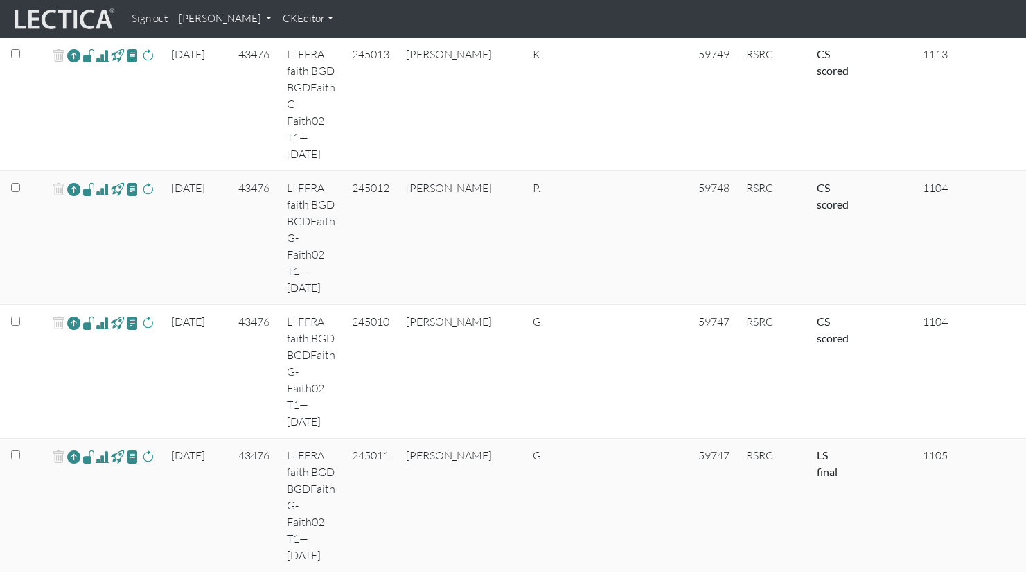
scroll to position [1067, 0]
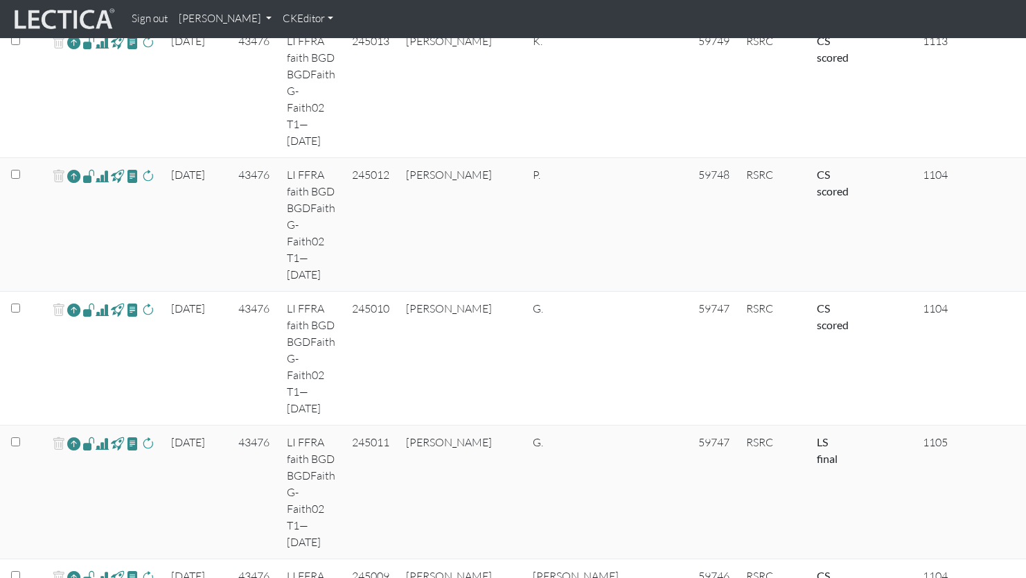
scroll to position [1086, 0]
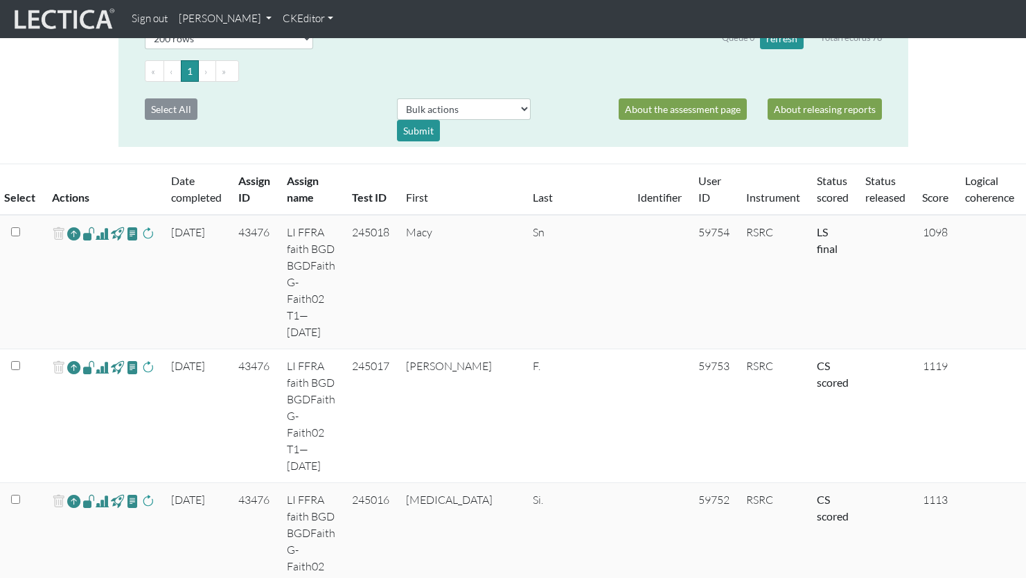
scroll to position [0, 0]
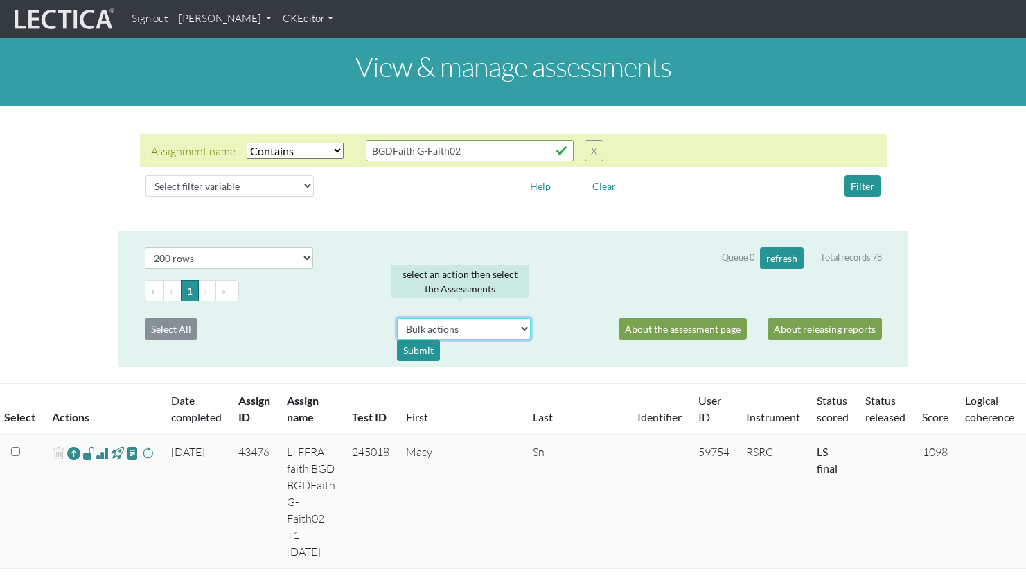
click at [475, 318] on select "Bulk actions download test-taker data finalize cs LF show record Bulk rescore" at bounding box center [464, 328] width 134 height 21
select select "finalized_cs"
click at [397, 318] on select "Bulk actions download test-taker data finalize cs LF show record Bulk rescore" at bounding box center [464, 328] width 134 height 21
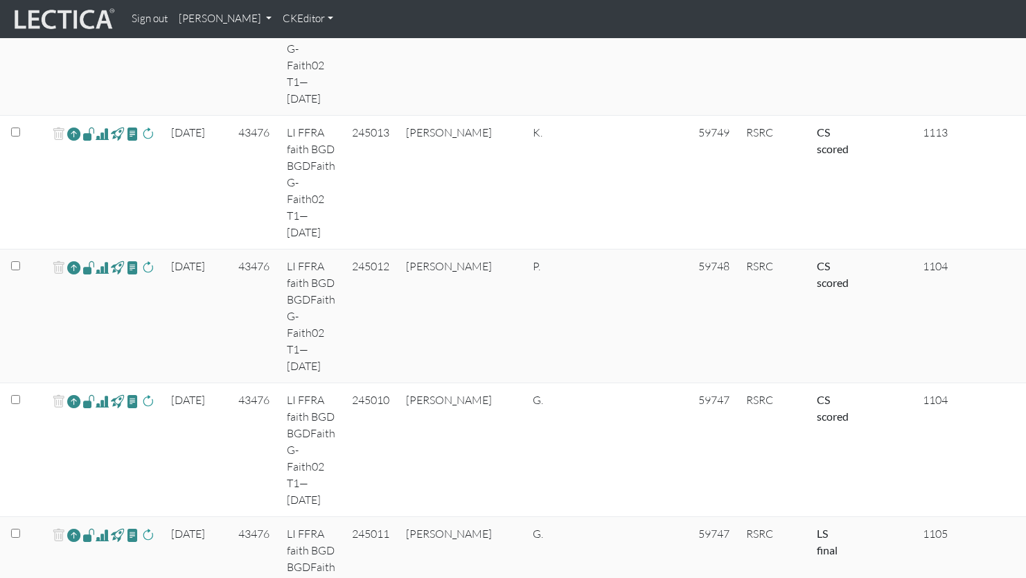
scroll to position [989, 0]
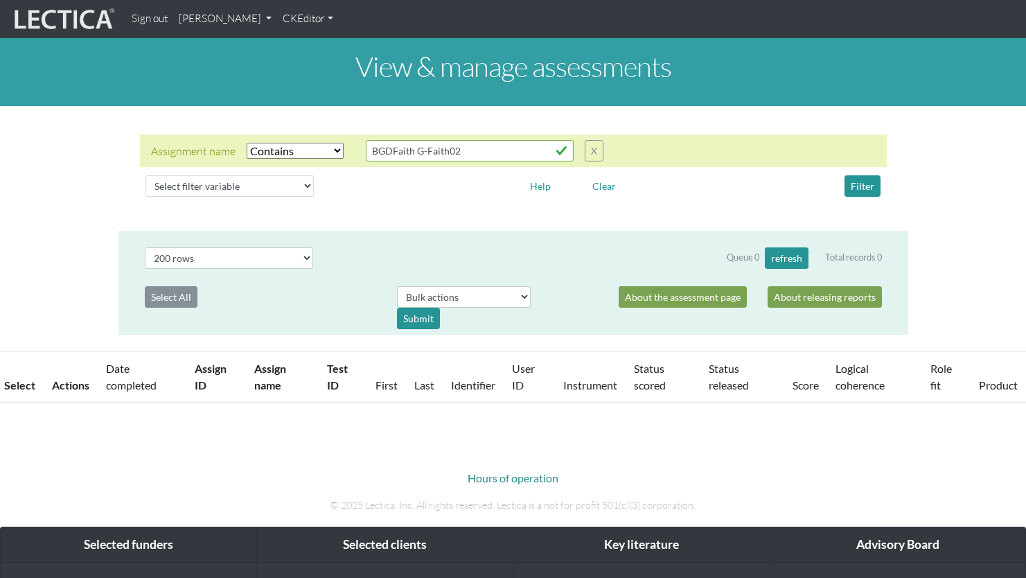
select select "icontains"
select select "200"
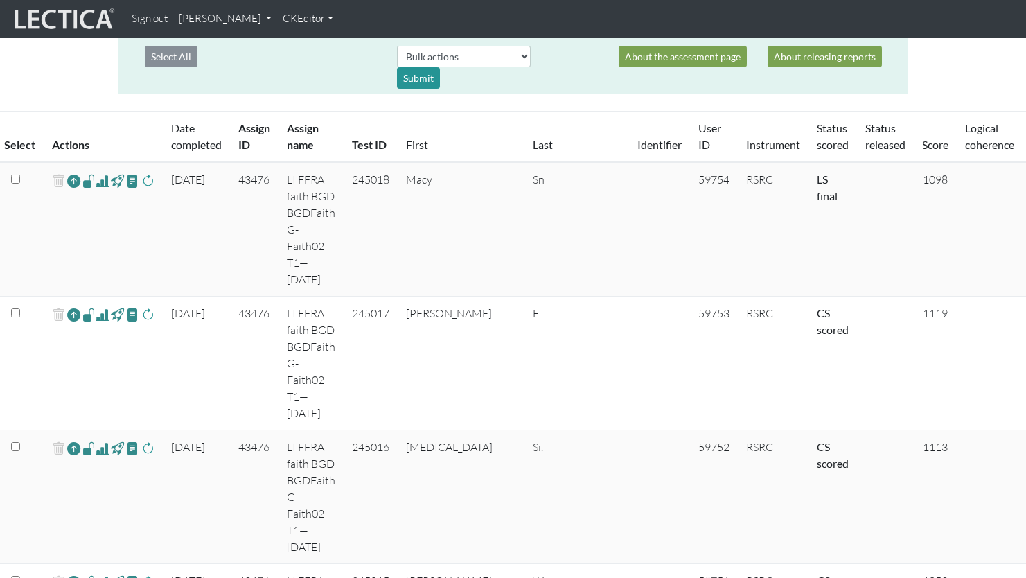
scroll to position [186, 0]
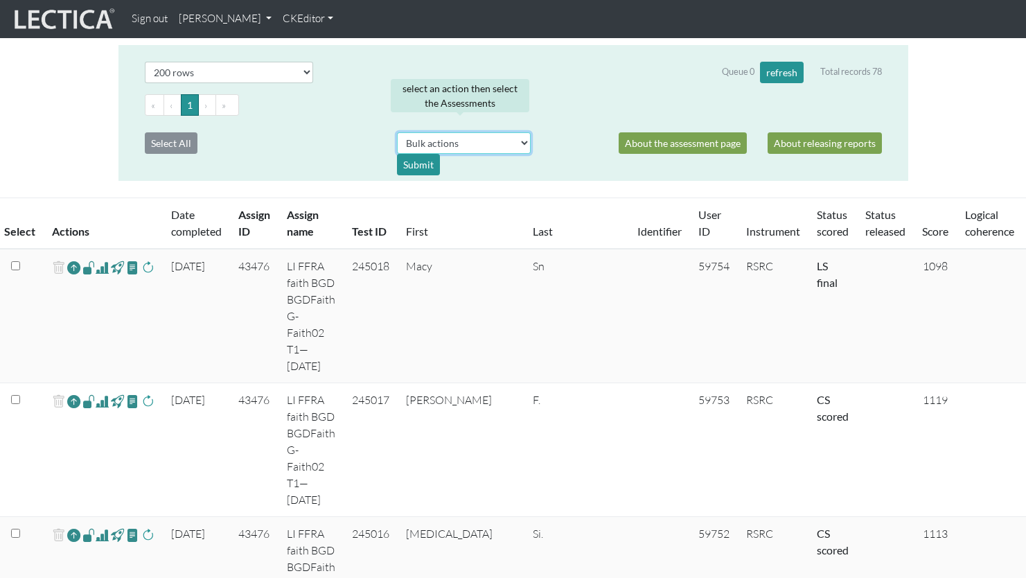
click at [454, 132] on select "Bulk actions download test-taker data finalize cs LF show record Bulk rescore" at bounding box center [464, 142] width 134 height 21
select select "finalized_cs"
click at [397, 132] on select "Bulk actions download test-taker data finalize cs LF show record Bulk rescore" at bounding box center [464, 142] width 134 height 21
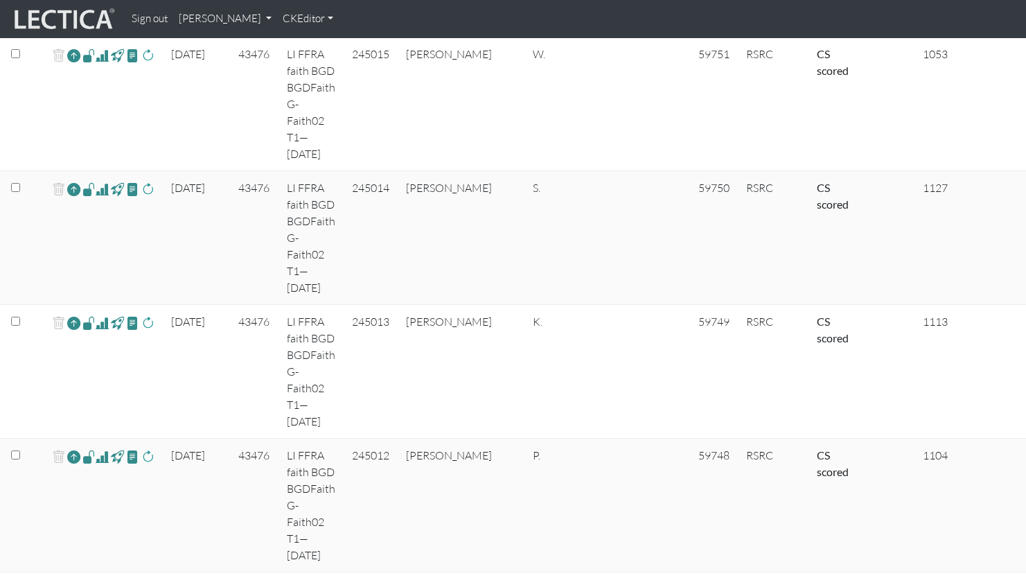
scroll to position [800, 0]
click at [15, 577] on input "checkbox" at bounding box center [15, 586] width 9 height 9
checkbox input "true"
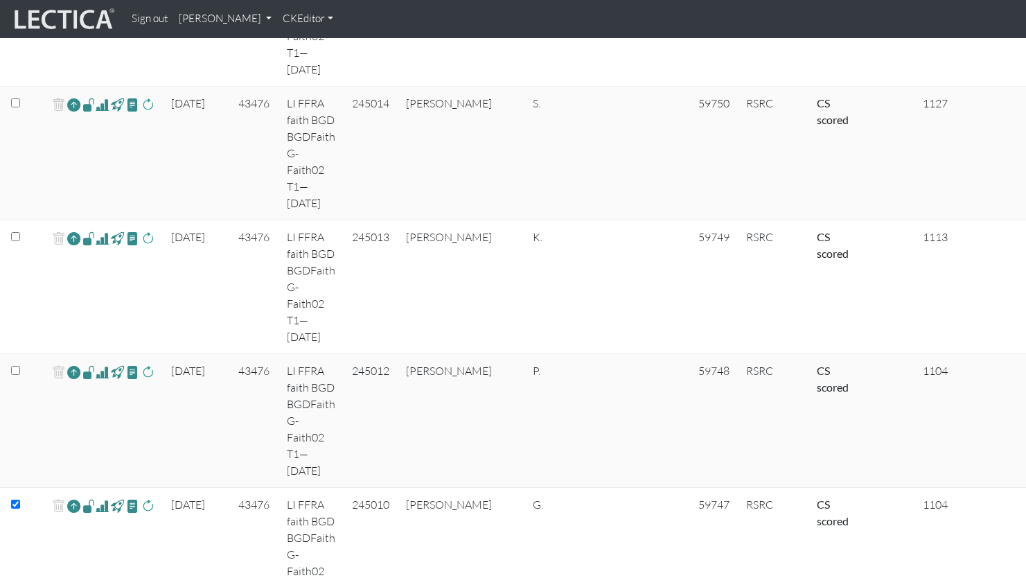
scroll to position [884, 0]
checkbox input "true"
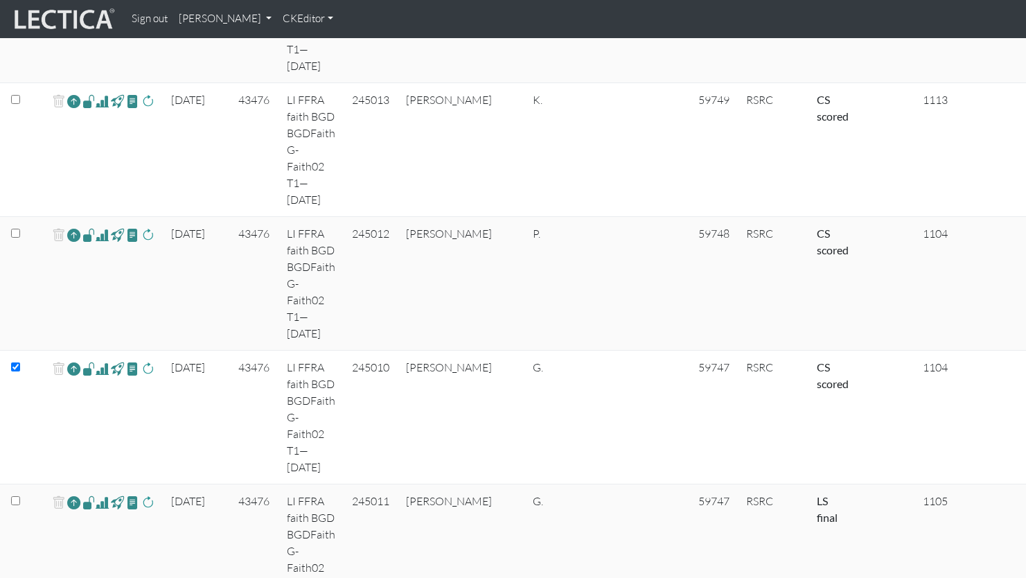
scroll to position [1021, 0]
checkbox input "true"
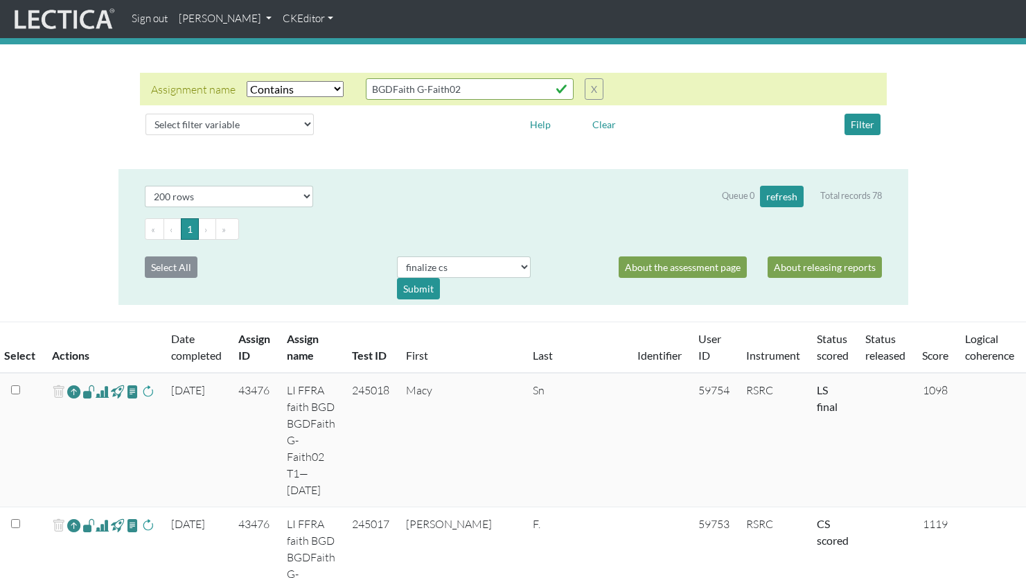
scroll to position [0, 0]
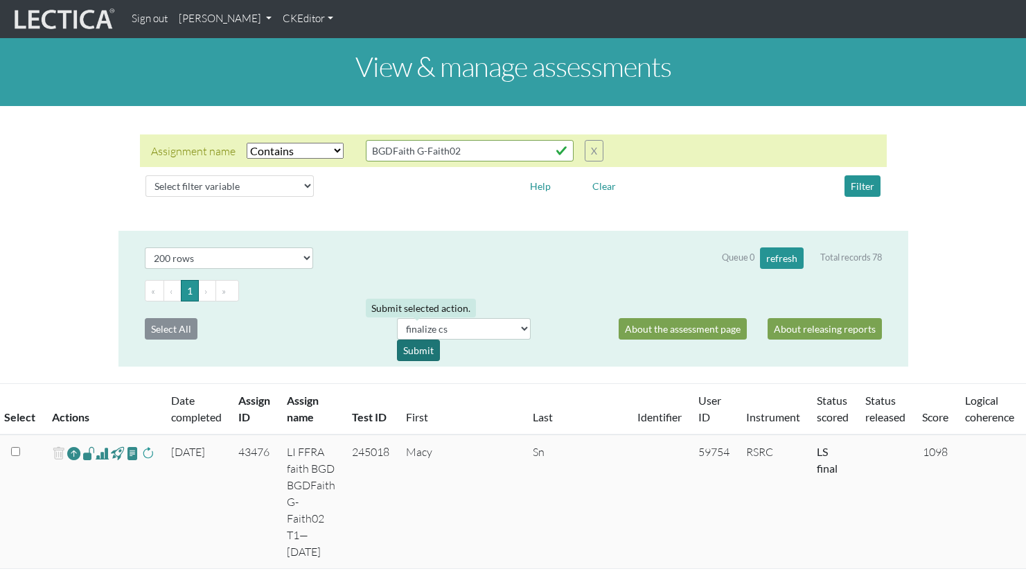
click at [419, 339] on div "Submit" at bounding box center [418, 349] width 43 height 21
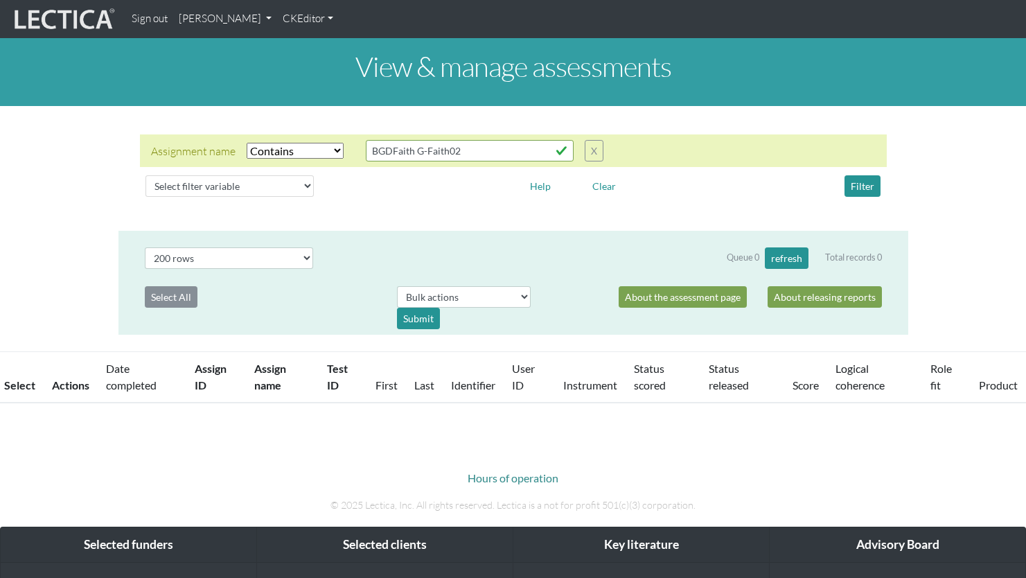
select select "icontains"
select select "200"
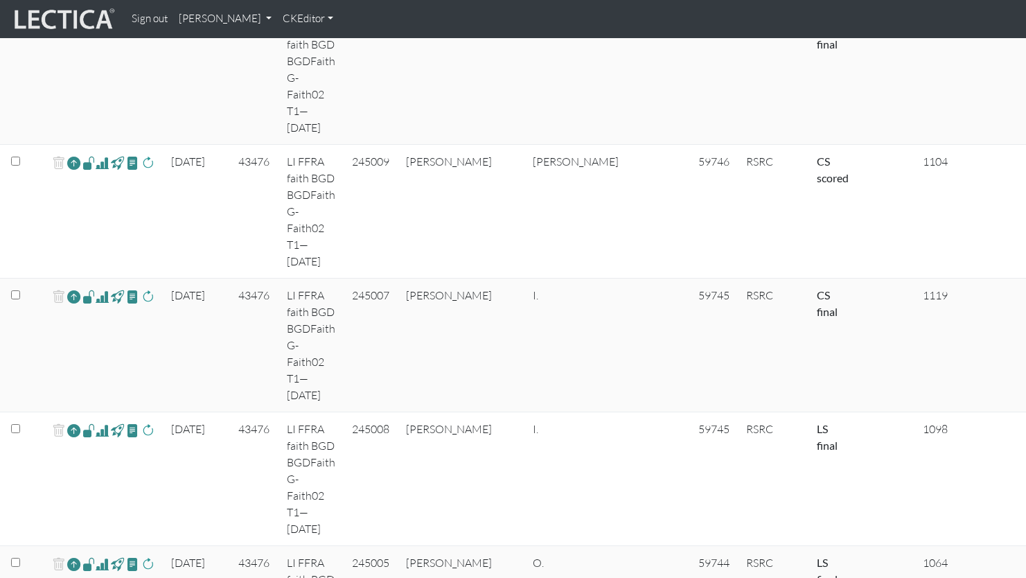
scroll to position [1495, 0]
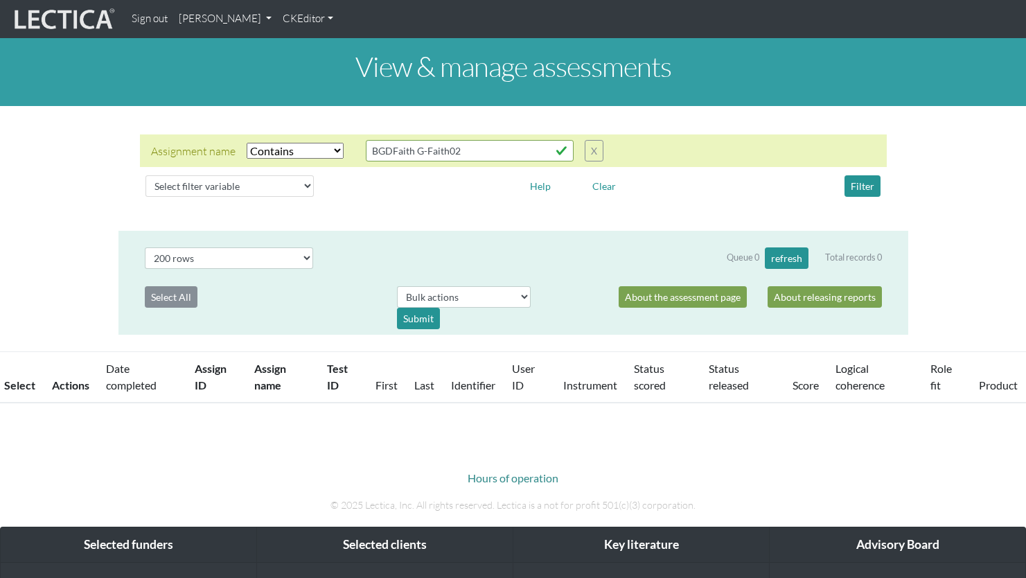
select select "icontains"
select select "200"
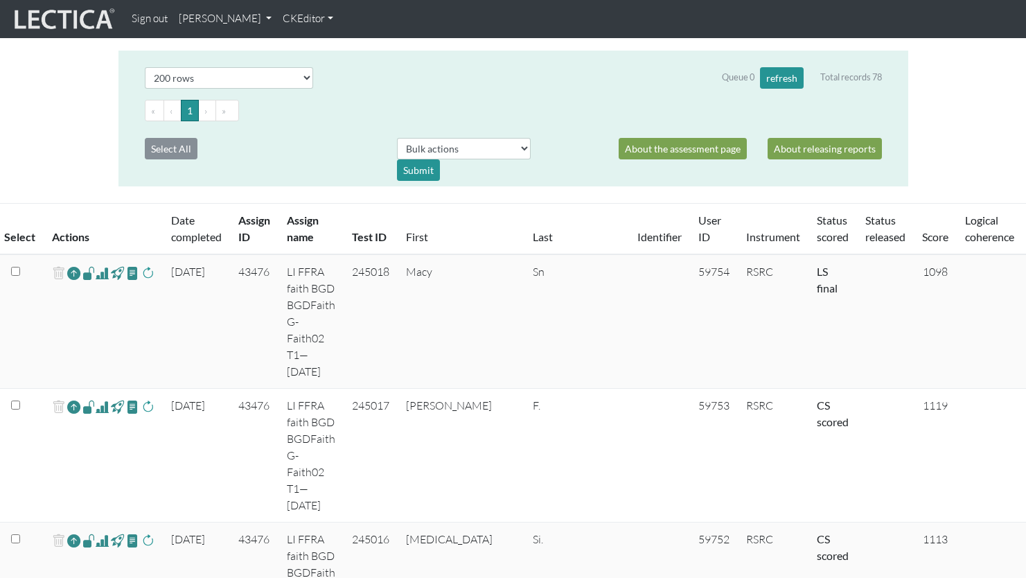
scroll to position [169, 0]
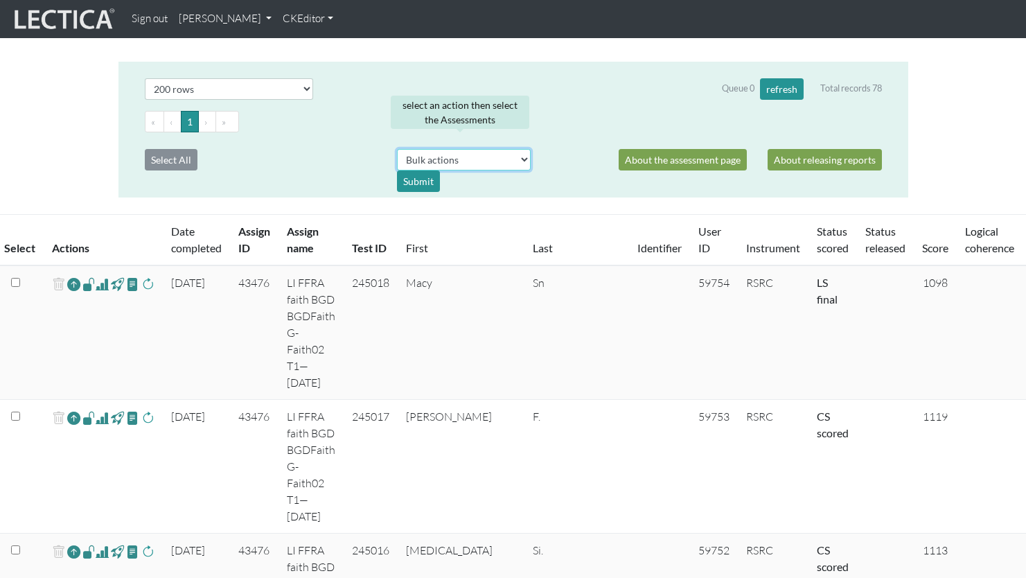
click at [495, 149] on select "Bulk actions download test-taker data finalize cs LF show record Bulk rescore" at bounding box center [464, 159] width 134 height 21
select select "finalized_cs"
click at [397, 149] on select "Bulk actions download test-taker data finalize cs LF show record Bulk rescore" at bounding box center [464, 159] width 134 height 21
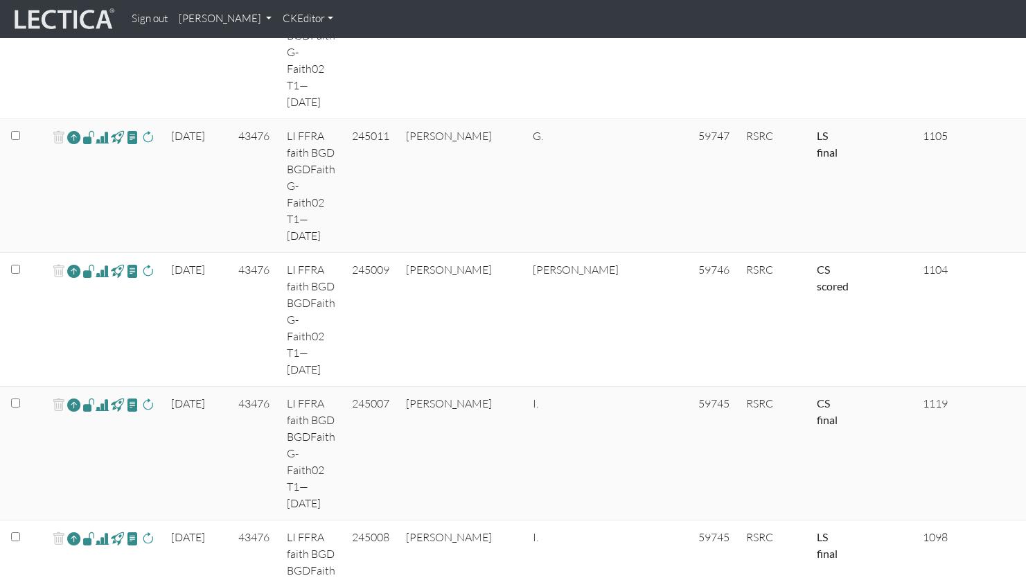
scroll to position [1367, 0]
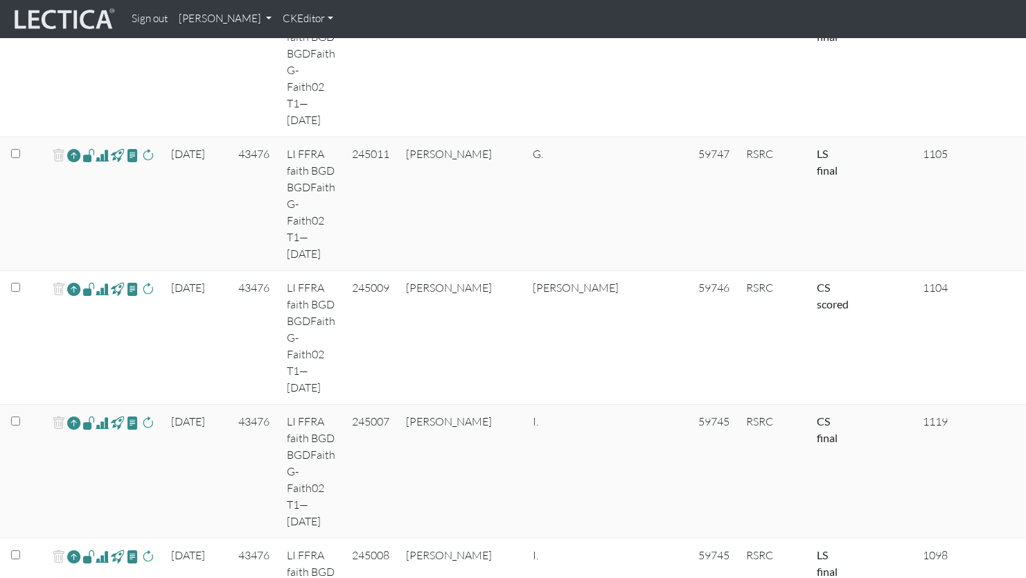
checkbox input "true"
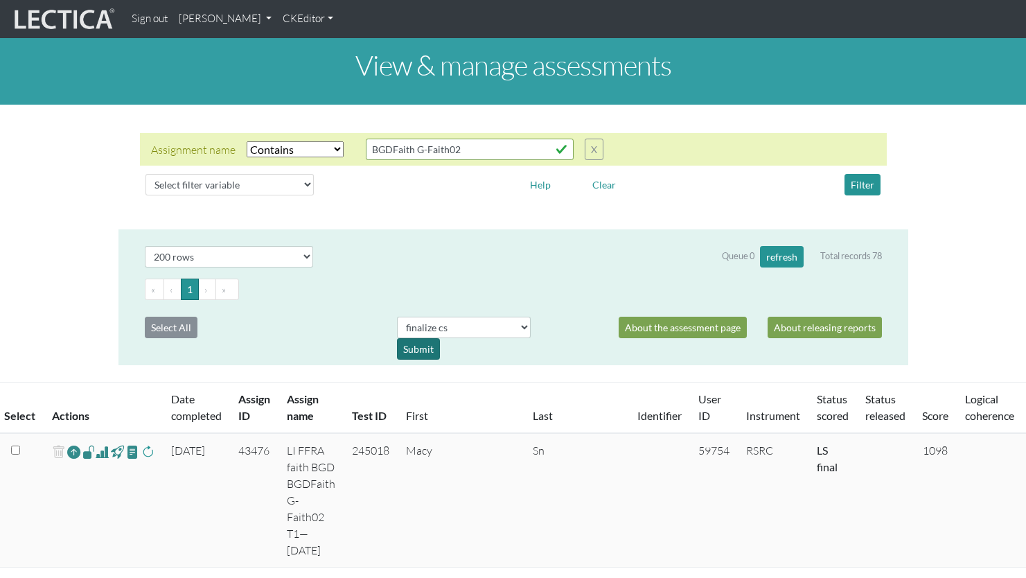
scroll to position [0, 0]
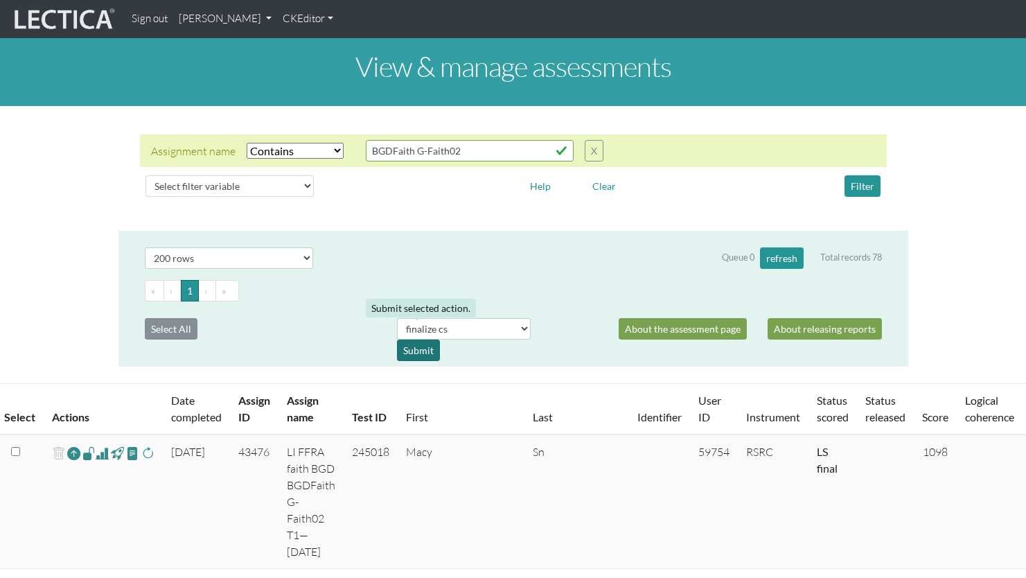
click at [416, 339] on div "Submit" at bounding box center [418, 349] width 43 height 21
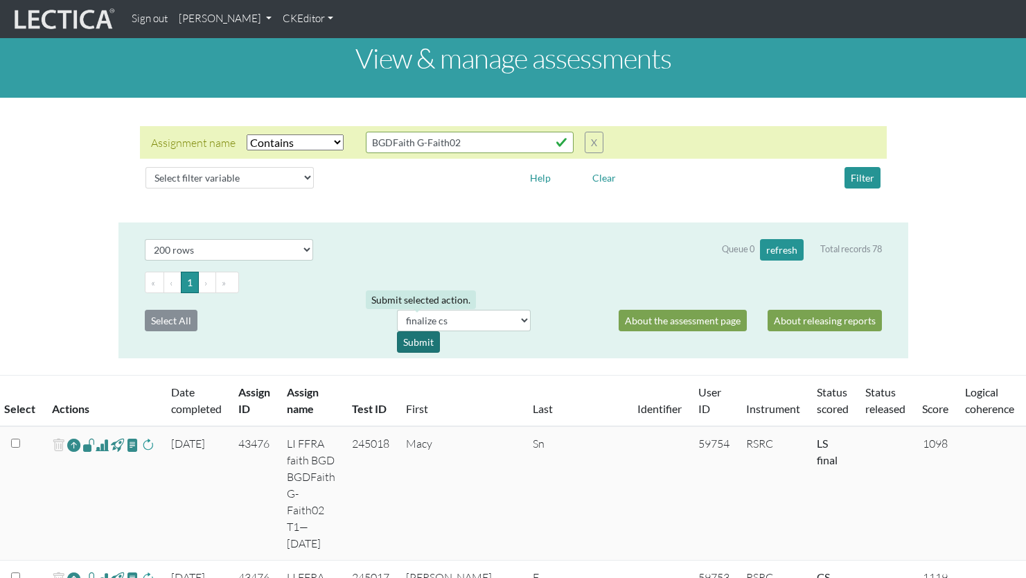
scroll to position [10, 0]
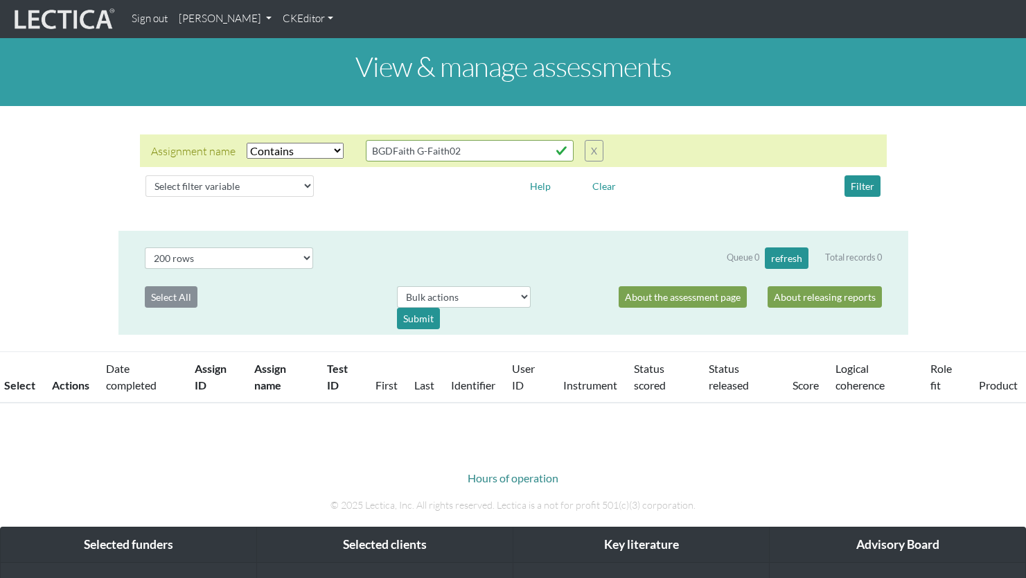
select select "icontains"
select select "200"
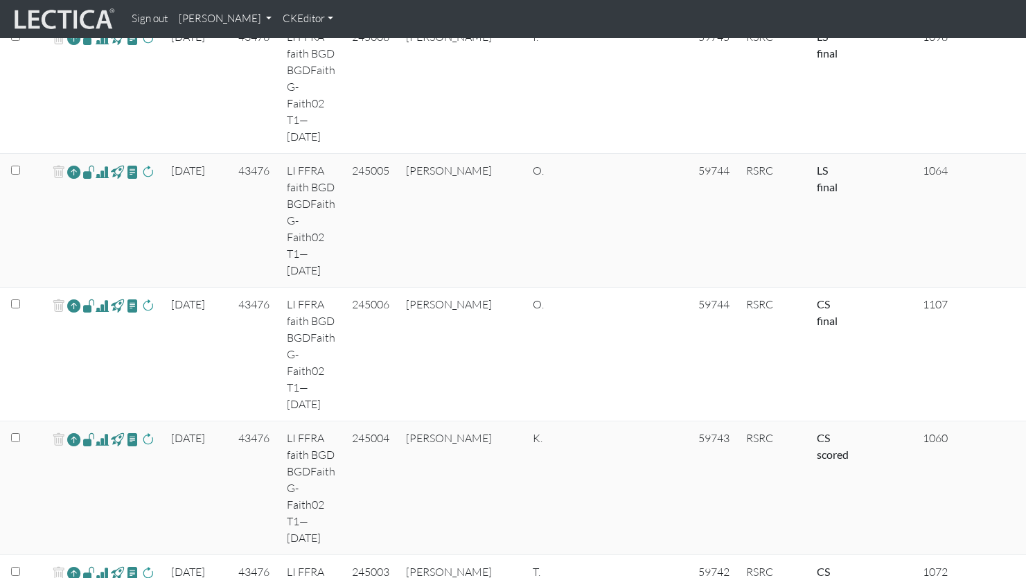
scroll to position [1885, 0]
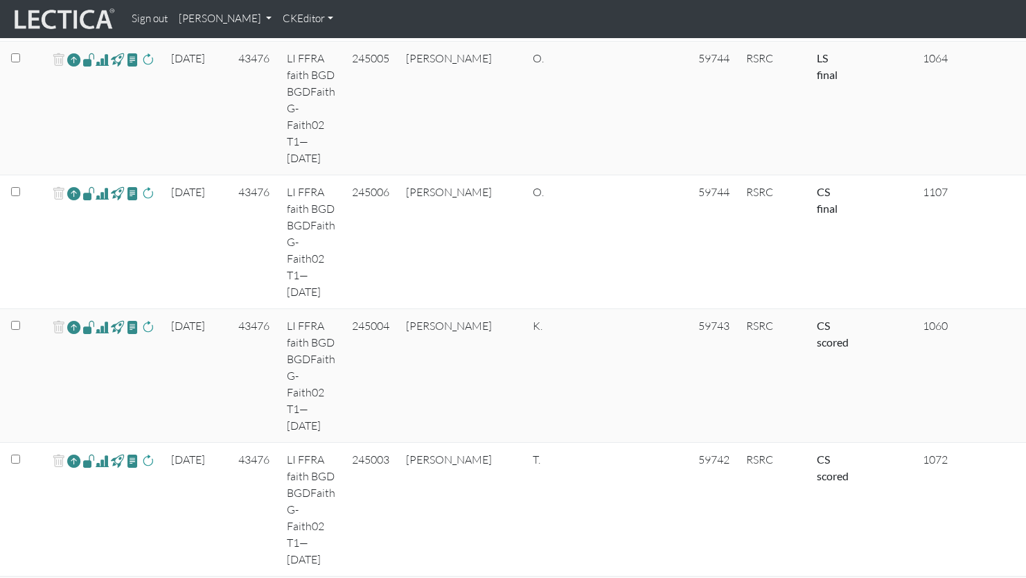
scroll to position [2002, 0]
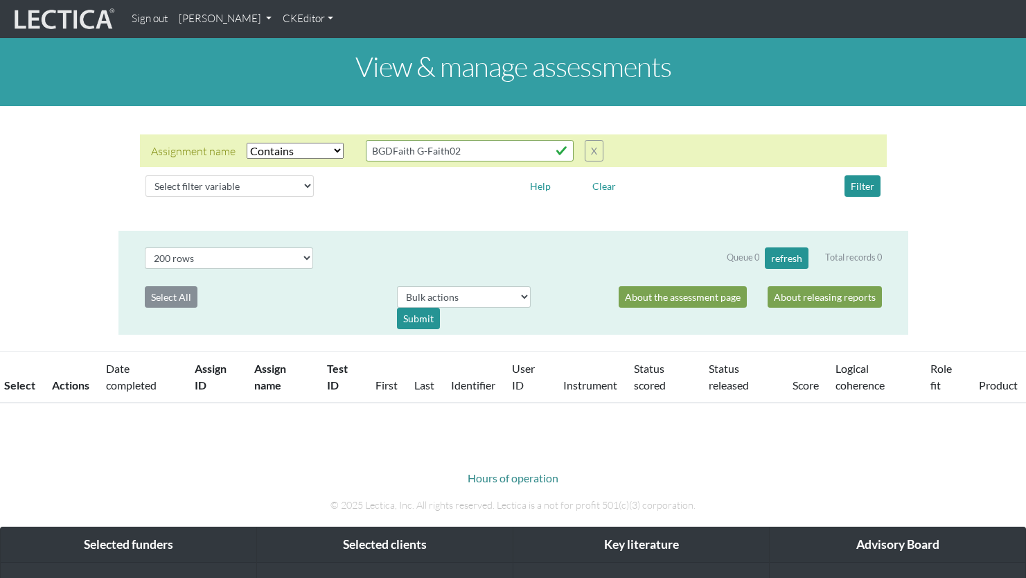
select select "icontains"
select select "200"
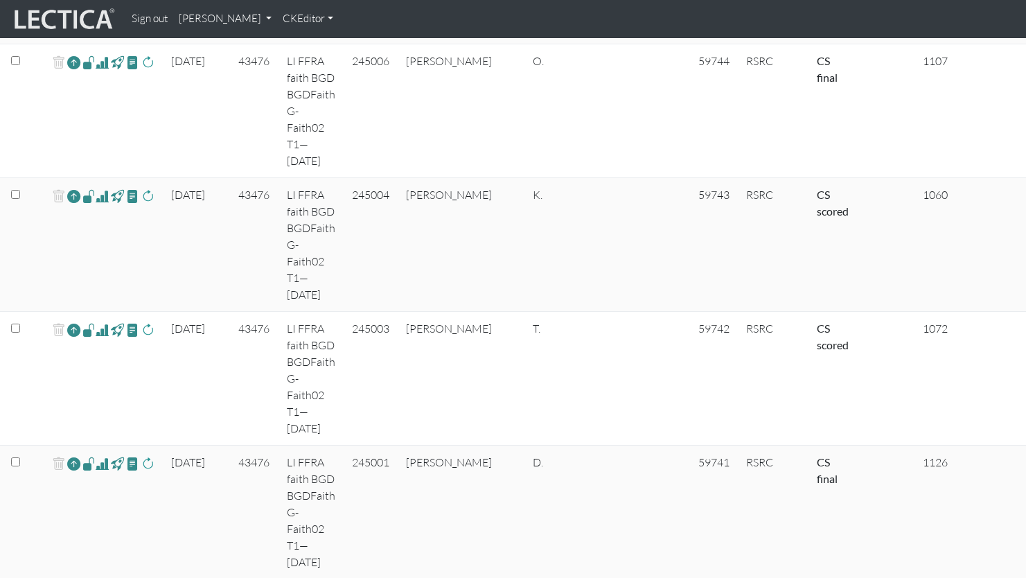
scroll to position [2130, 0]
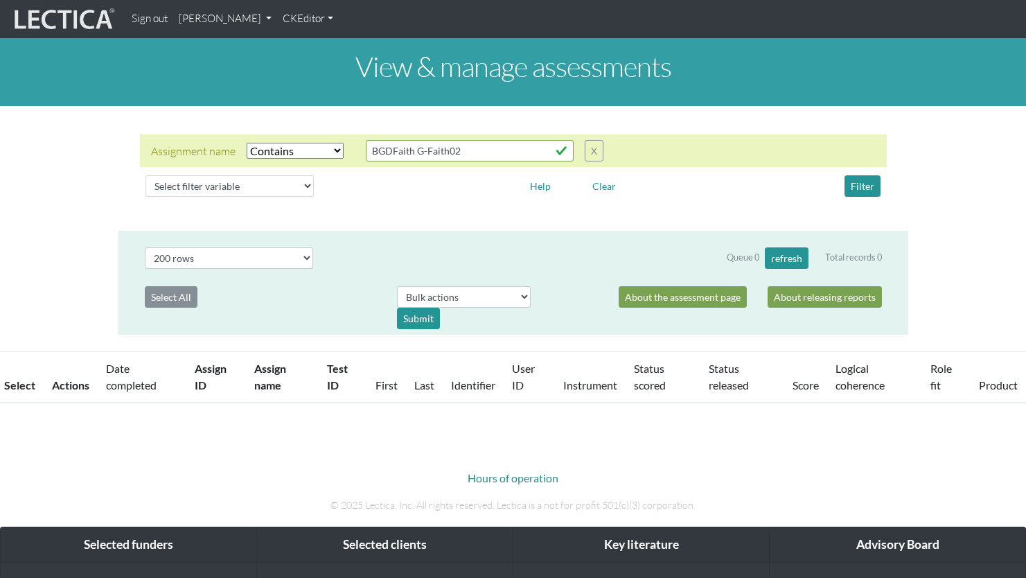
select select "icontains"
select select "200"
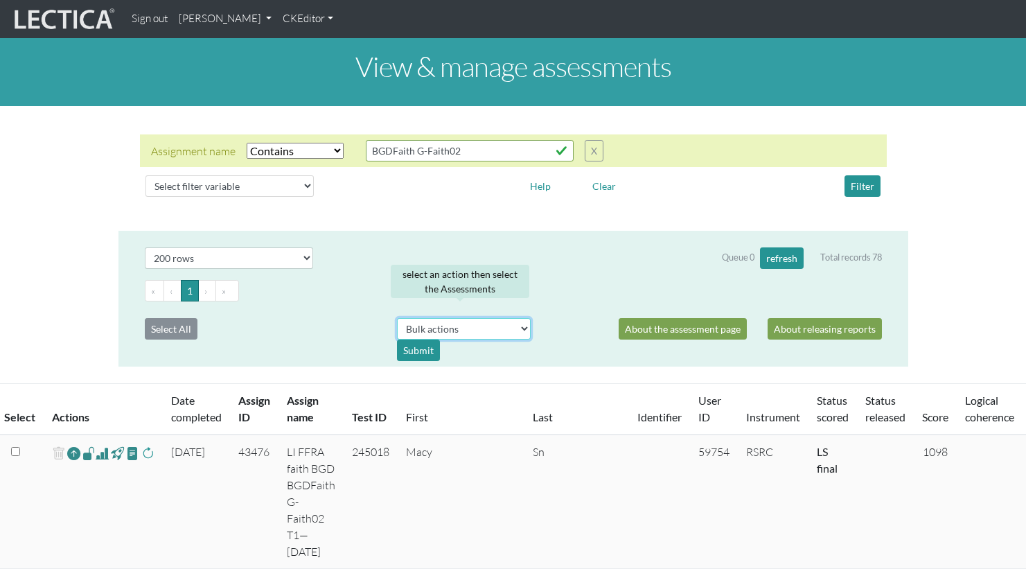
click at [444, 318] on select "Bulk actions download test-taker data finalize cs LF show record Bulk rescore" at bounding box center [464, 328] width 134 height 21
select select "finalized_cs"
click at [397, 318] on select "Bulk actions download test-taker data finalize cs LF show record Bulk rescore" at bounding box center [464, 328] width 134 height 21
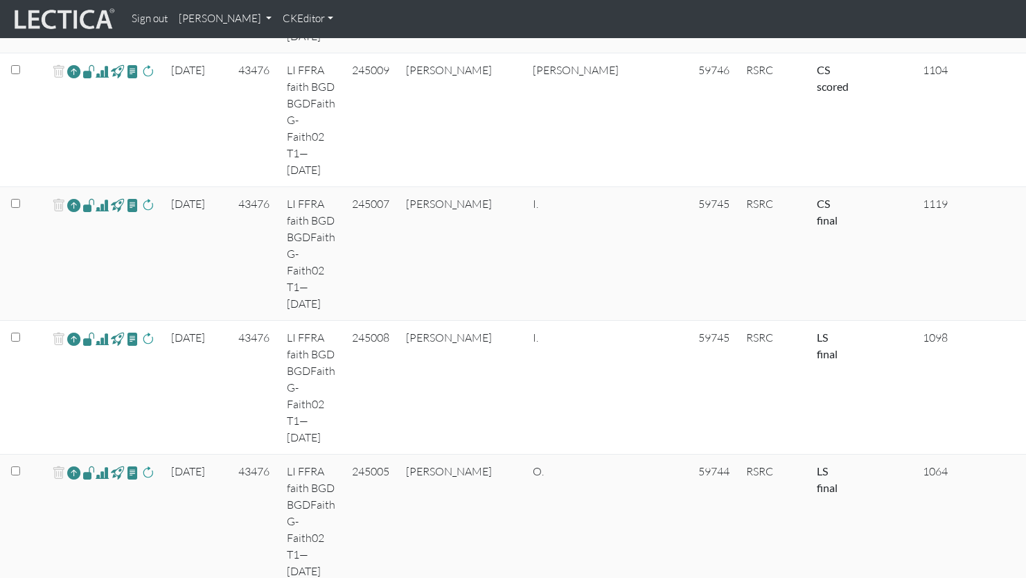
scroll to position [1583, 0]
checkbox input "false"
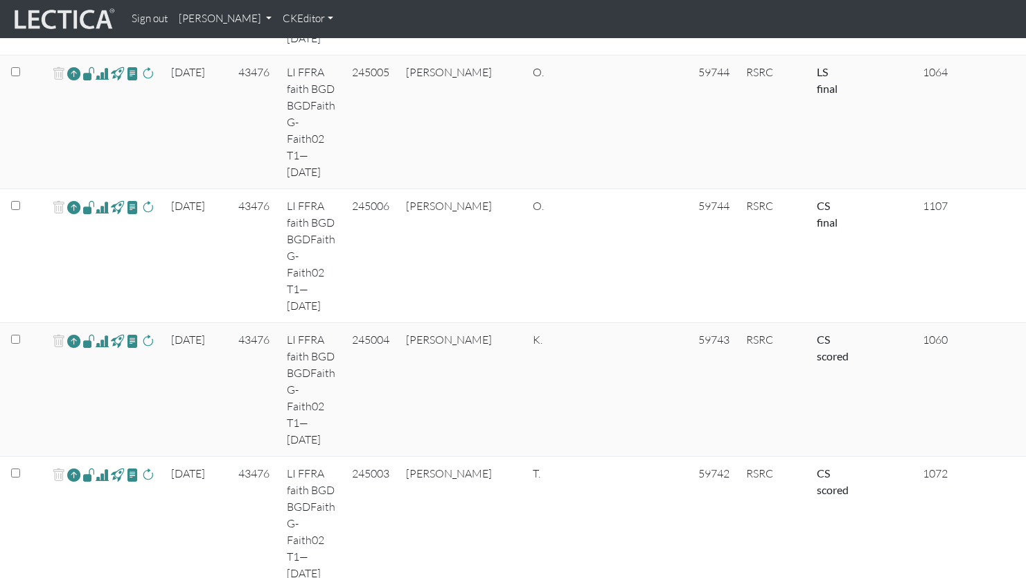
checkbox input "true"
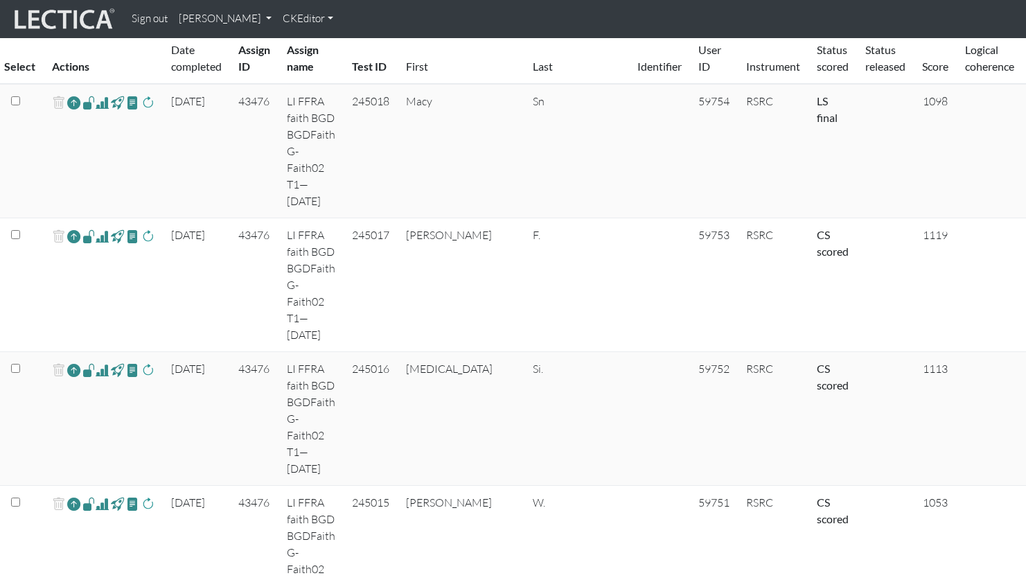
scroll to position [0, 0]
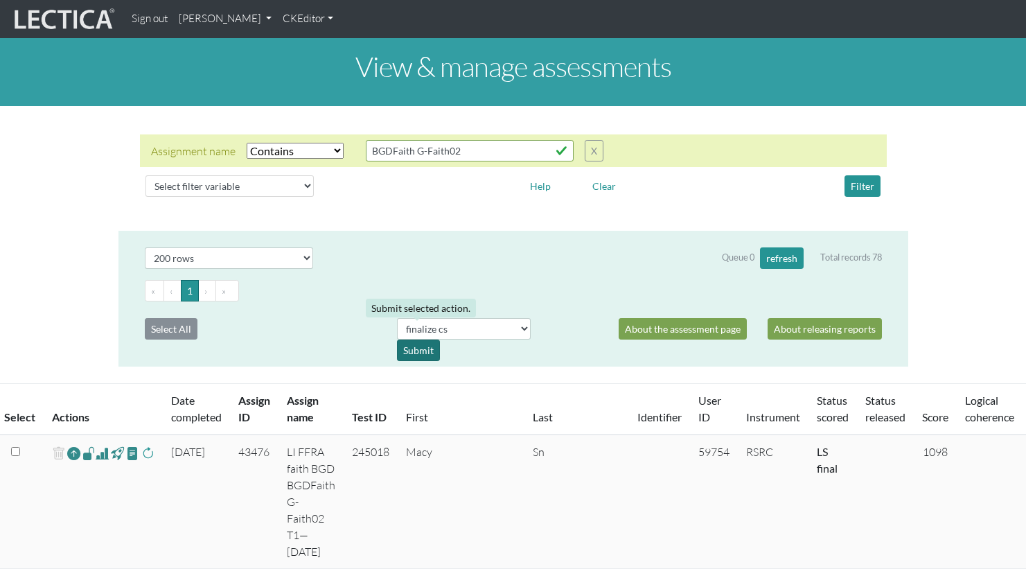
click at [415, 339] on div "Submit" at bounding box center [418, 349] width 43 height 21
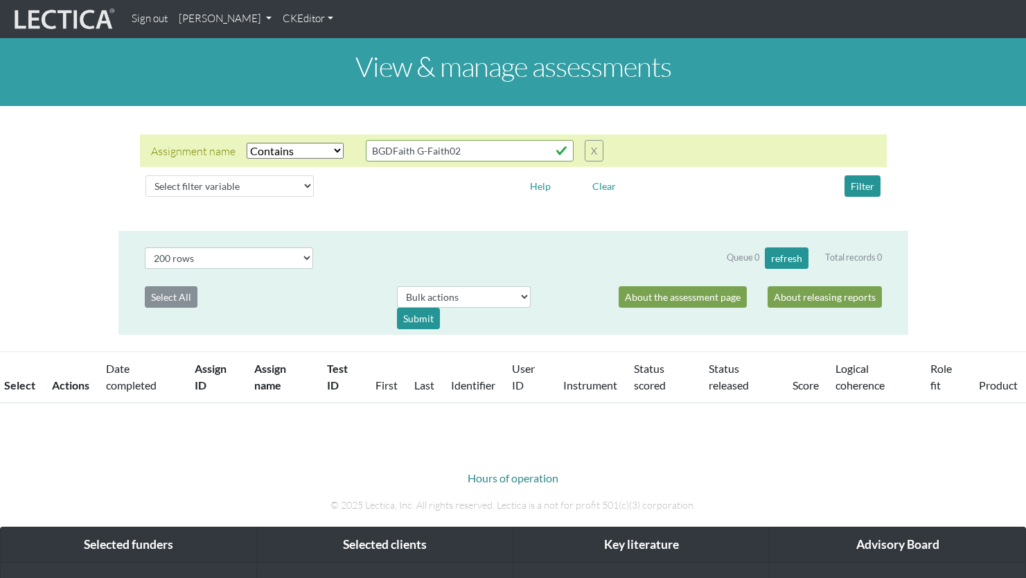
select select "icontains"
select select "200"
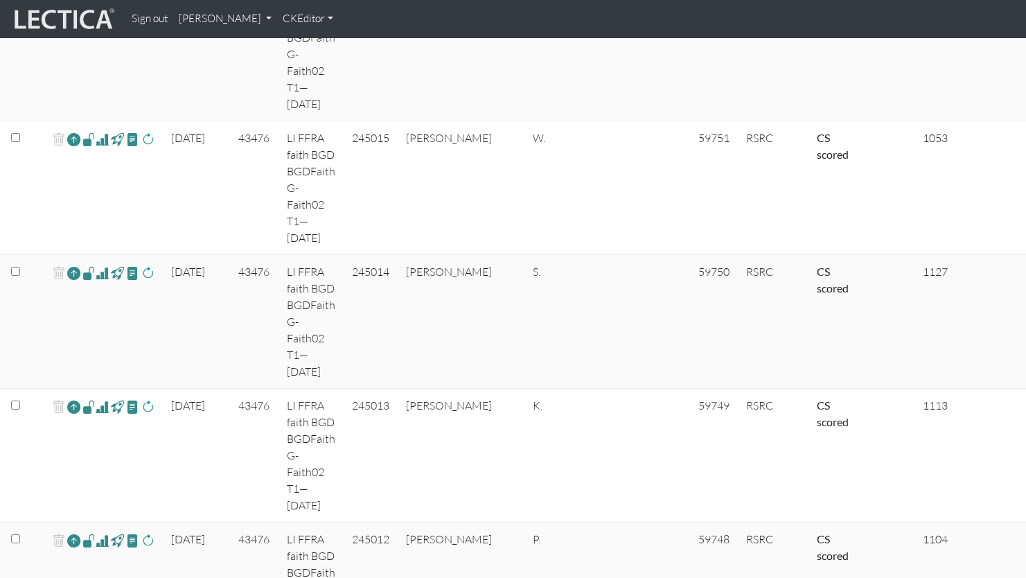
scroll to position [683, 0]
